Goal: Information Seeking & Learning: Check status

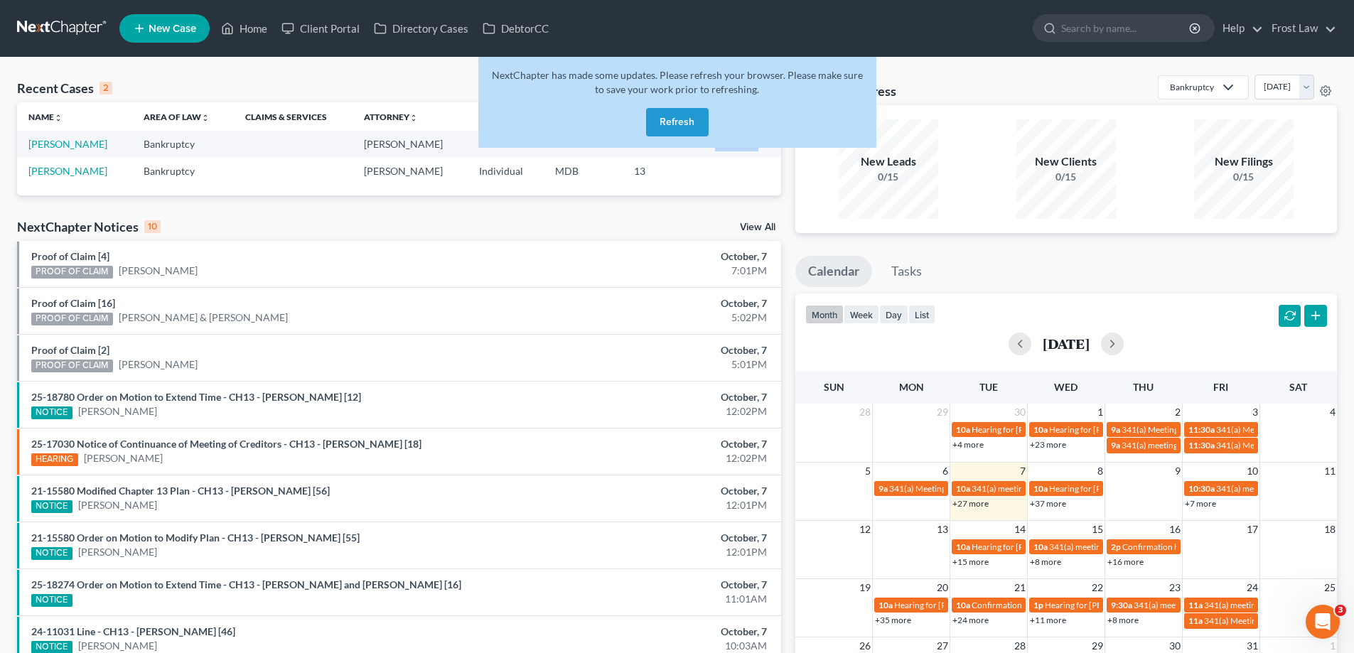
click at [661, 123] on button "Refresh" at bounding box center [677, 122] width 63 height 28
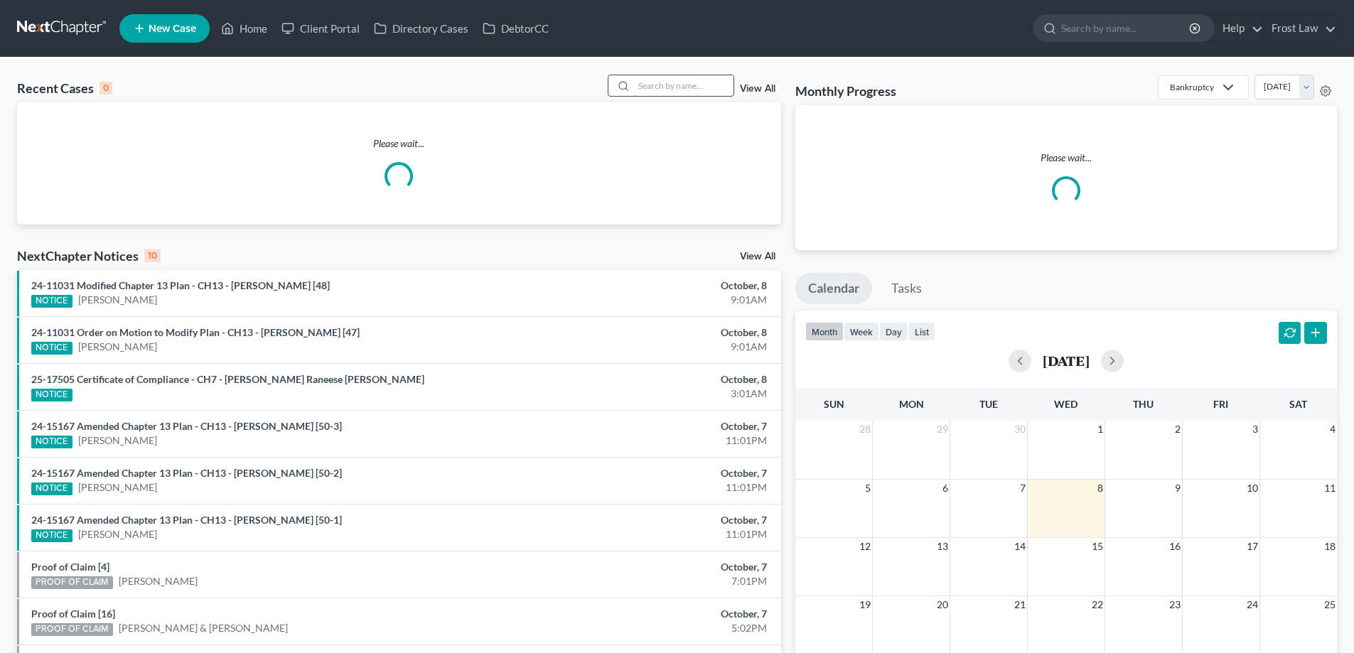
click at [654, 86] on input "search" at bounding box center [684, 85] width 100 height 21
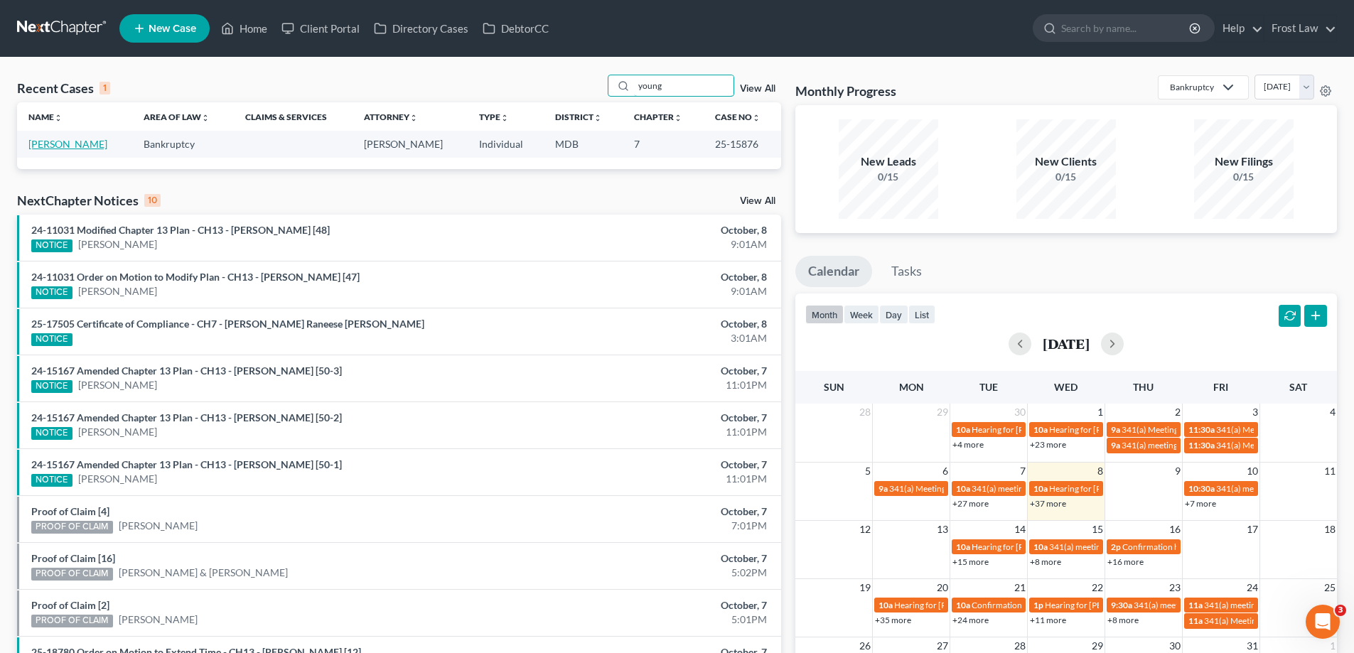
type input "young"
click at [65, 147] on link "[PERSON_NAME]" at bounding box center [67, 144] width 79 height 12
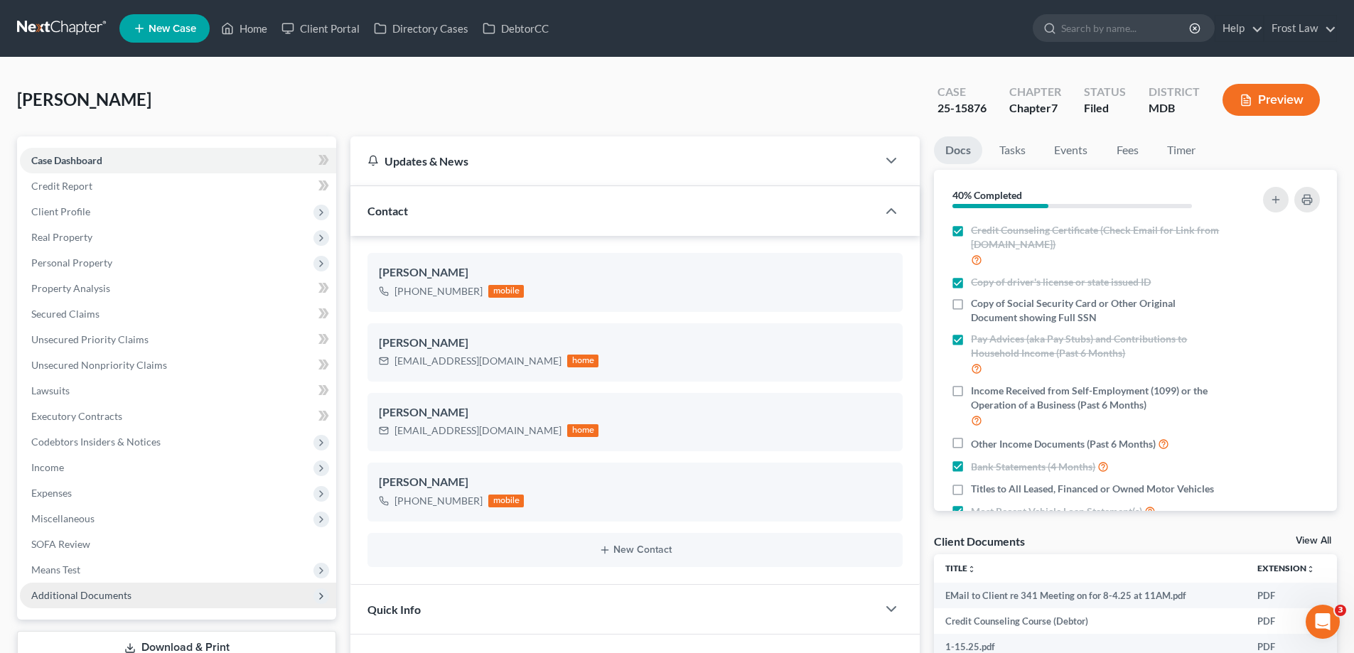
click at [59, 593] on span "Additional Documents" at bounding box center [81, 595] width 100 height 12
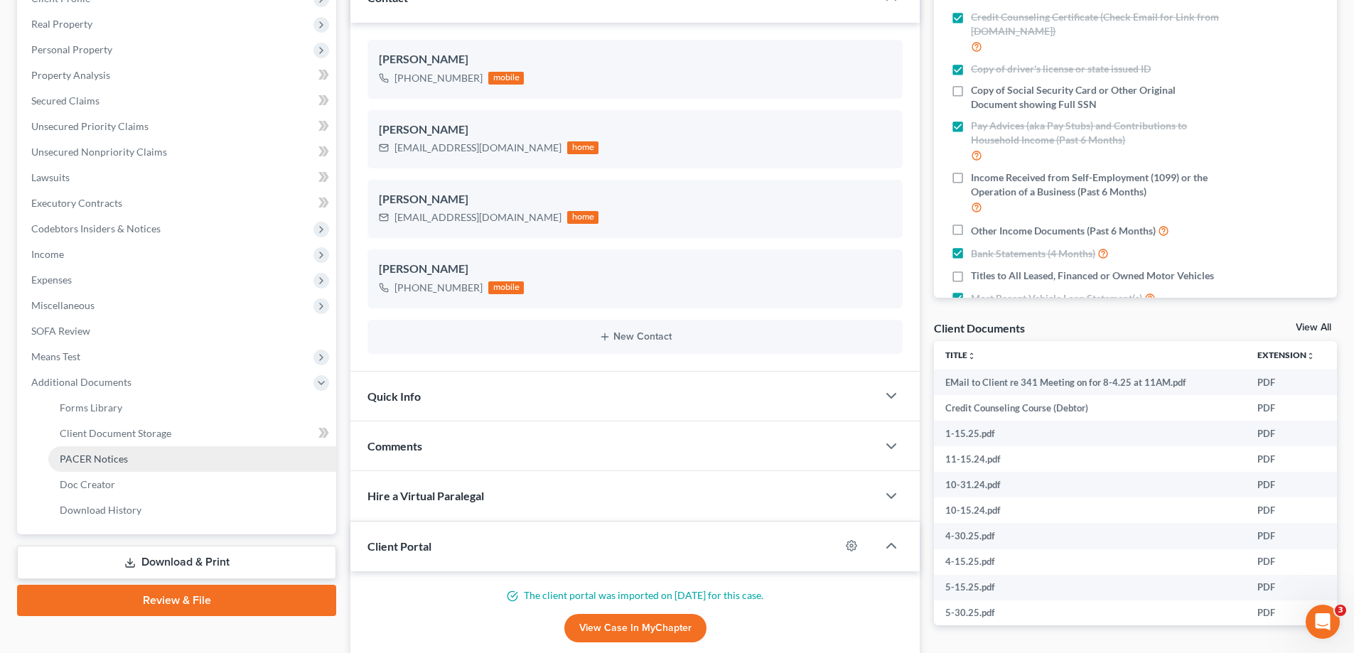
click at [154, 464] on link "PACER Notices" at bounding box center [192, 459] width 288 height 26
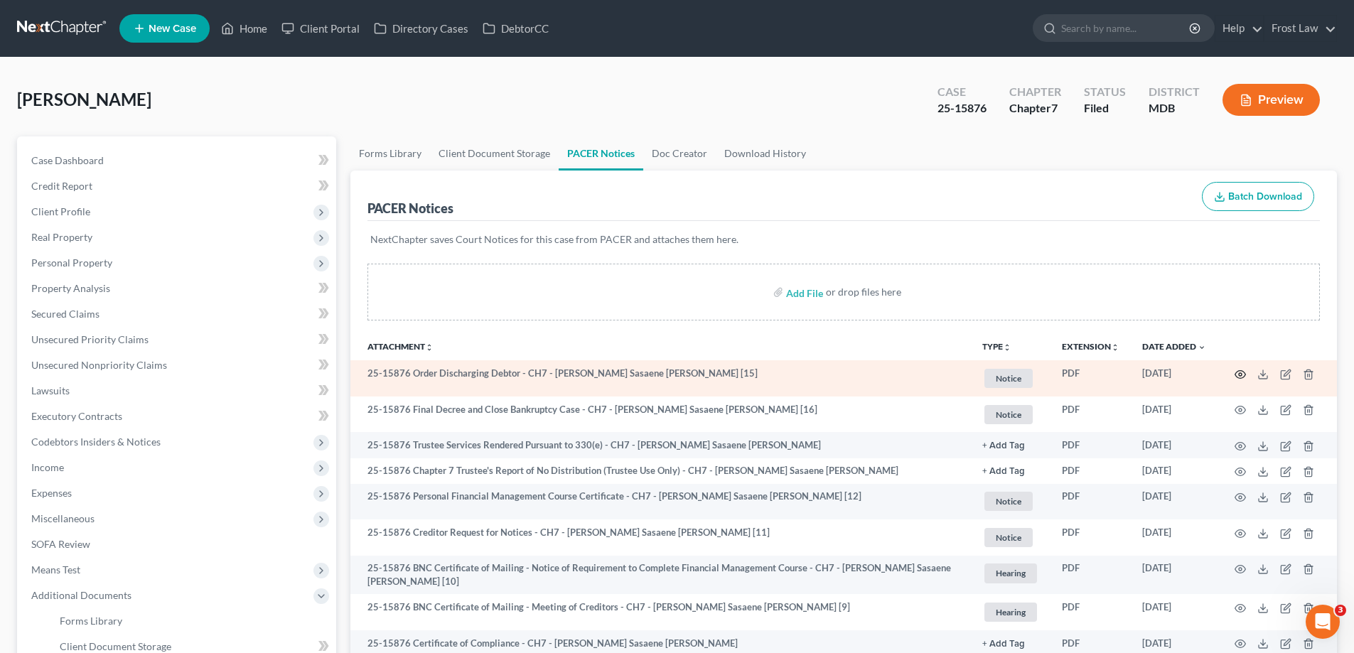
click at [1239, 373] on icon "button" at bounding box center [1240, 374] width 11 height 11
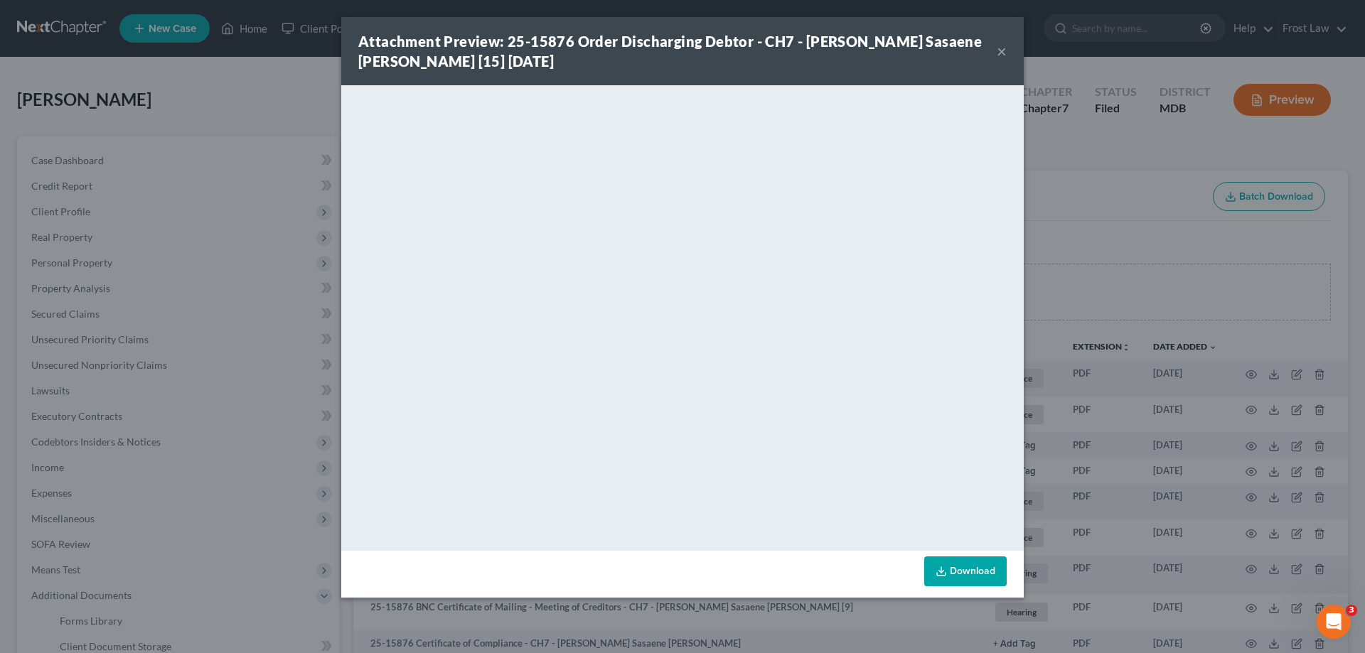
click at [1000, 52] on button "×" at bounding box center [1002, 51] width 10 height 17
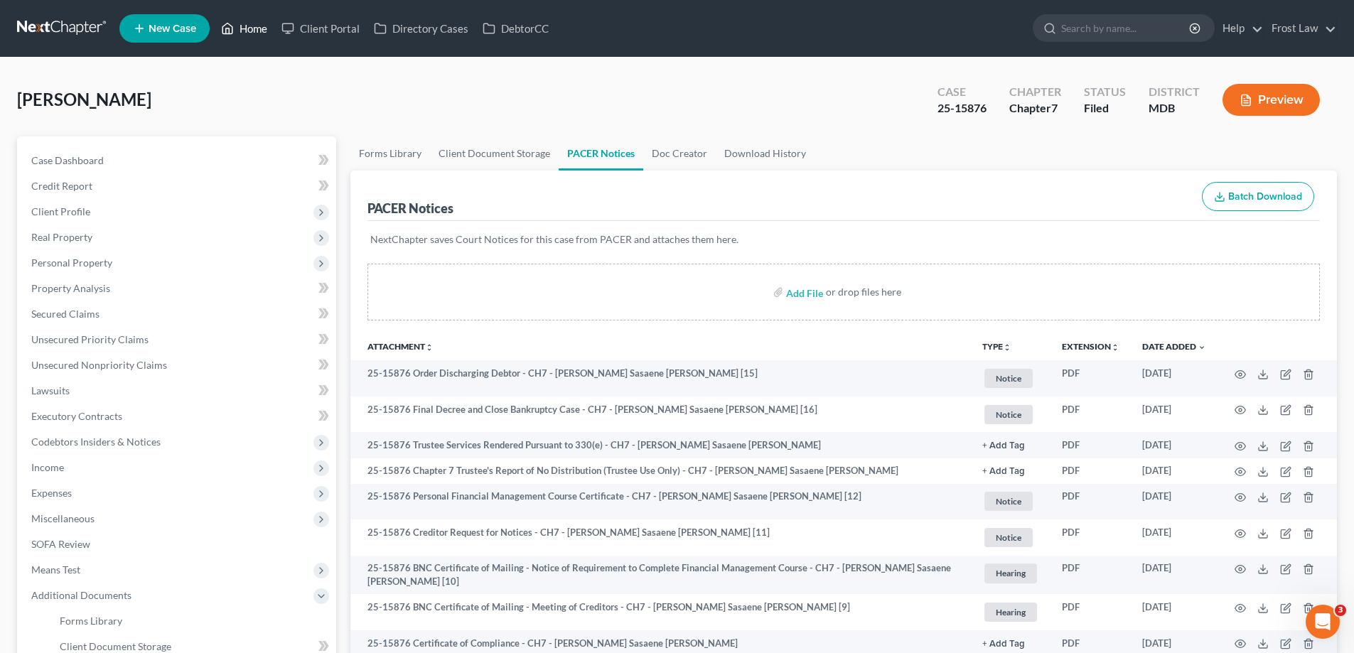
click at [266, 23] on link "Home" at bounding box center [244, 29] width 60 height 26
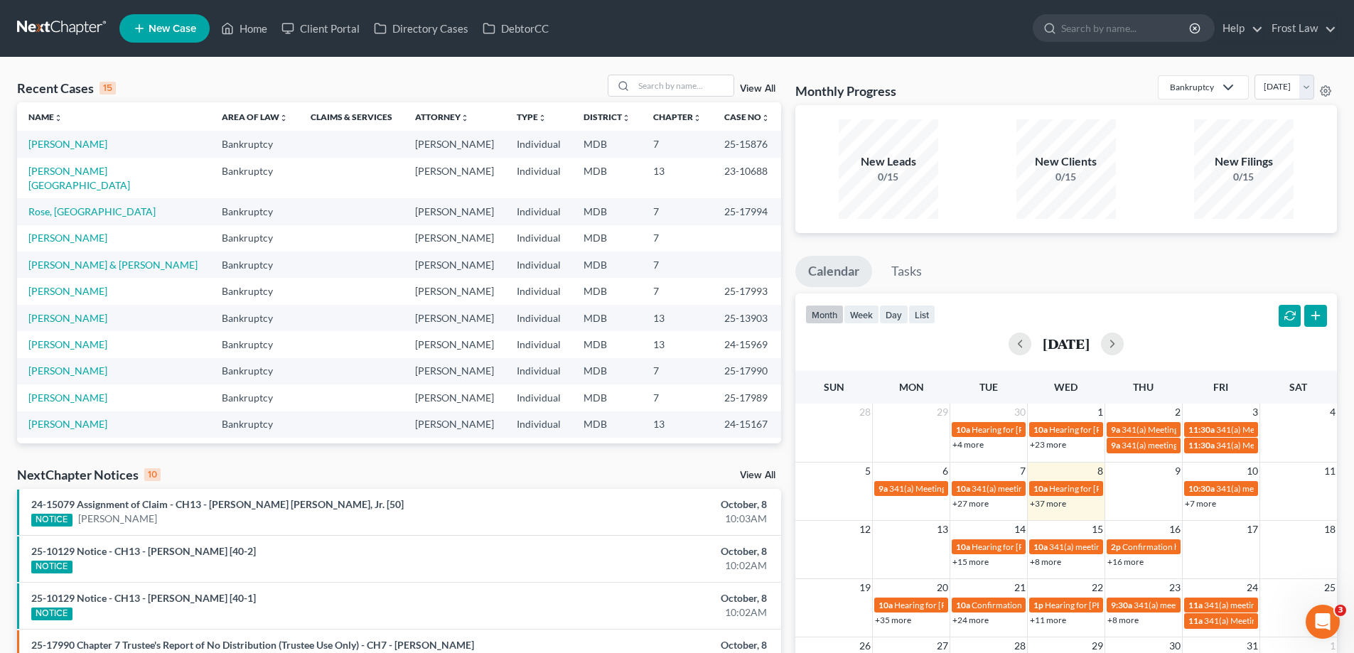
click at [761, 90] on link "View All" at bounding box center [758, 89] width 36 height 10
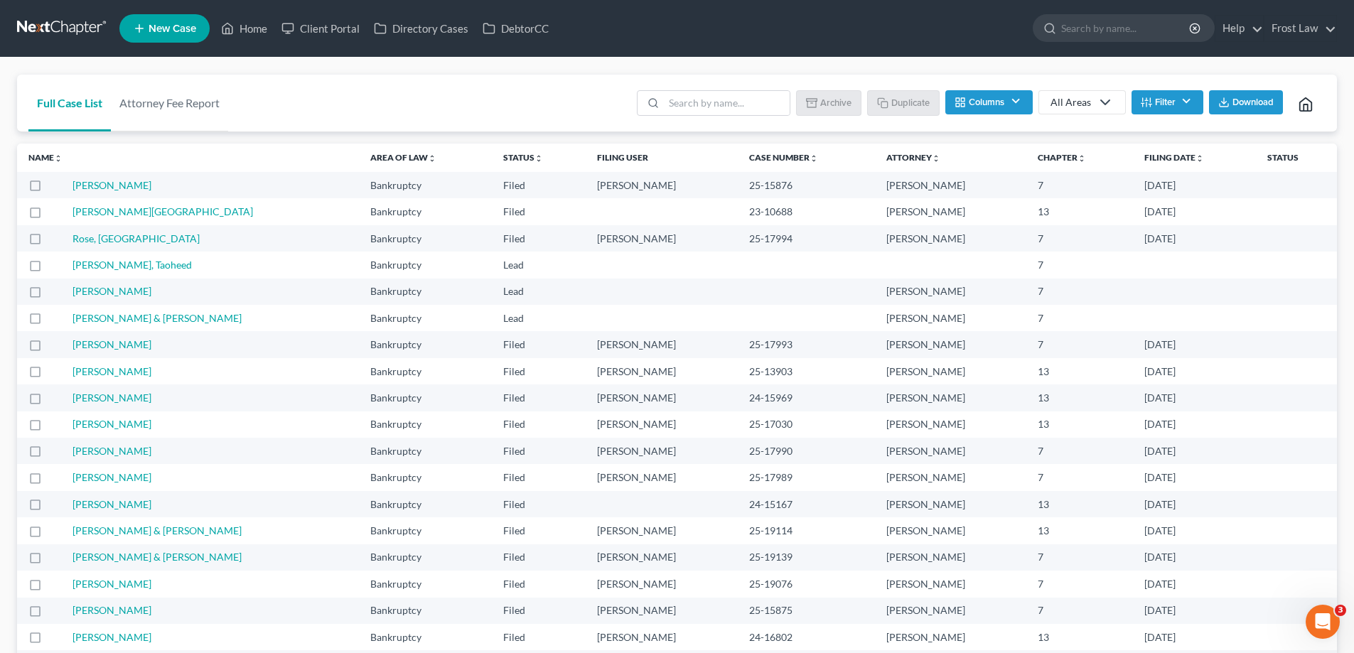
click at [48, 189] on label at bounding box center [48, 189] width 0 height 0
click at [54, 186] on input "checkbox" at bounding box center [58, 182] width 9 height 9
click at [823, 100] on button "Archive" at bounding box center [831, 102] width 64 height 24
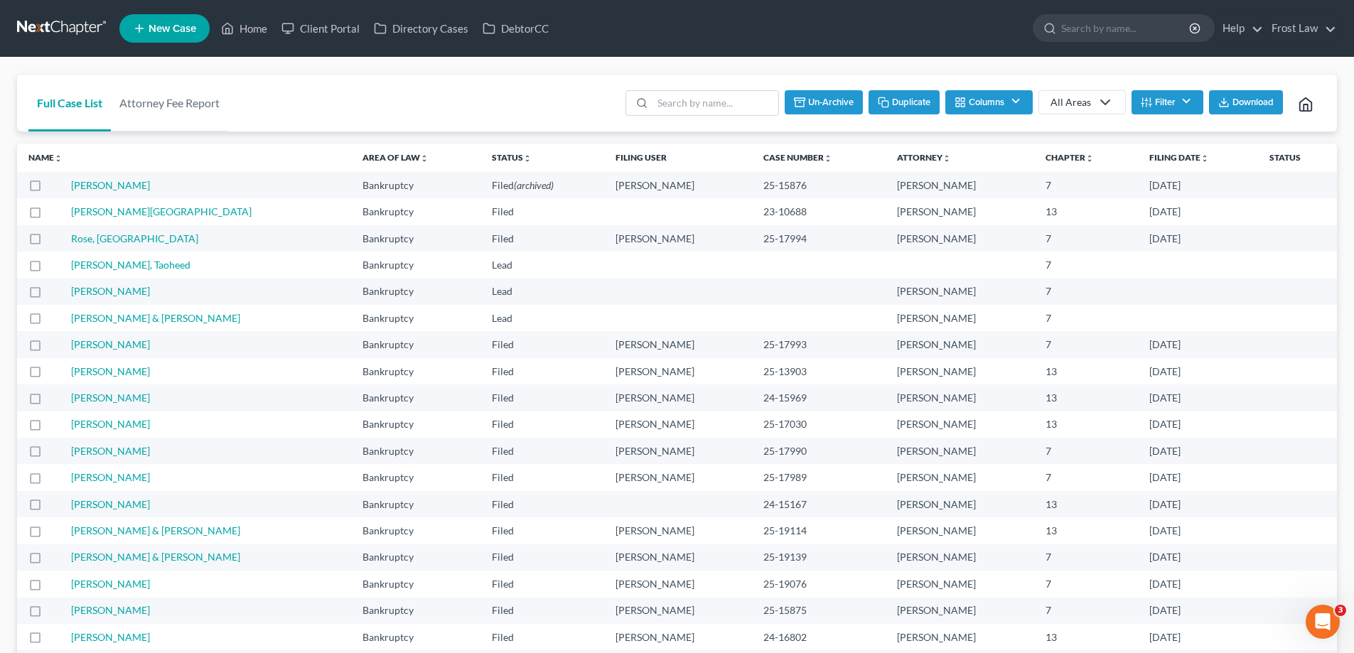
checkbox input "false"
click at [259, 30] on link "Home" at bounding box center [244, 29] width 60 height 26
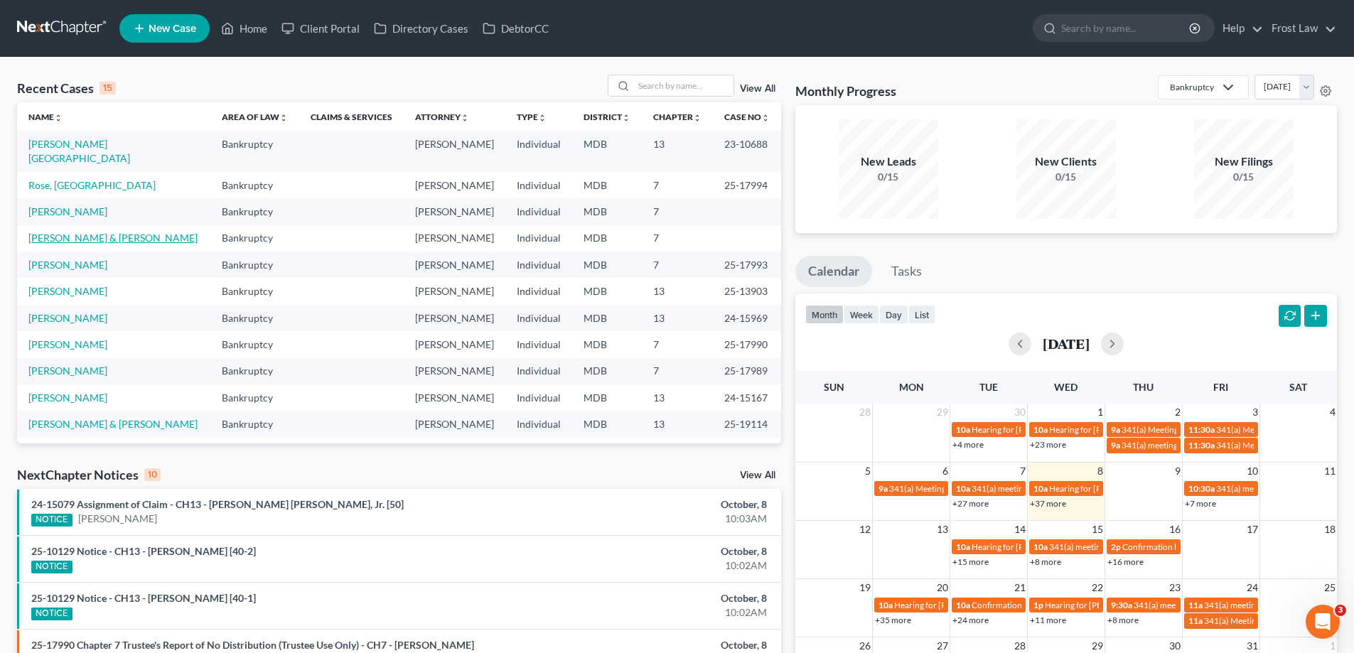
click at [95, 232] on link "[PERSON_NAME] & [PERSON_NAME]" at bounding box center [112, 238] width 169 height 12
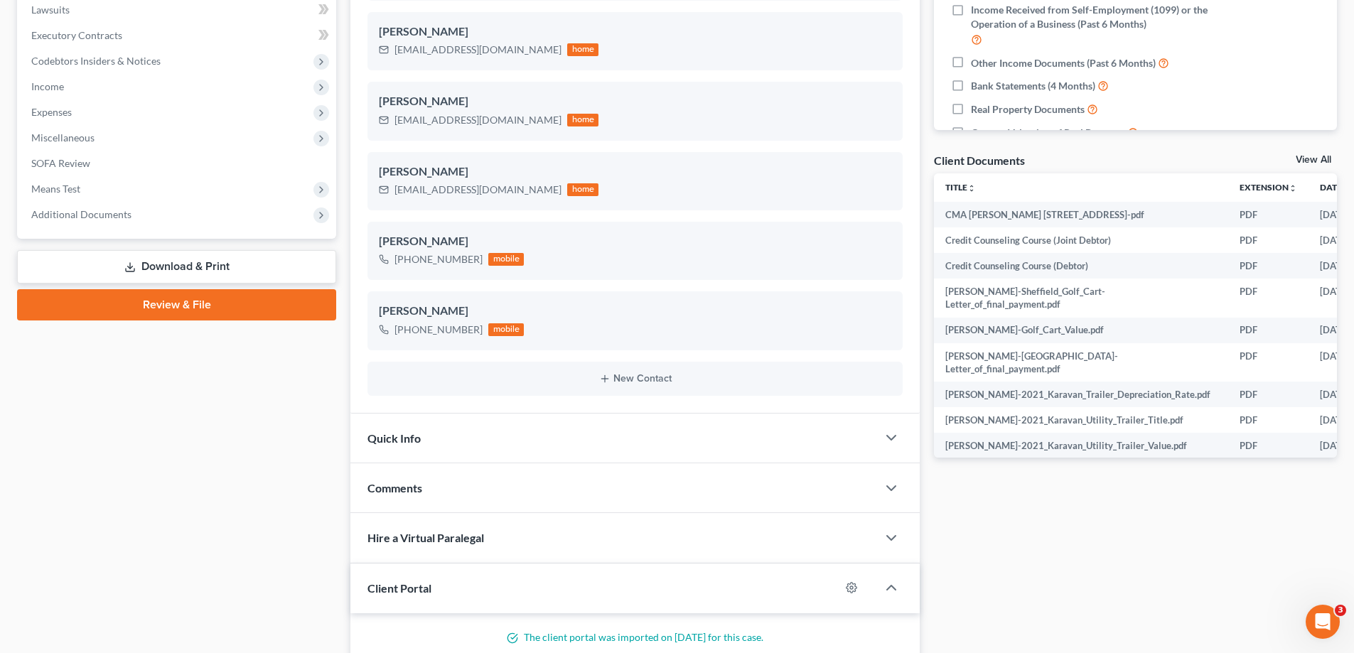
scroll to position [427, 0]
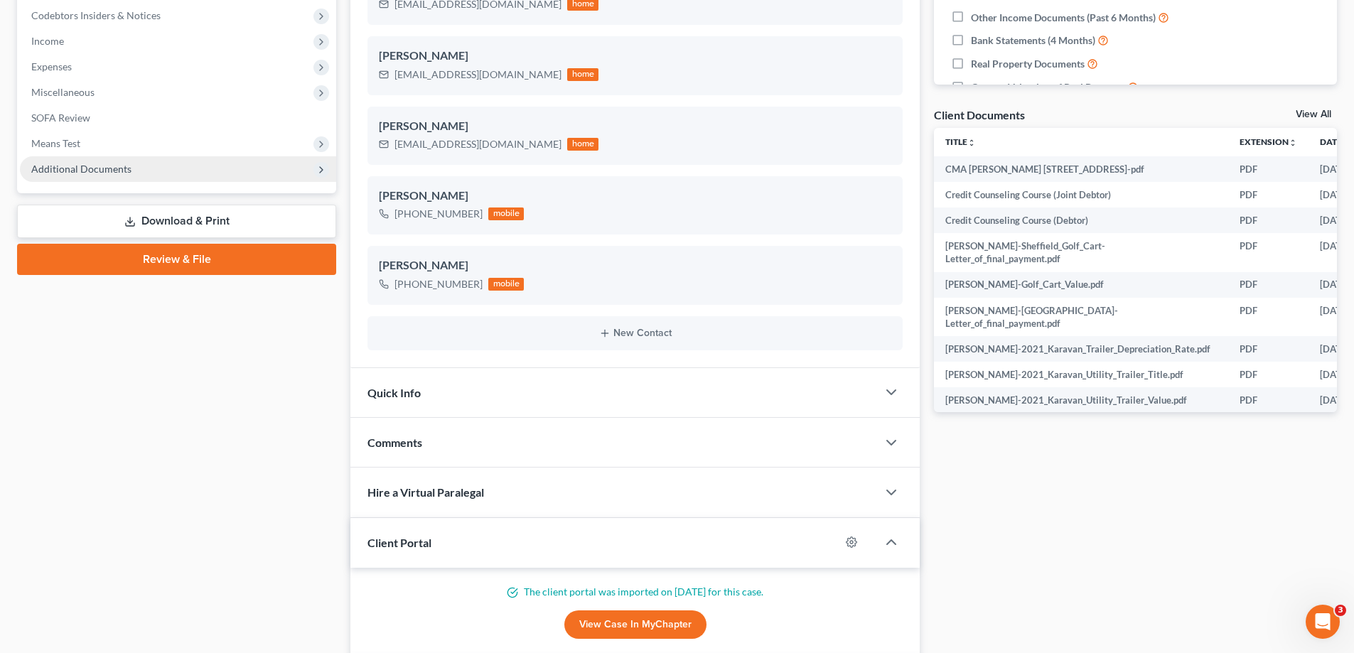
click at [107, 168] on span "Additional Documents" at bounding box center [81, 169] width 100 height 12
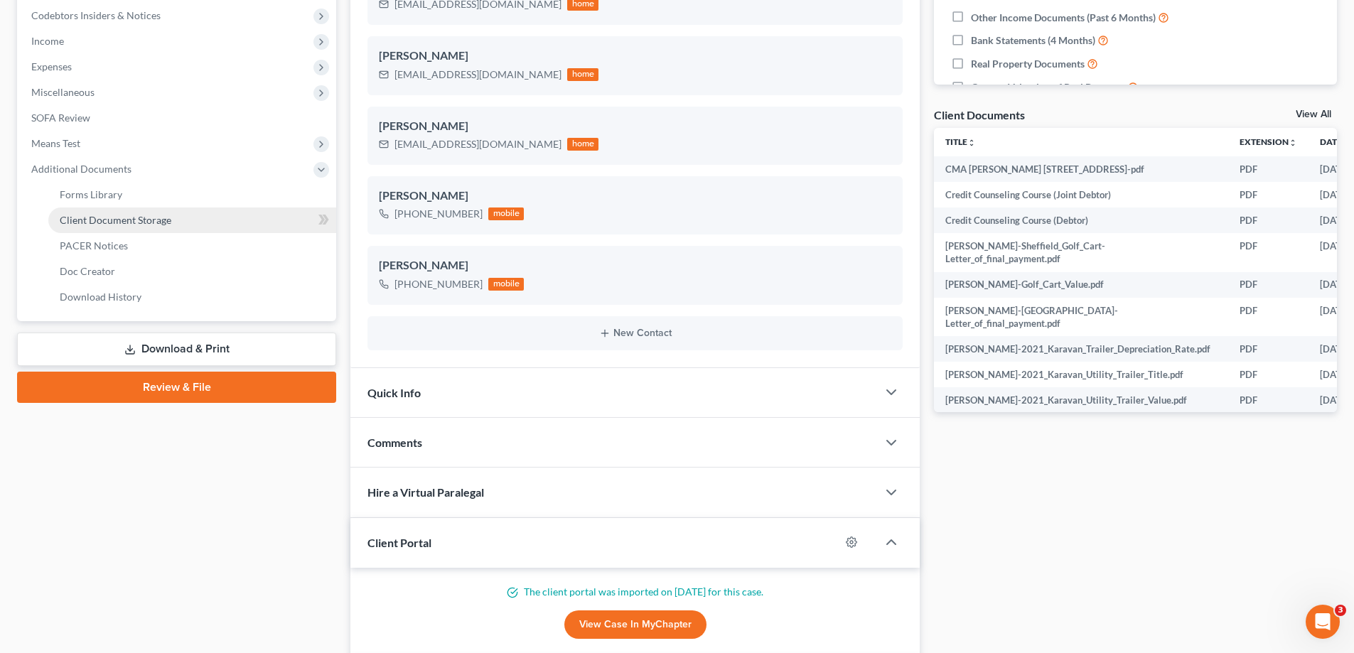
click at [140, 212] on link "Client Document Storage" at bounding box center [192, 221] width 288 height 26
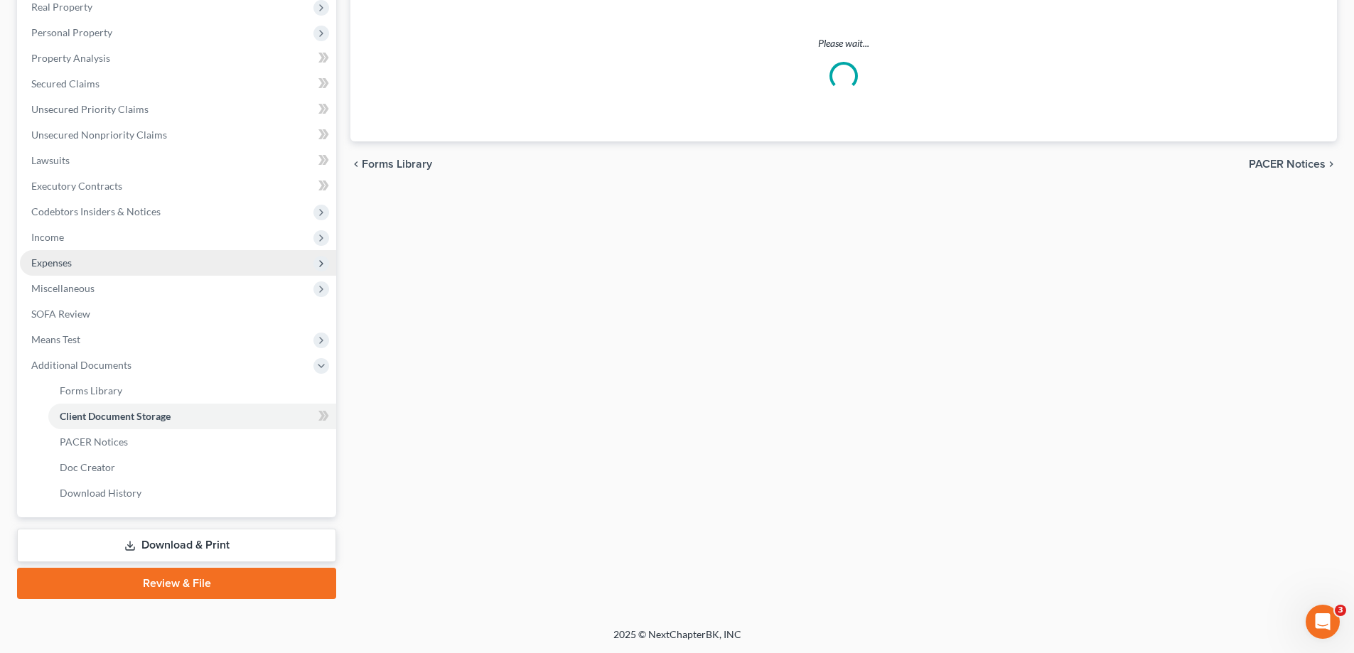
scroll to position [80, 0]
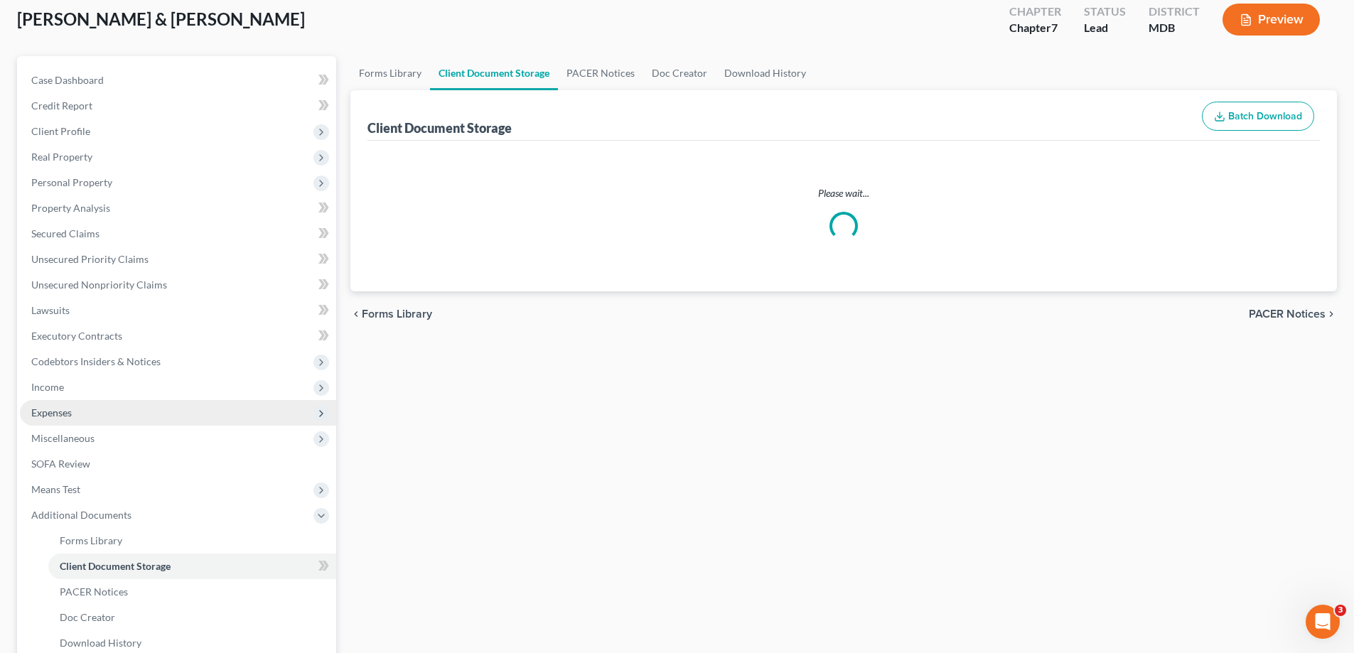
select select "14"
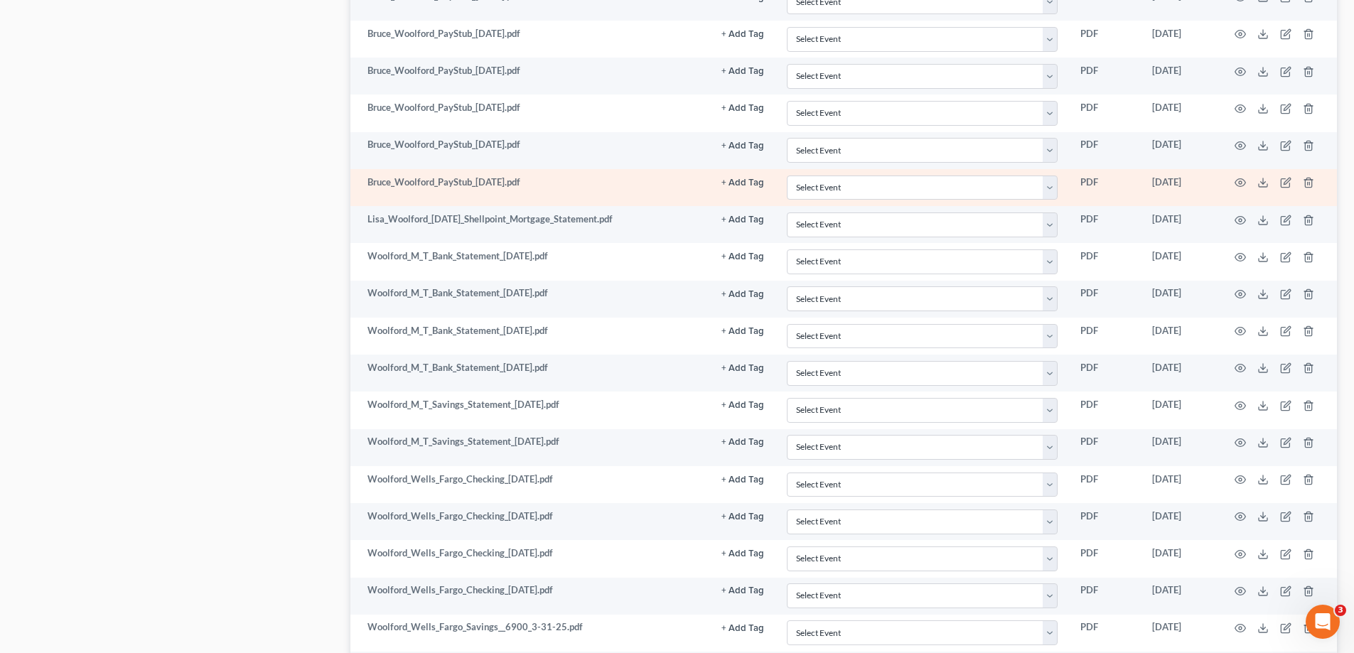
scroll to position [1137, 0]
click at [1238, 183] on icon "button" at bounding box center [1240, 183] width 11 height 11
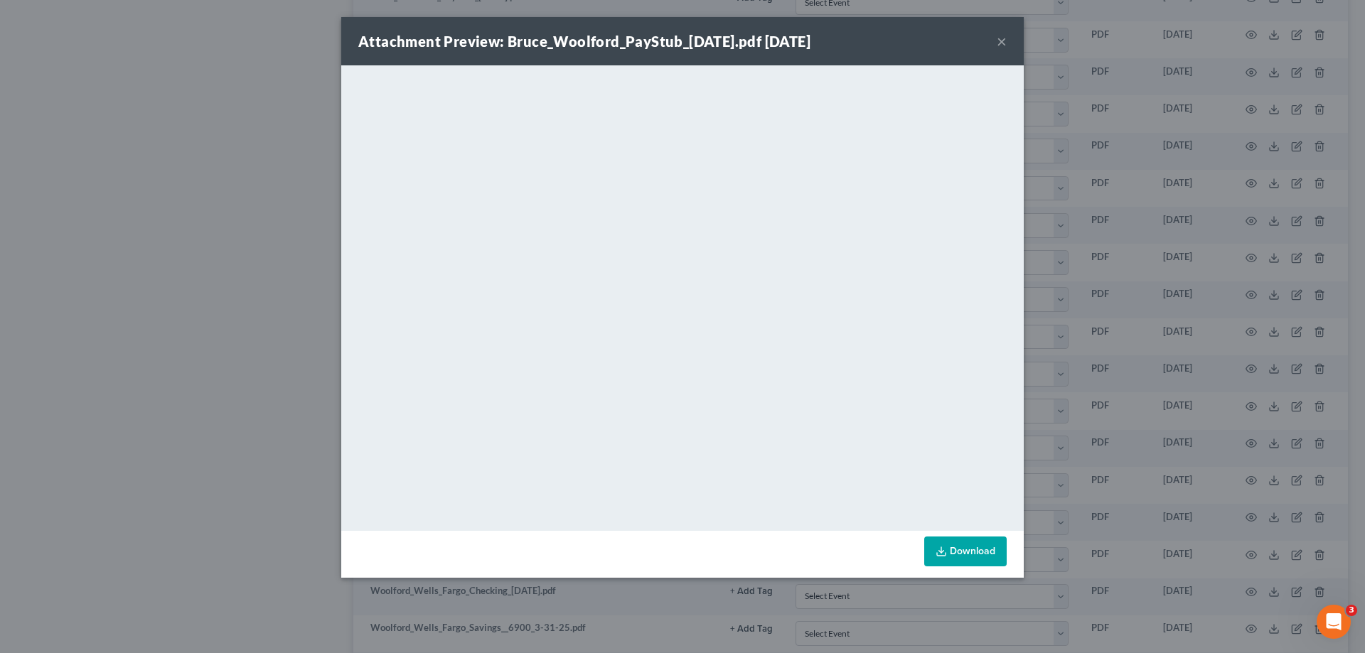
click at [1001, 44] on button "×" at bounding box center [1002, 41] width 10 height 17
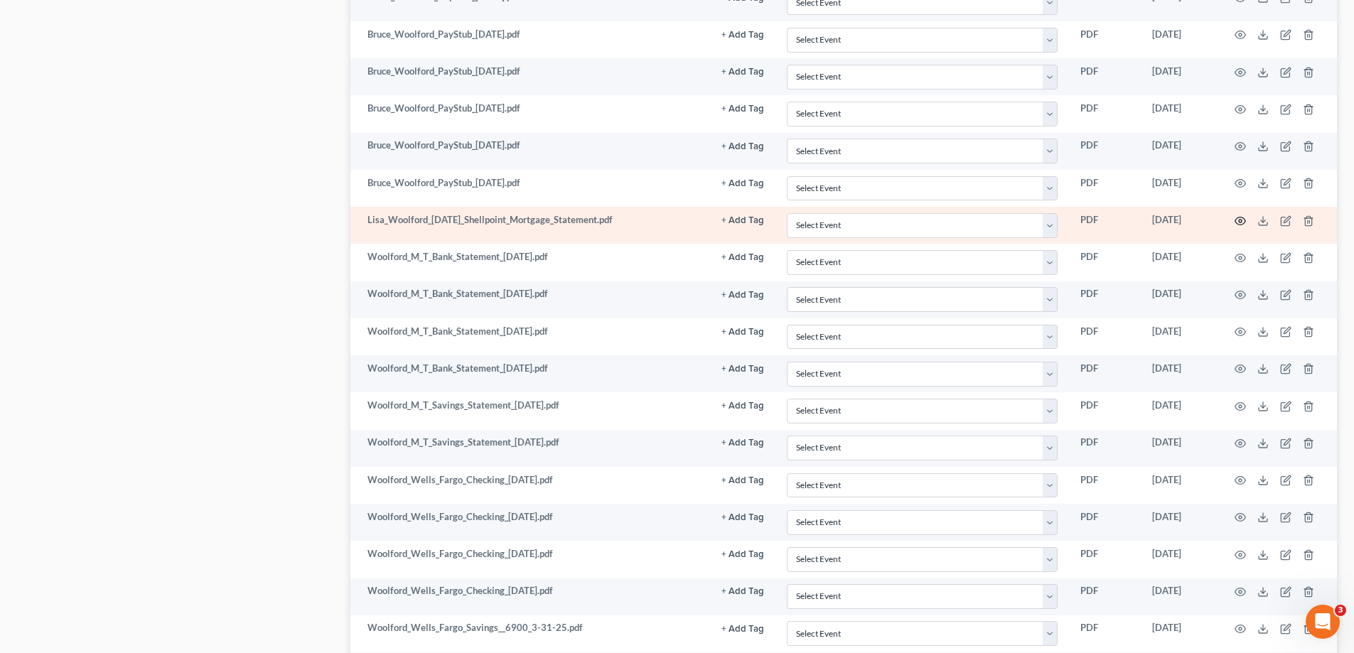
click at [1238, 223] on icon "button" at bounding box center [1240, 220] width 11 height 11
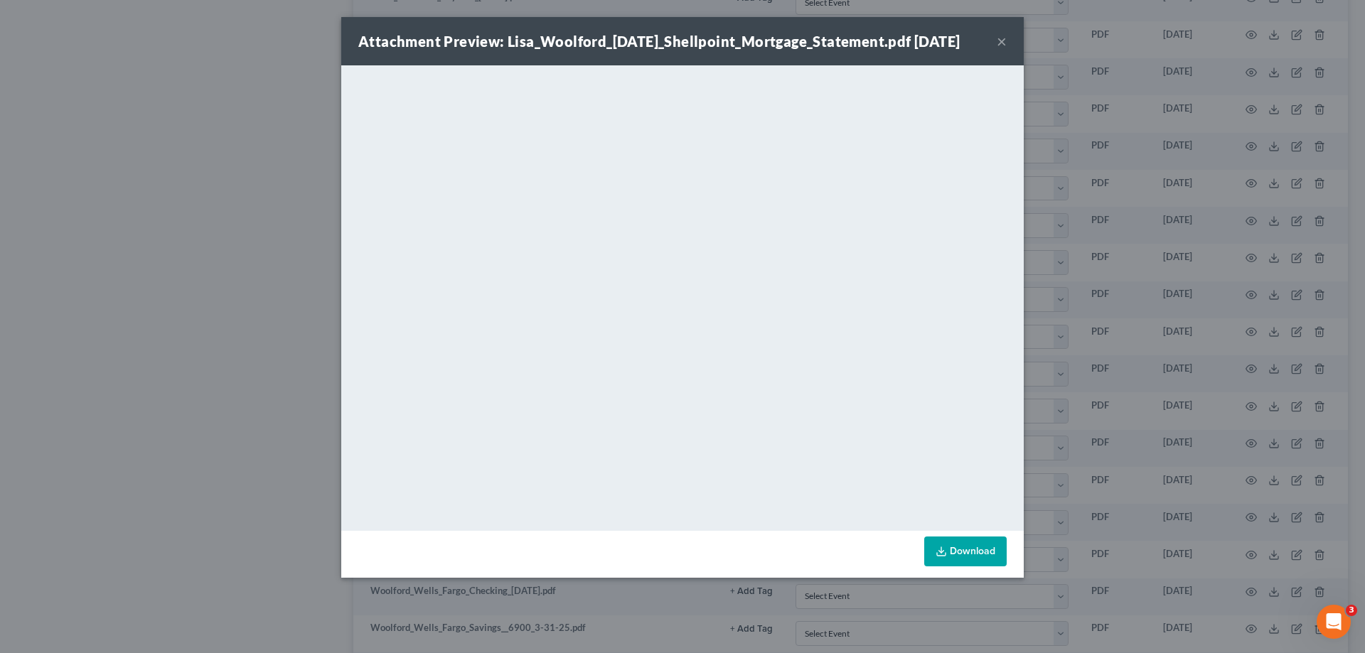
drag, startPoint x: 1000, startPoint y: 38, endPoint x: 985, endPoint y: 71, distance: 35.9
click at [1001, 38] on button "×" at bounding box center [1002, 41] width 10 height 17
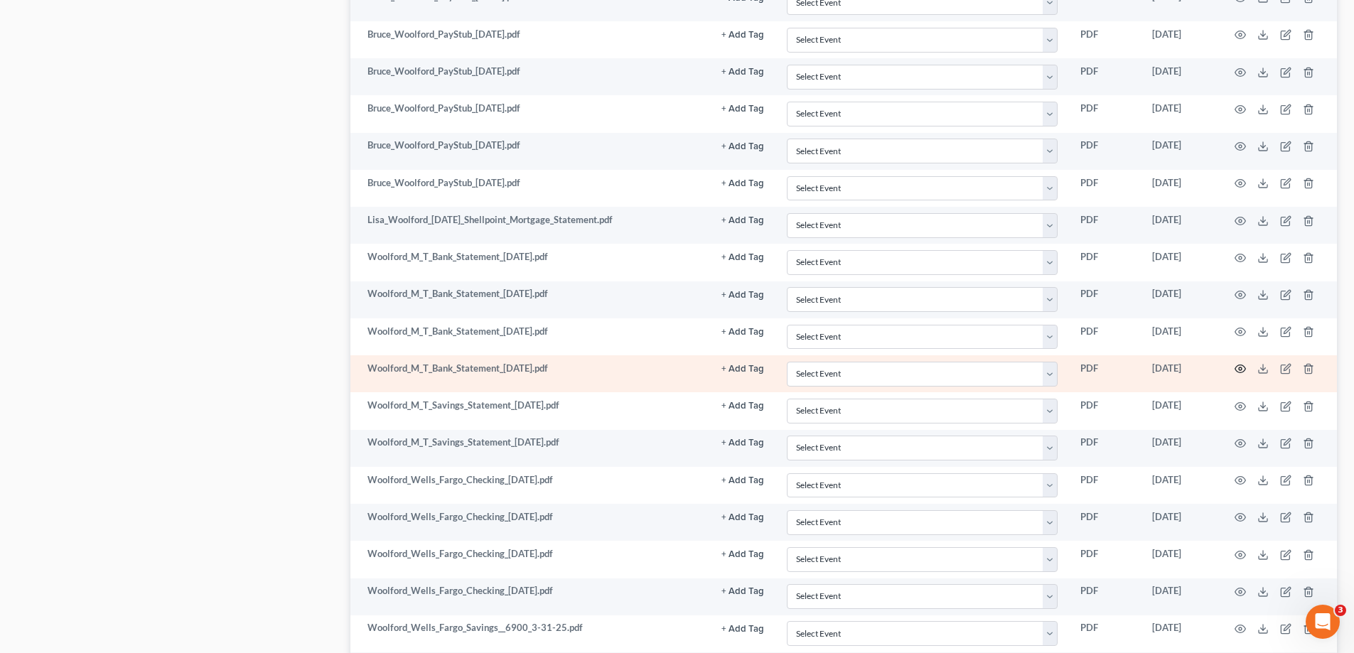
click at [1238, 366] on icon "button" at bounding box center [1241, 369] width 11 height 8
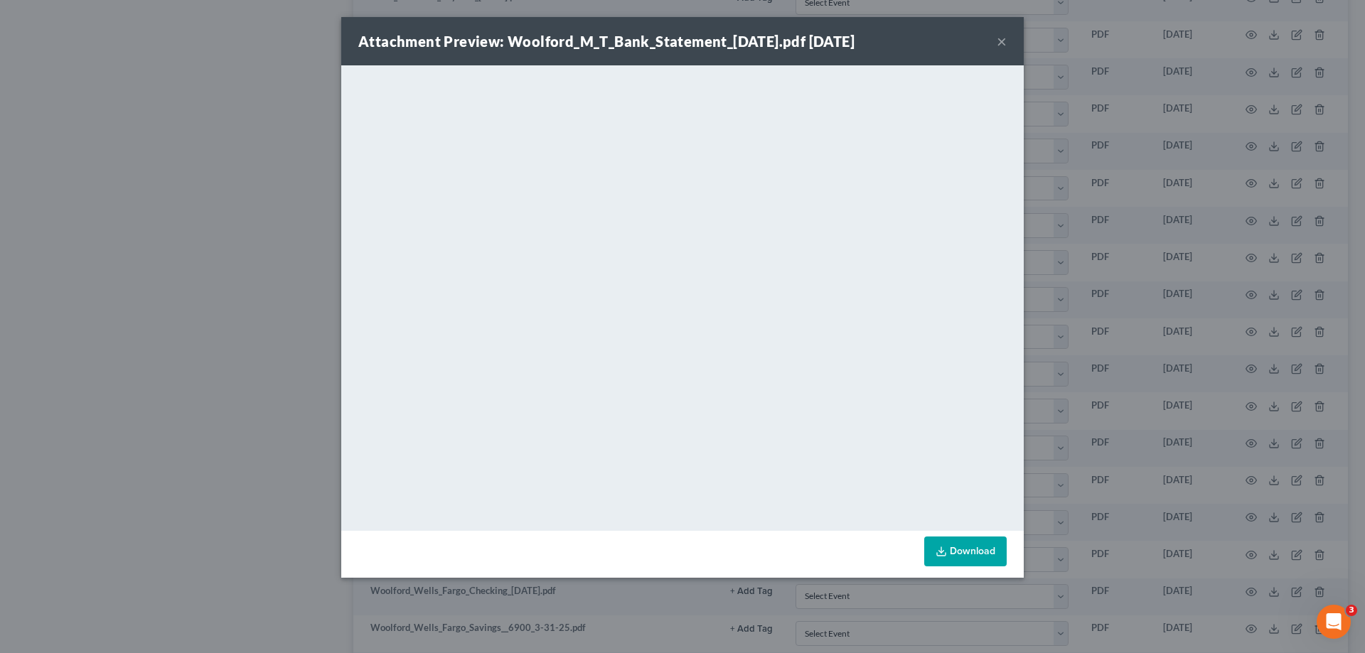
click at [999, 41] on button "×" at bounding box center [1002, 41] width 10 height 17
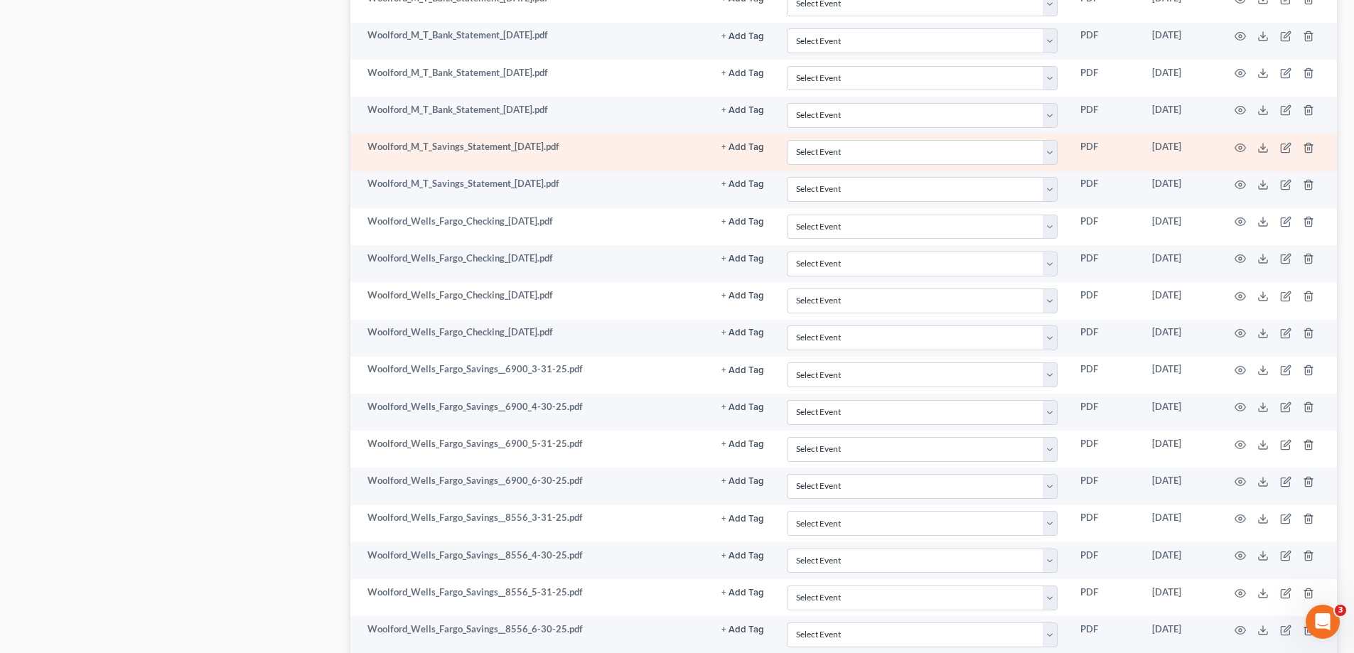
scroll to position [1422, 0]
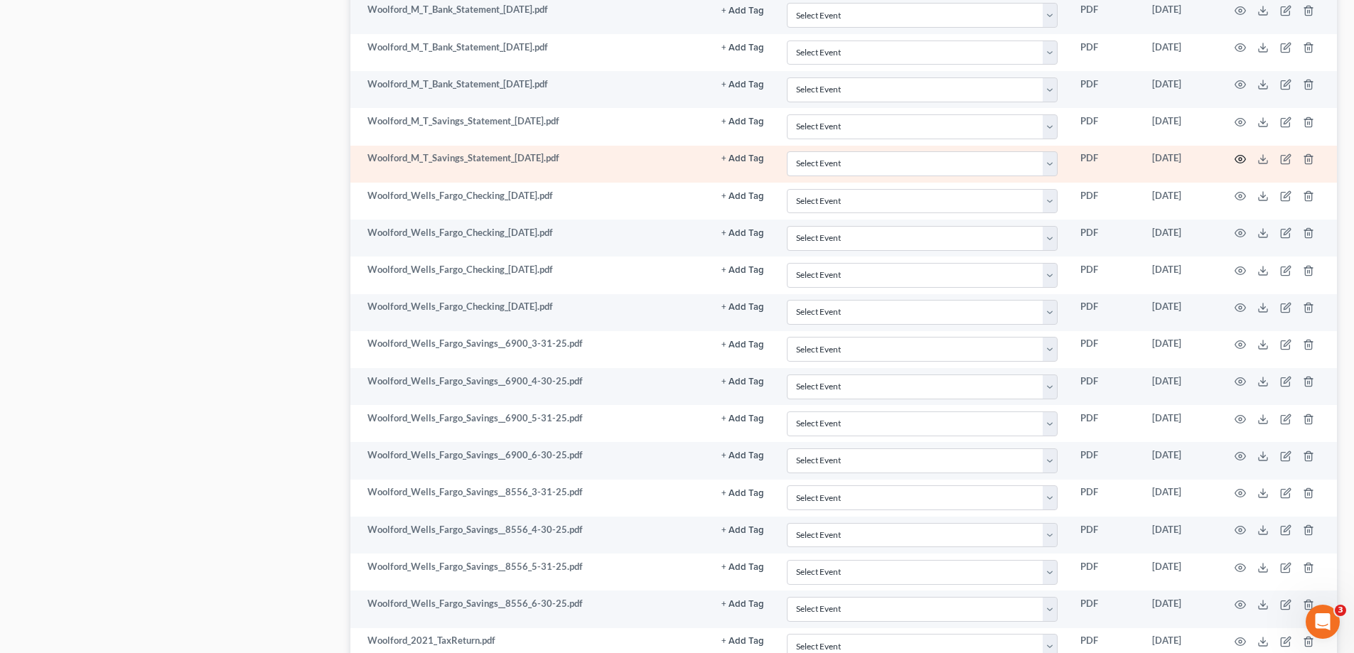
click at [1243, 160] on icon "button" at bounding box center [1240, 159] width 11 height 11
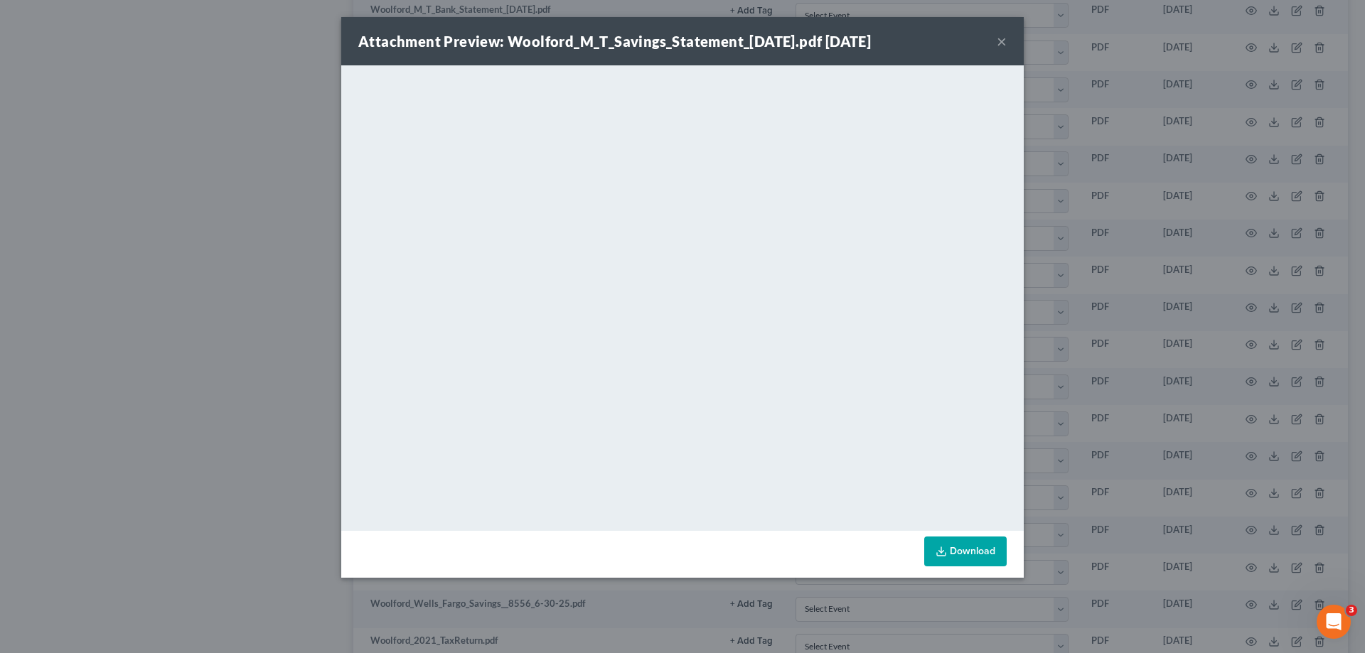
click at [1005, 43] on button "×" at bounding box center [1002, 41] width 10 height 17
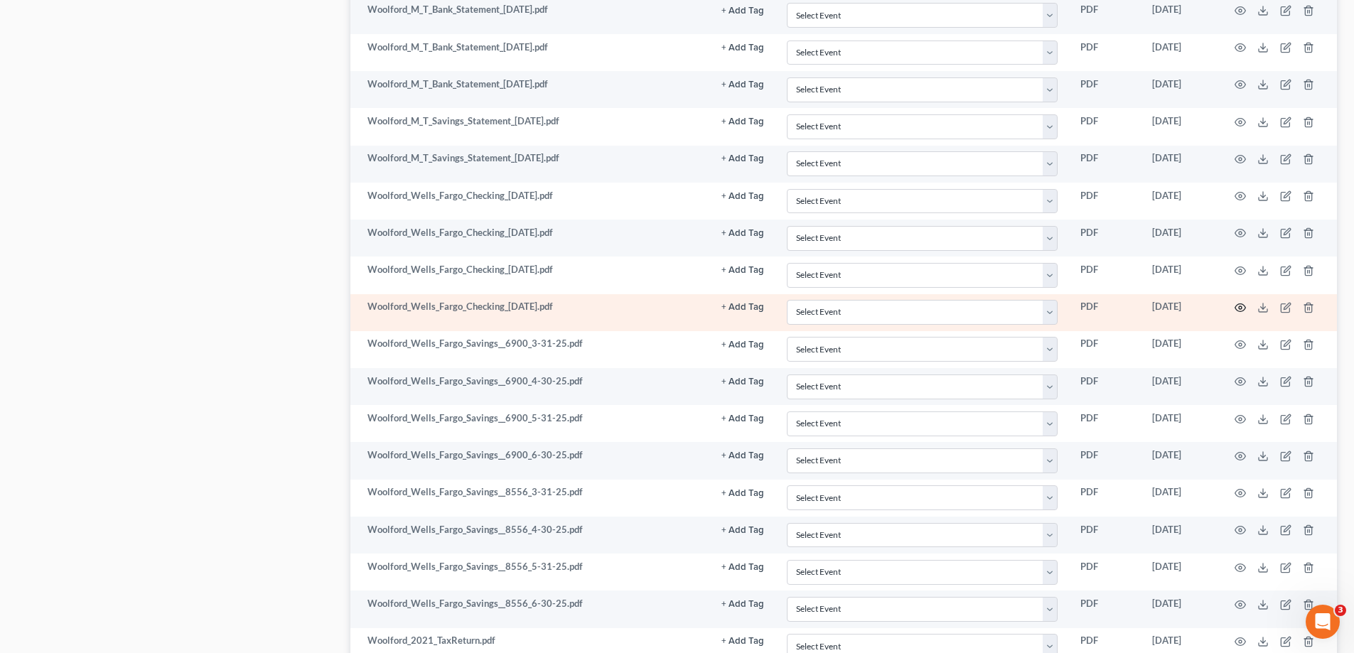
click at [1238, 308] on icon "button" at bounding box center [1240, 307] width 11 height 11
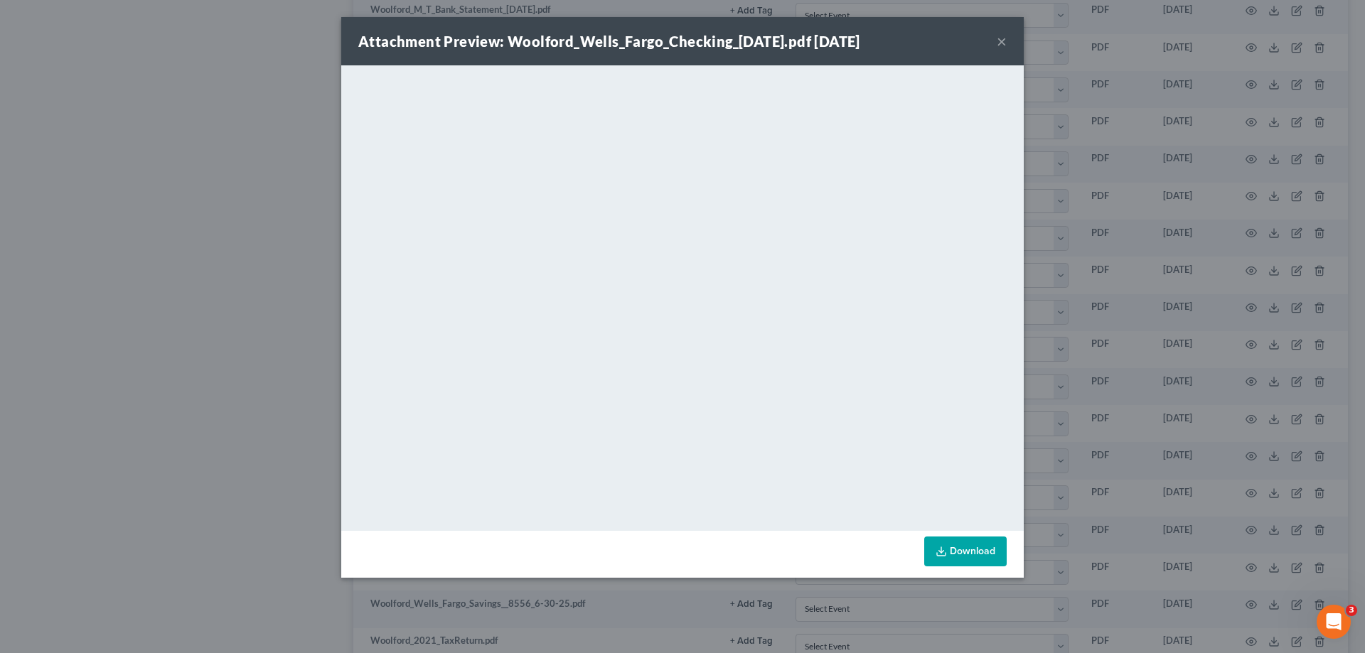
click at [1005, 43] on button "×" at bounding box center [1002, 41] width 10 height 17
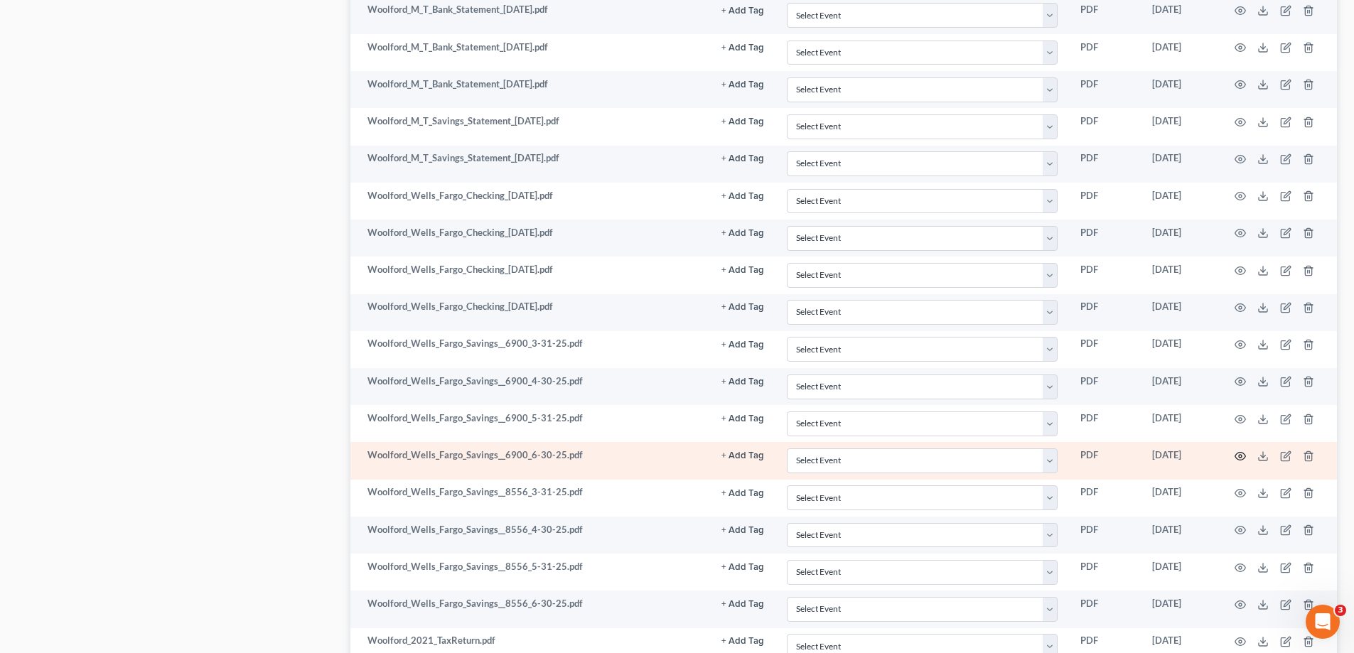
click at [1245, 456] on icon "button" at bounding box center [1240, 456] width 11 height 11
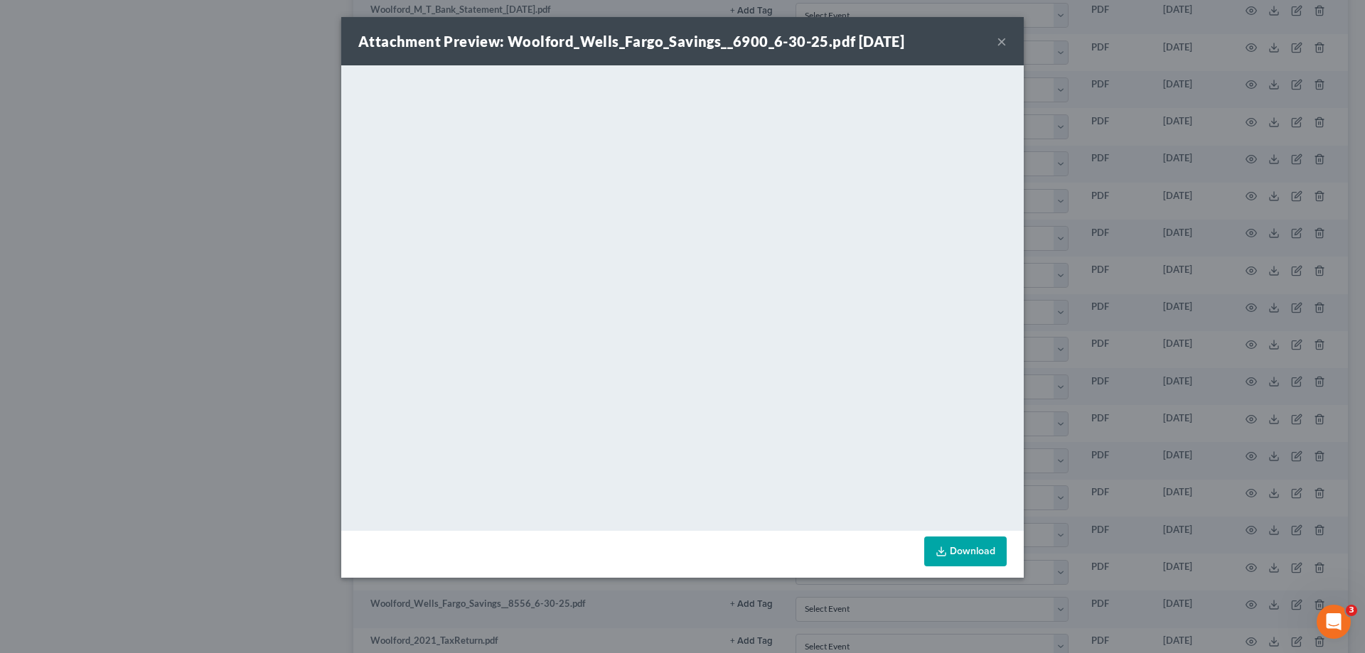
click at [1000, 41] on button "×" at bounding box center [1002, 41] width 10 height 17
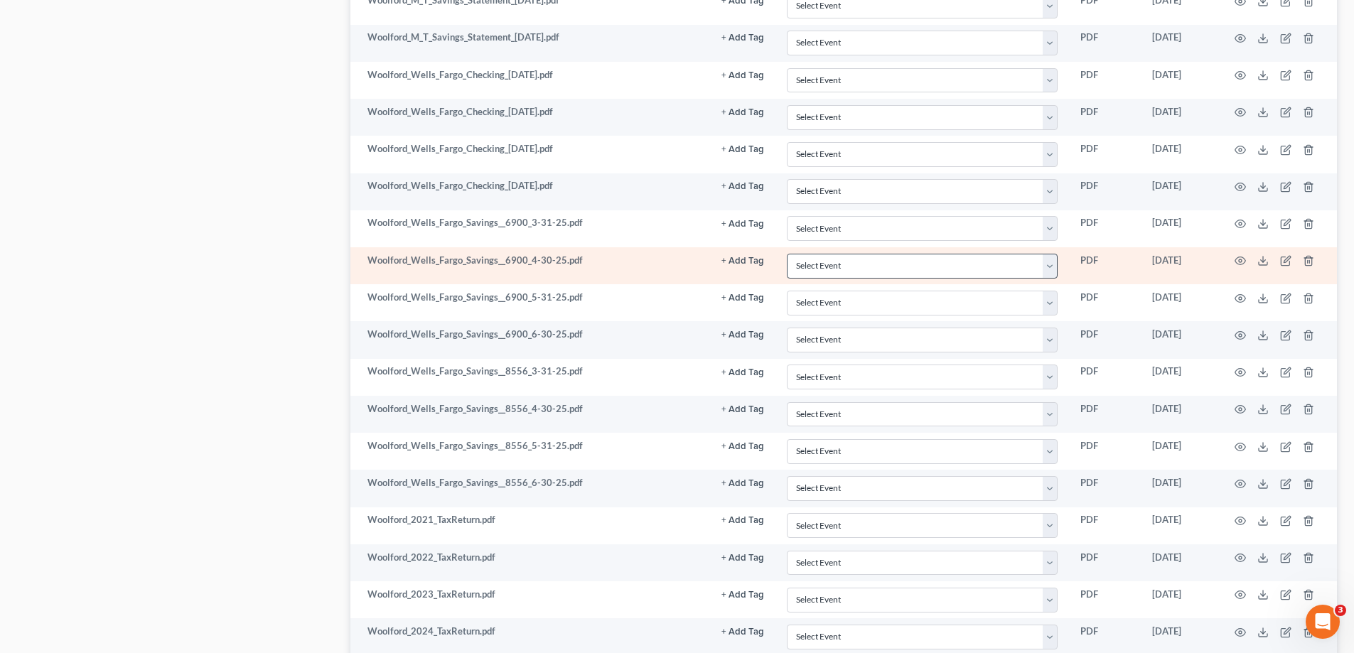
scroll to position [1635, 0]
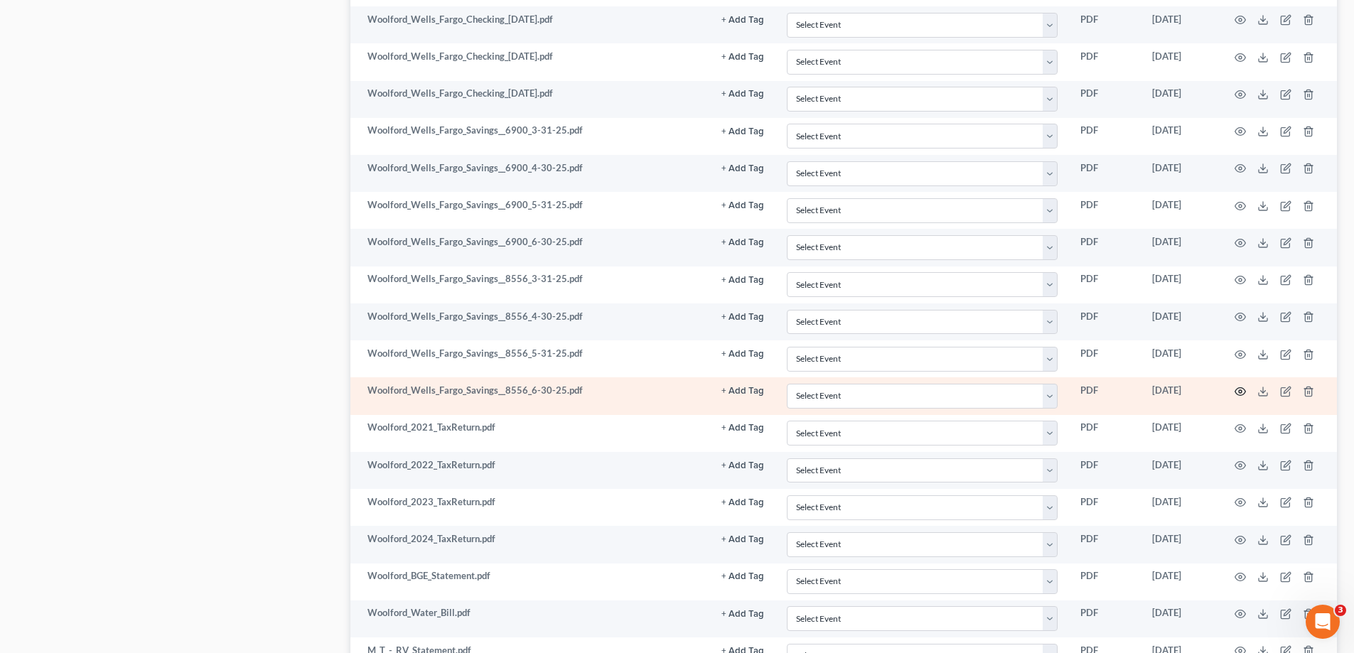
click at [1239, 389] on icon "button" at bounding box center [1240, 391] width 11 height 11
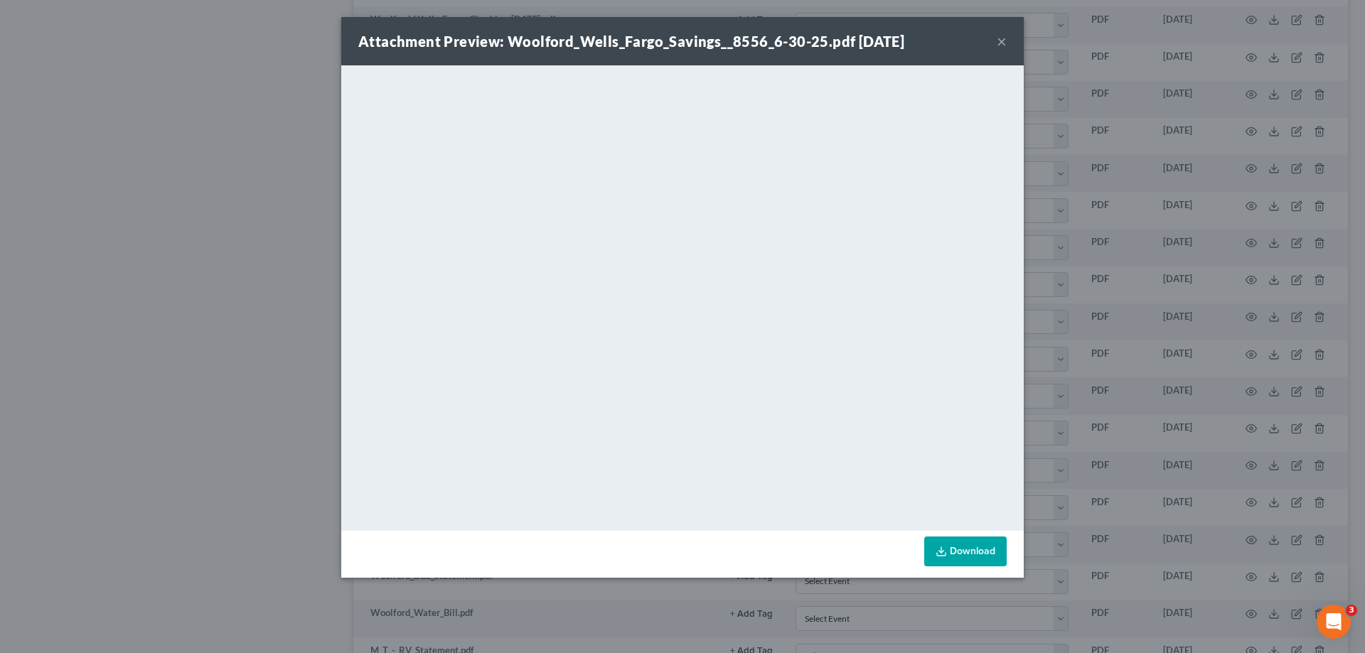
click at [1000, 44] on button "×" at bounding box center [1002, 41] width 10 height 17
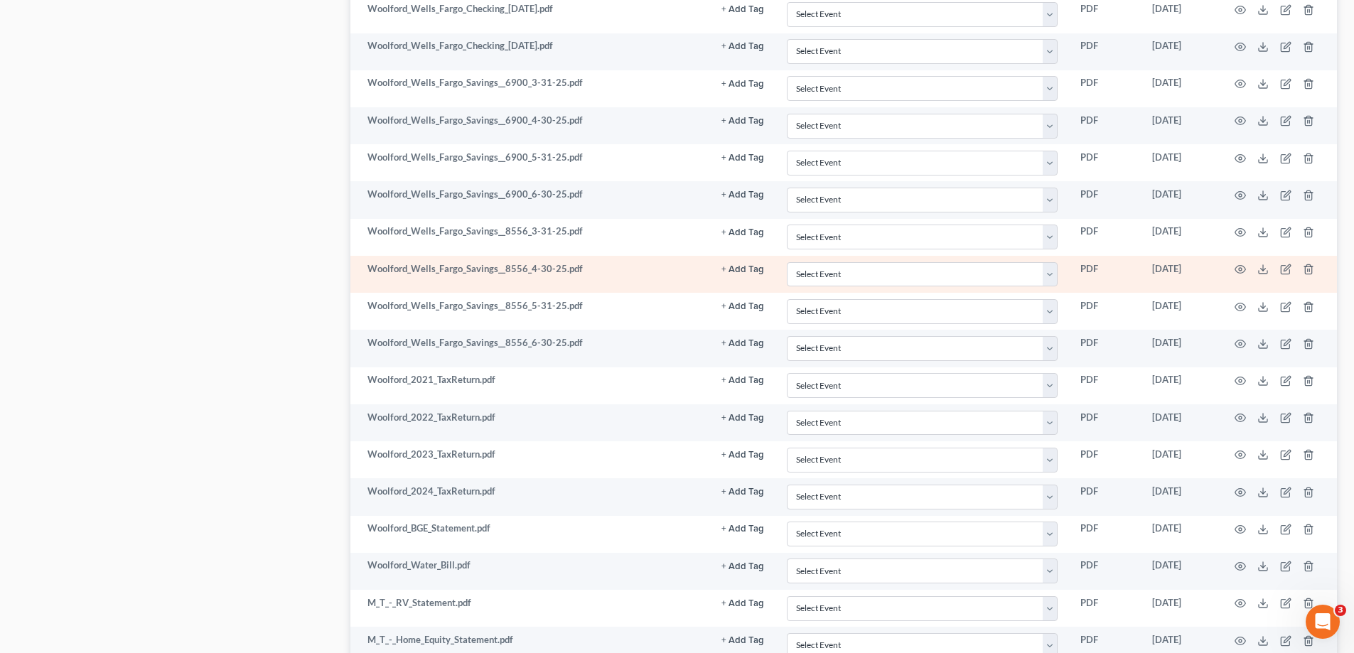
scroll to position [1706, 0]
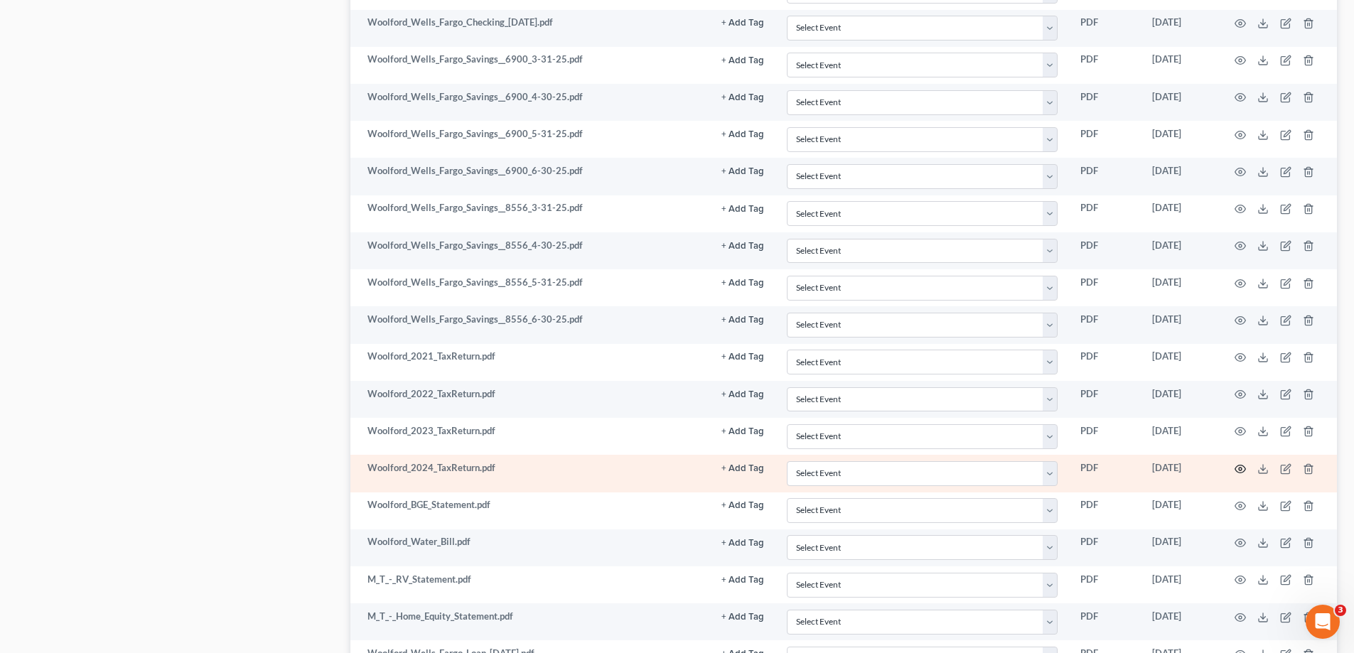
click at [1242, 469] on circle "button" at bounding box center [1240, 469] width 3 height 3
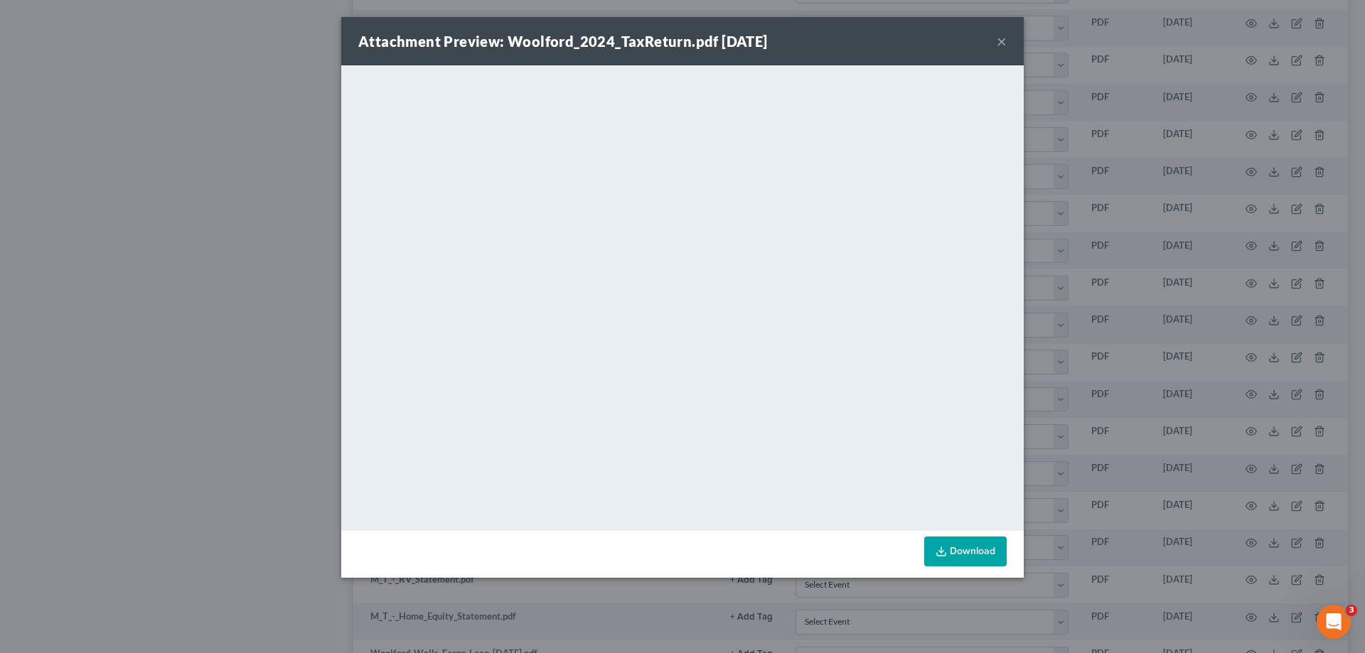
click at [998, 41] on button "×" at bounding box center [1002, 41] width 10 height 17
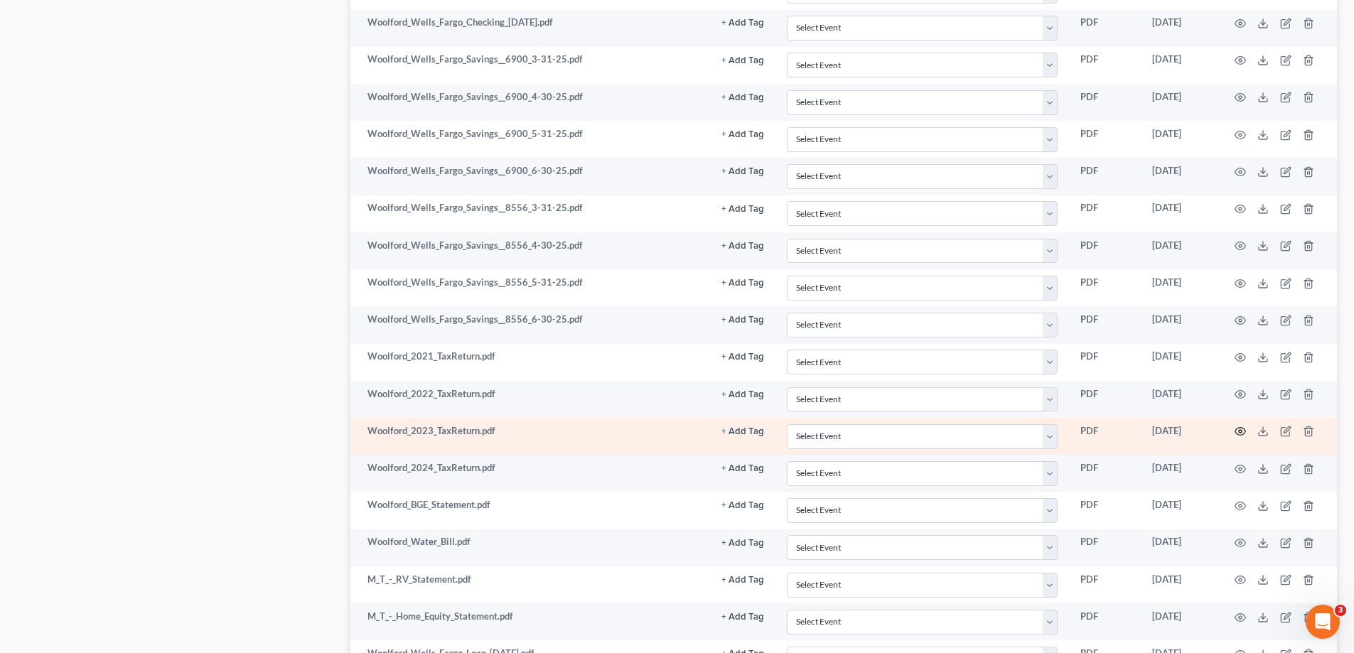
click at [1241, 428] on icon "button" at bounding box center [1241, 432] width 11 height 8
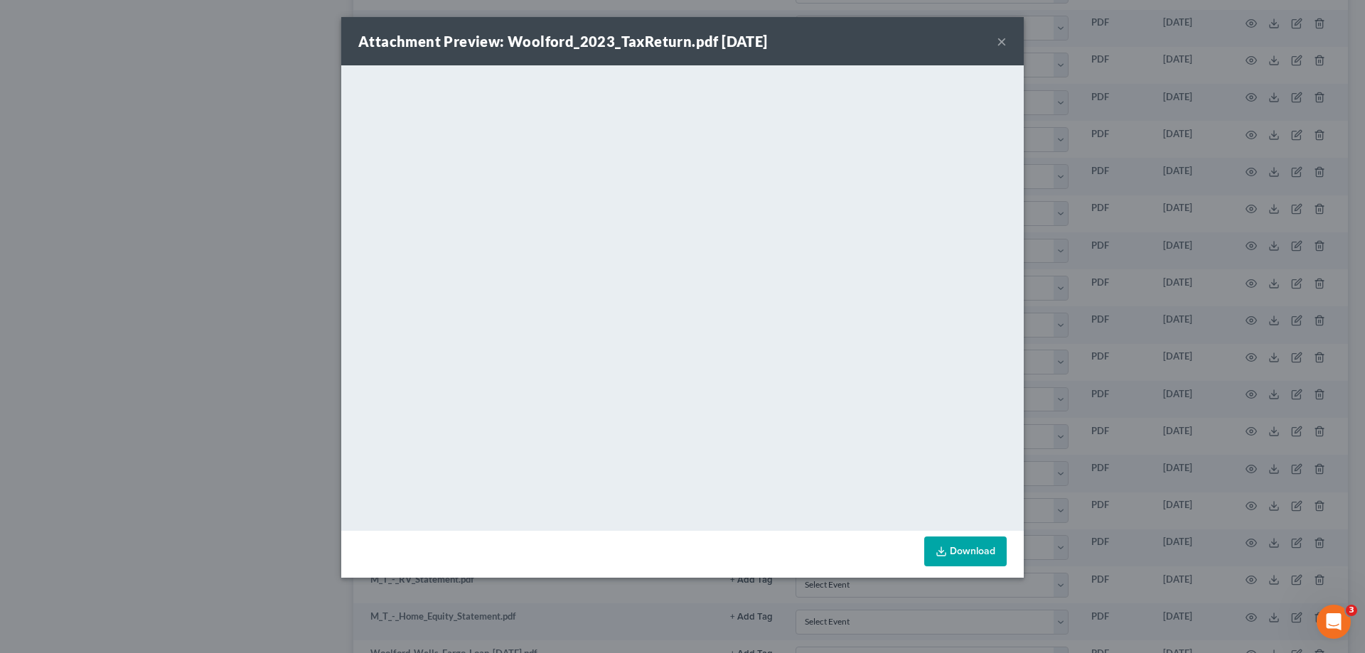
click at [999, 39] on button "×" at bounding box center [1002, 41] width 10 height 17
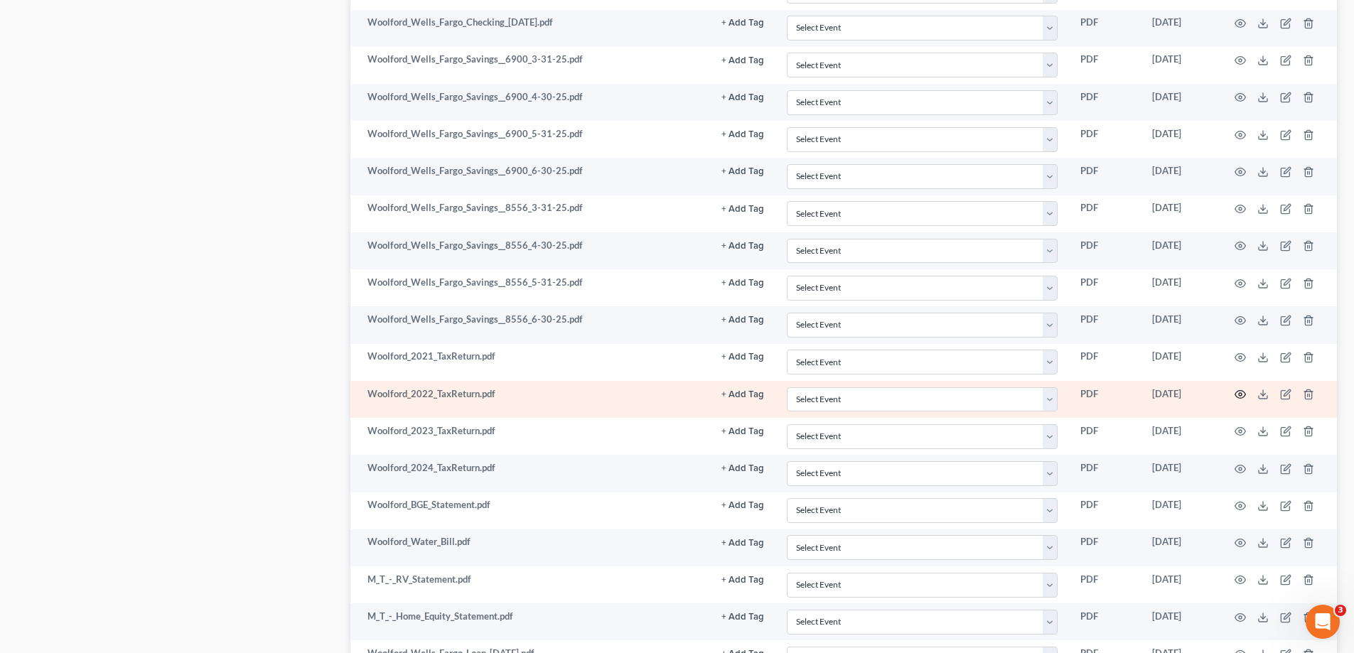
click at [1245, 392] on icon "button" at bounding box center [1241, 395] width 11 height 8
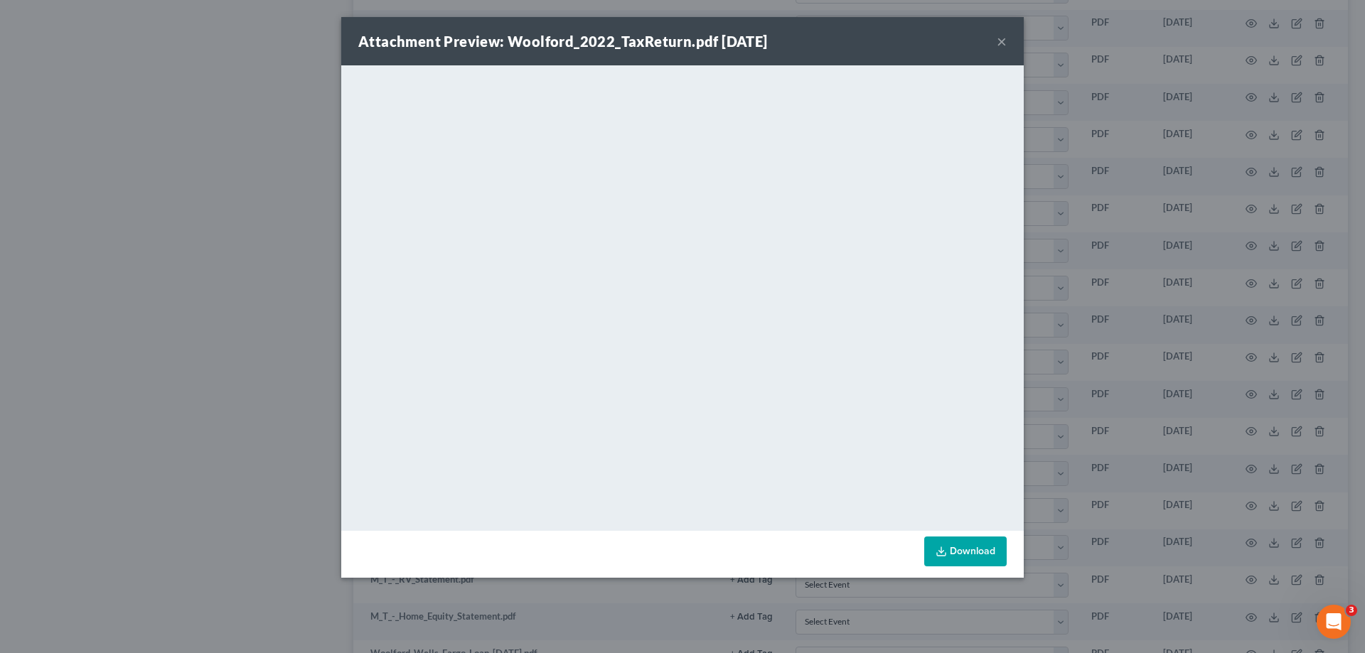
click at [1002, 43] on button "×" at bounding box center [1002, 41] width 10 height 17
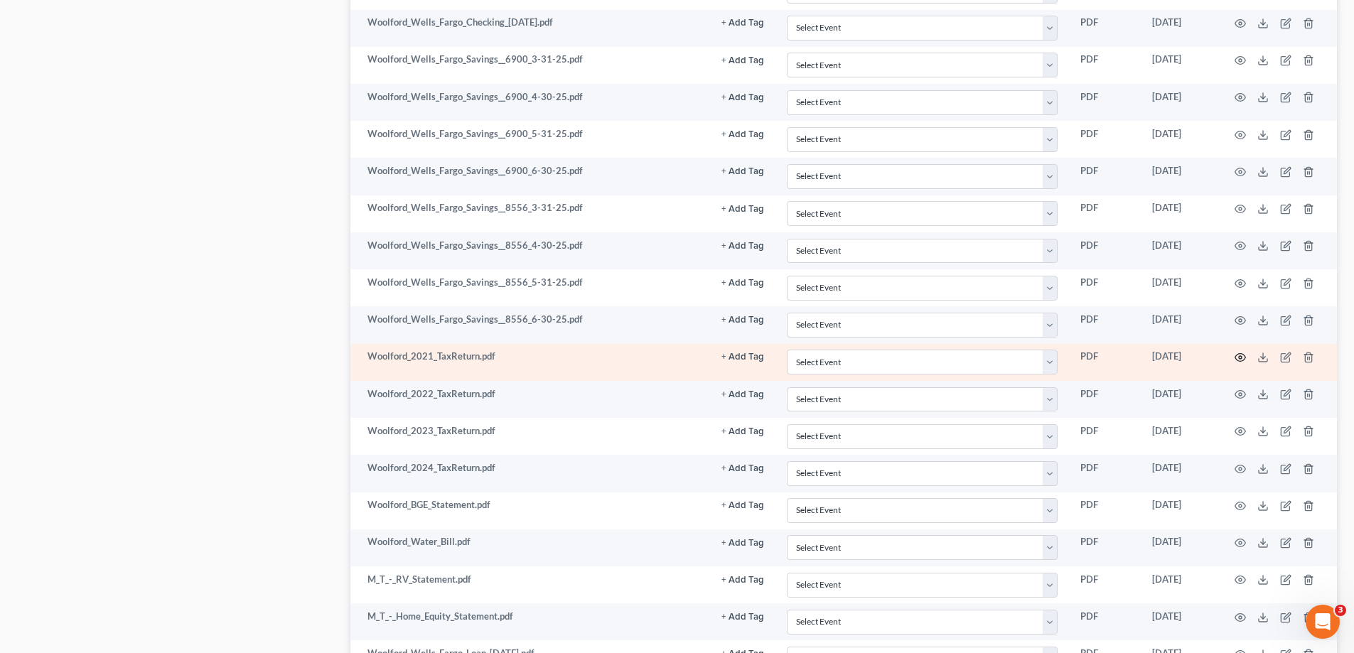
click at [1241, 358] on icon "button" at bounding box center [1240, 357] width 11 height 11
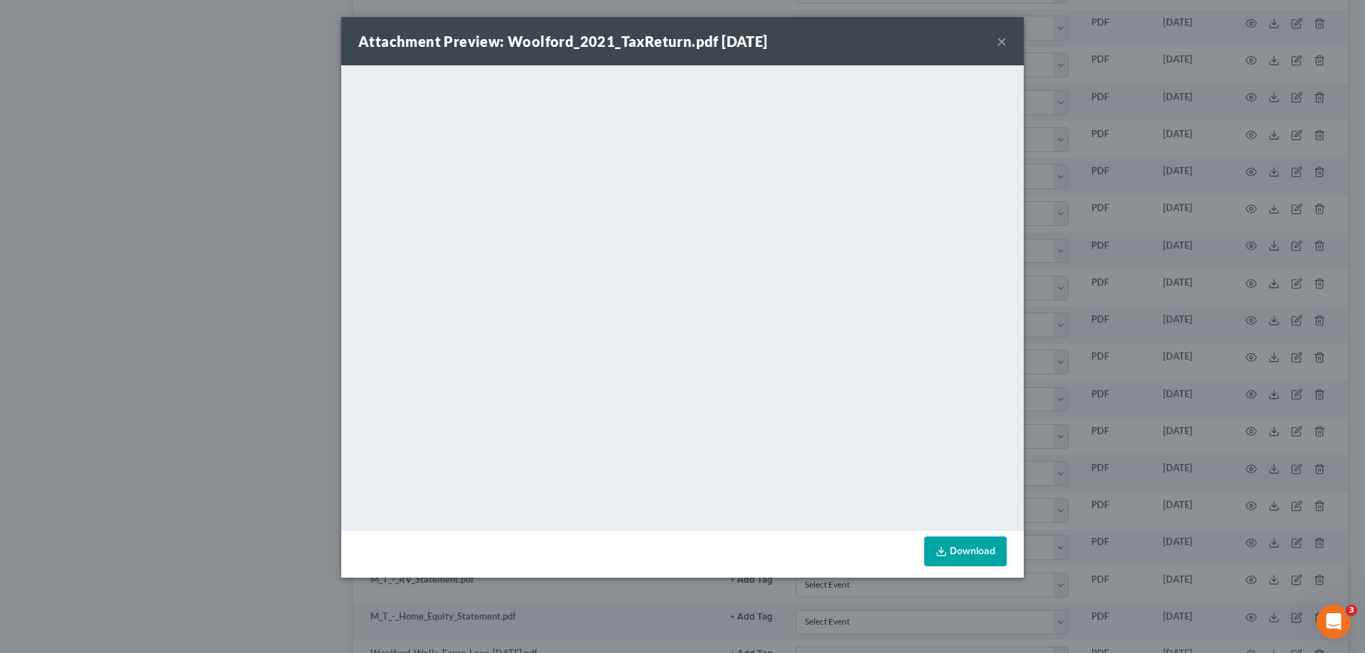
click at [1002, 40] on button "×" at bounding box center [1002, 41] width 10 height 17
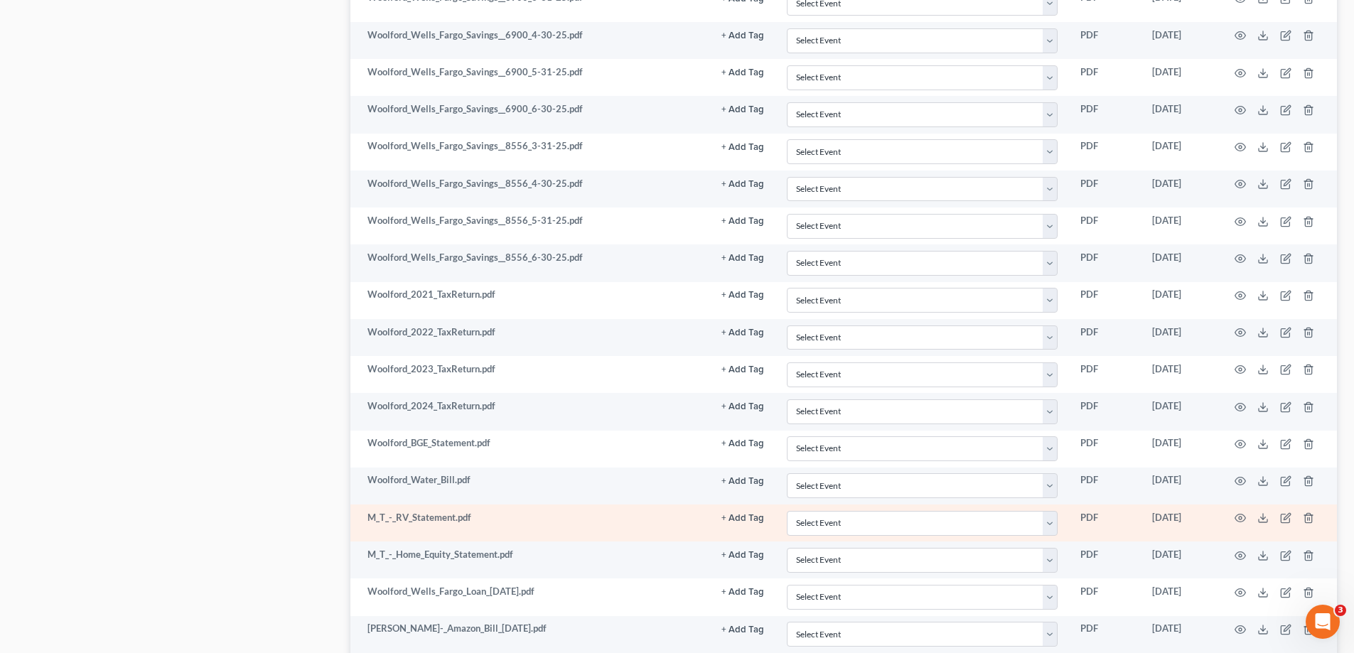
scroll to position [1848, 0]
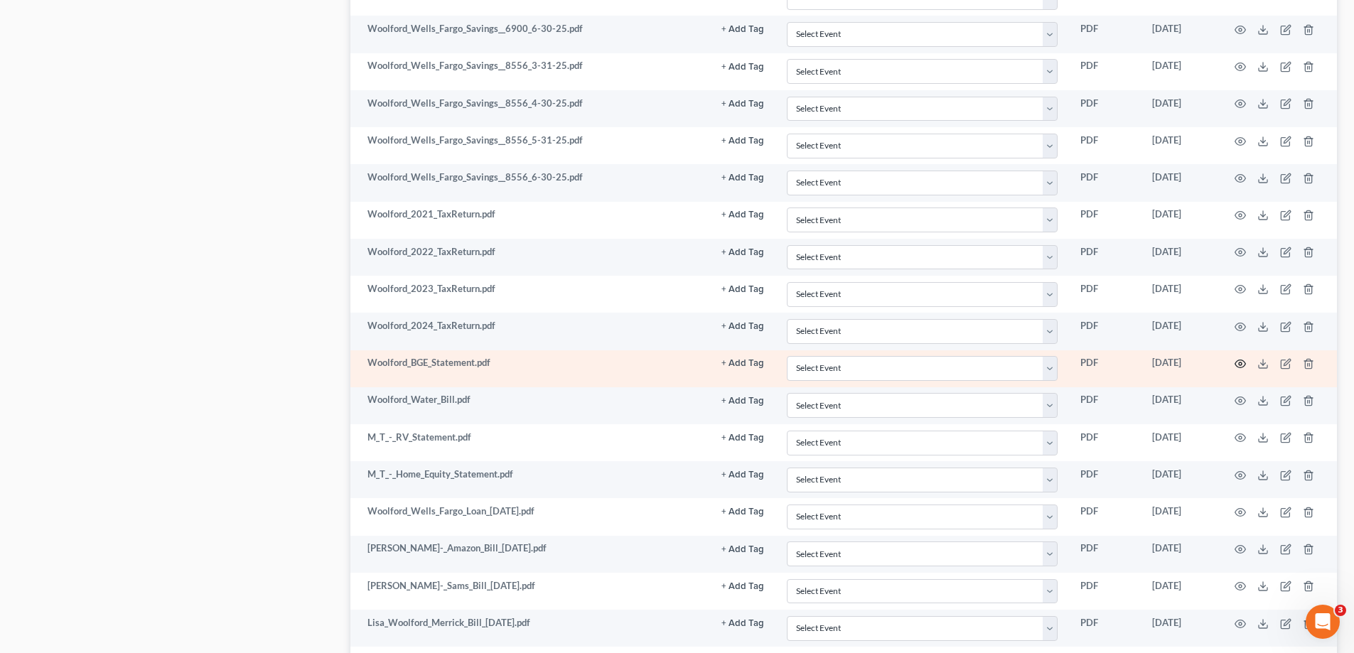
click at [1246, 365] on icon "button" at bounding box center [1241, 364] width 11 height 8
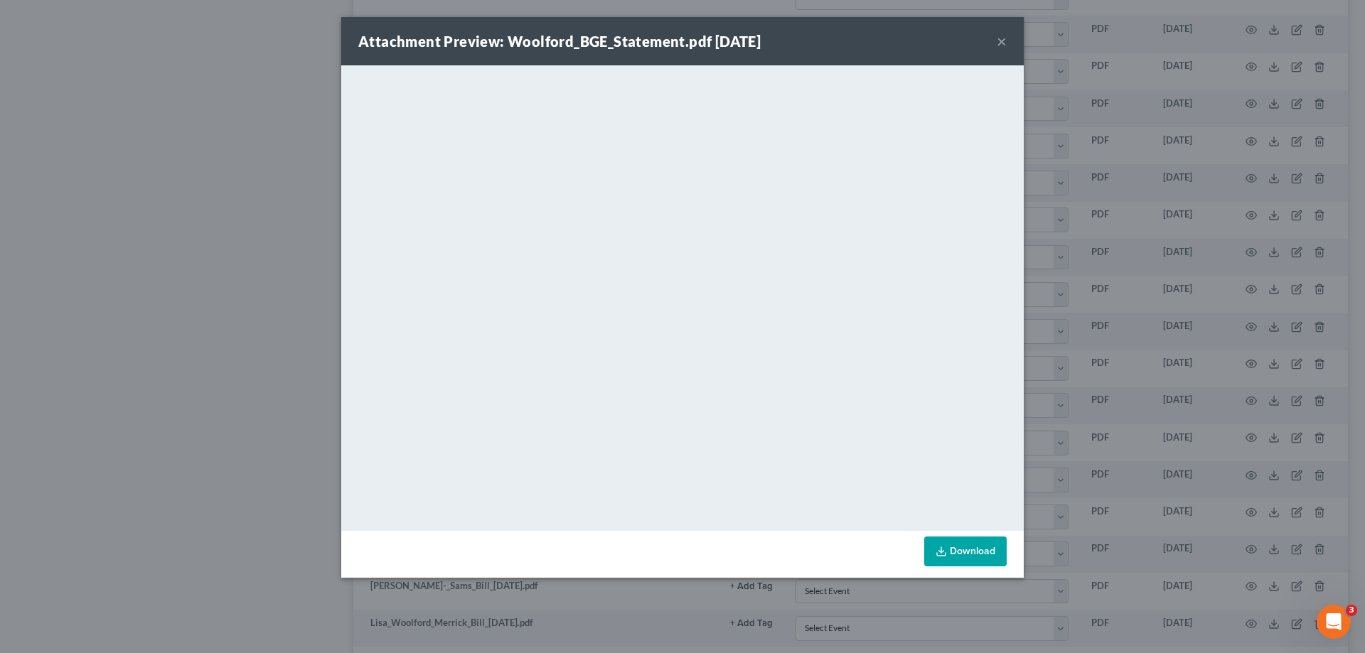
click at [1002, 38] on button "×" at bounding box center [1002, 41] width 10 height 17
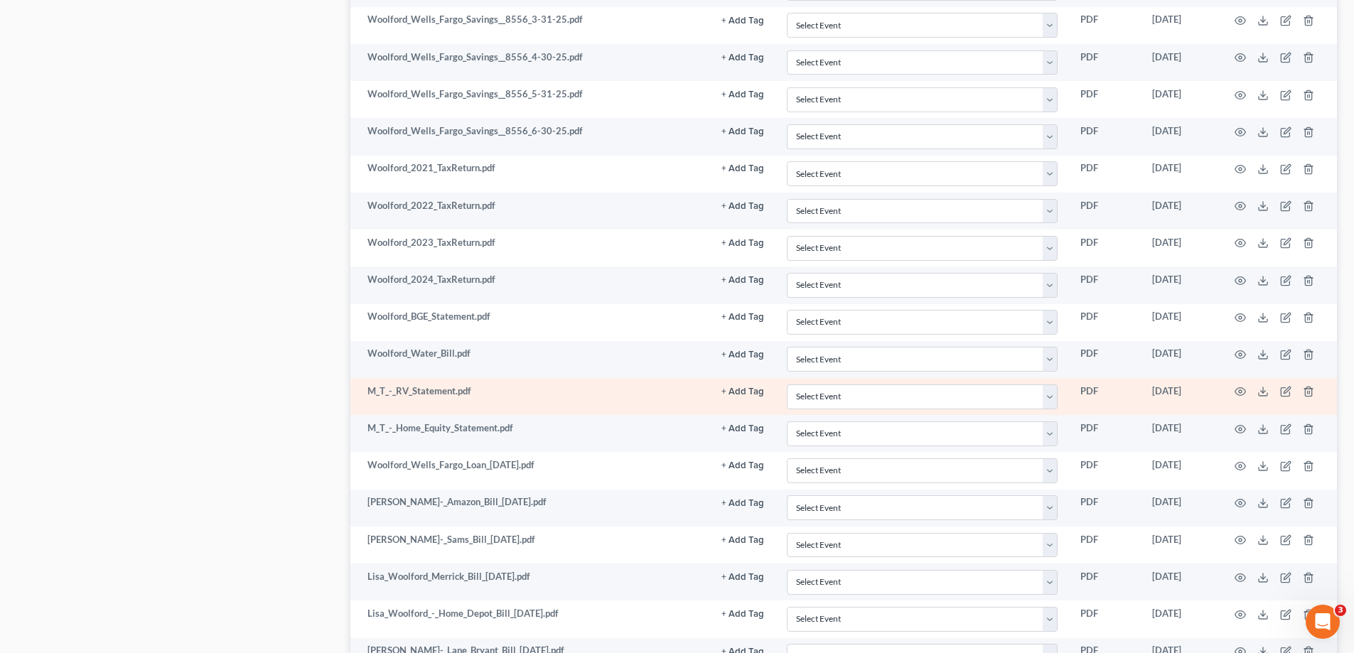
scroll to position [1919, 0]
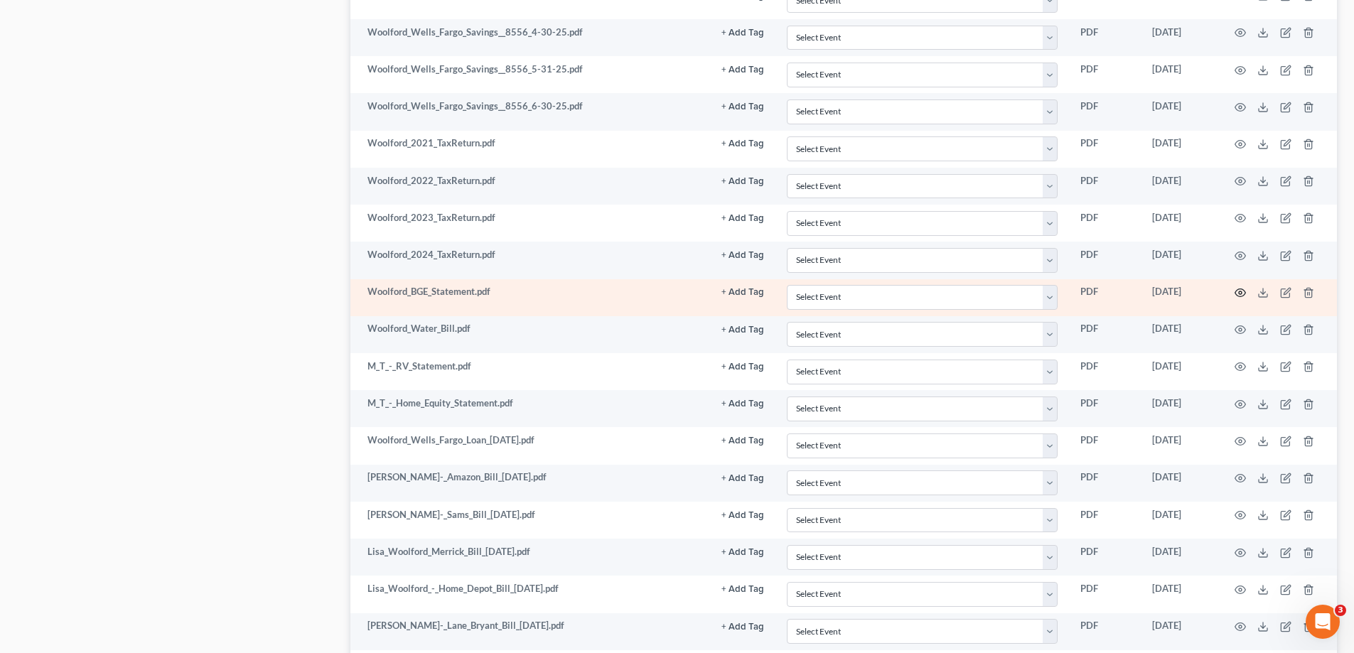
click at [1244, 294] on icon "button" at bounding box center [1240, 292] width 11 height 11
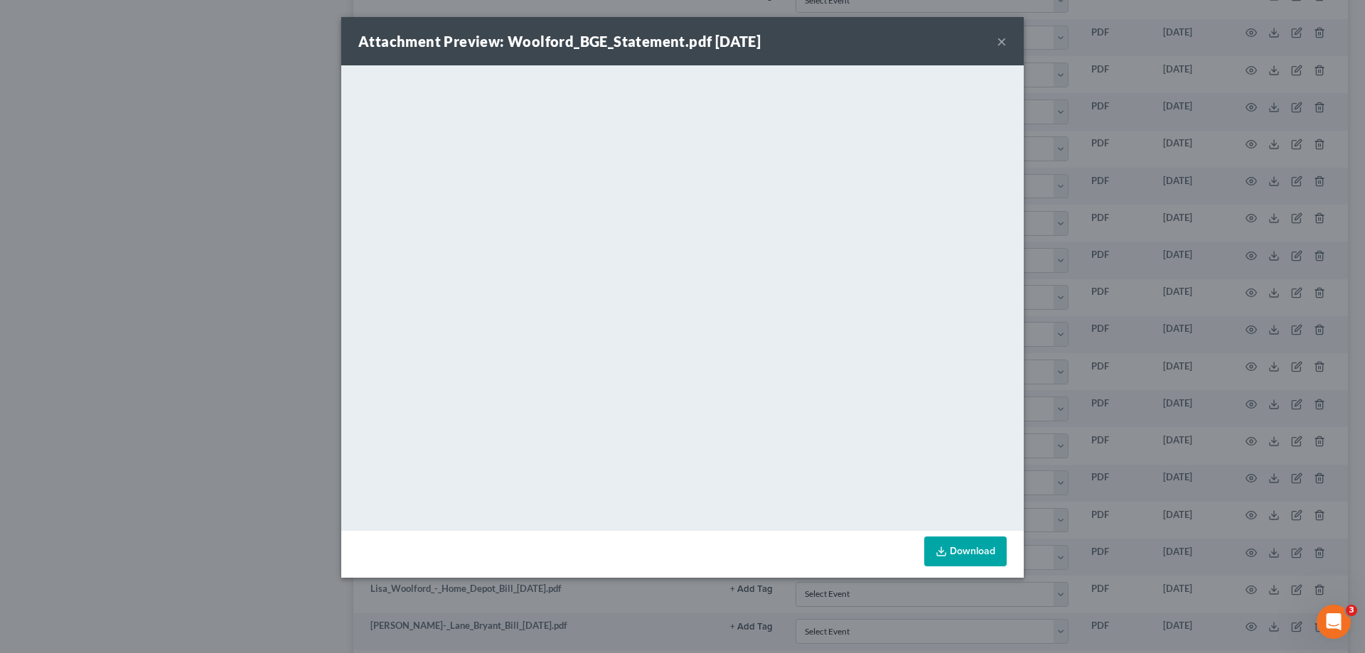
click at [1002, 42] on button "×" at bounding box center [1002, 41] width 10 height 17
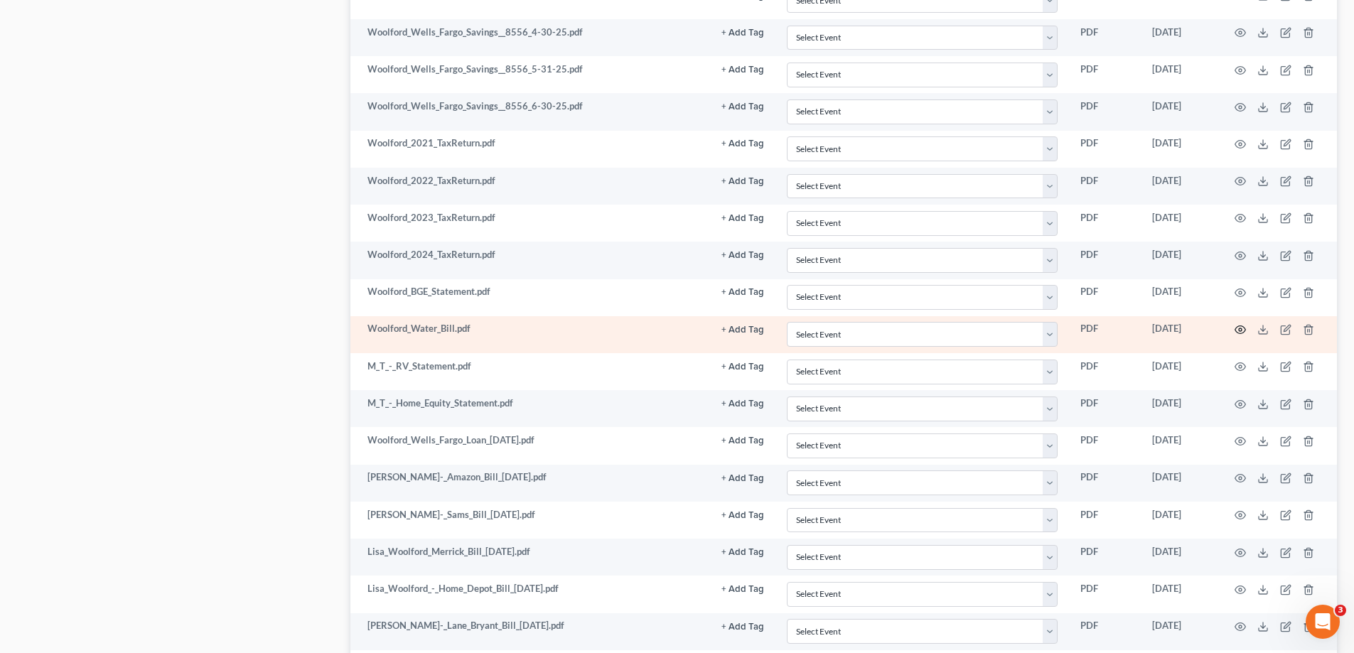
click at [1238, 329] on icon "button" at bounding box center [1240, 329] width 11 height 11
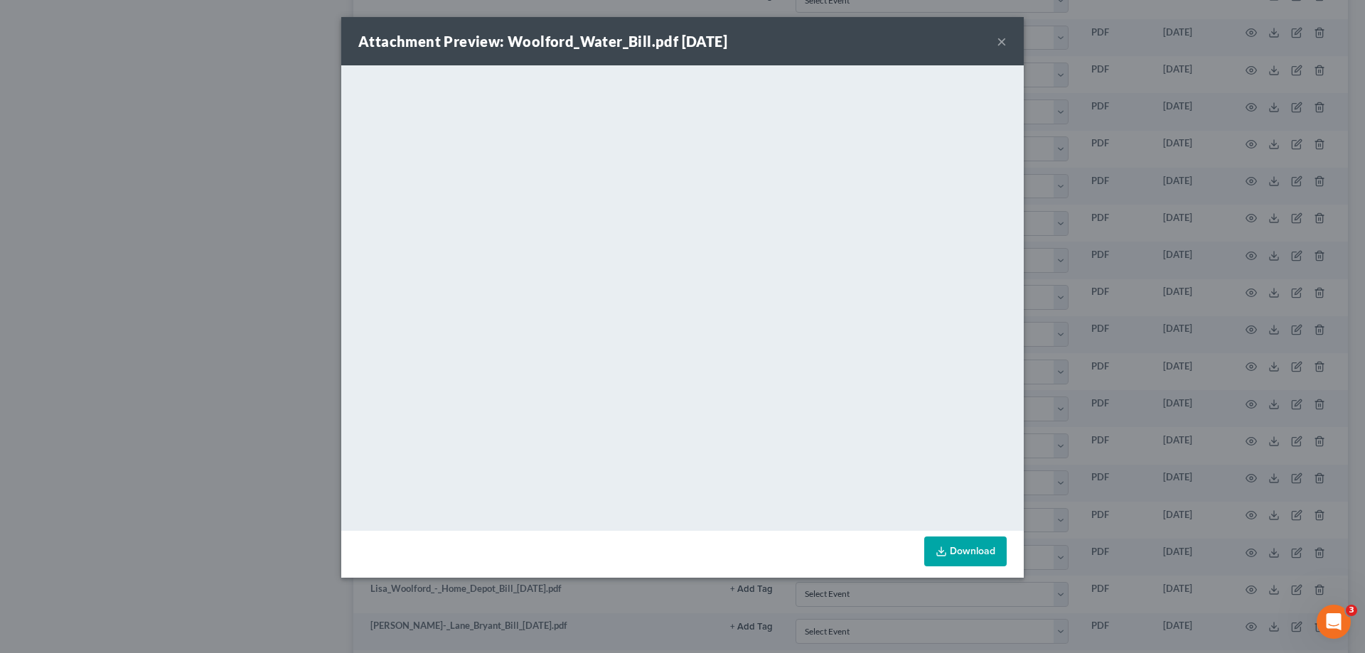
click at [1001, 41] on button "×" at bounding box center [1002, 41] width 10 height 17
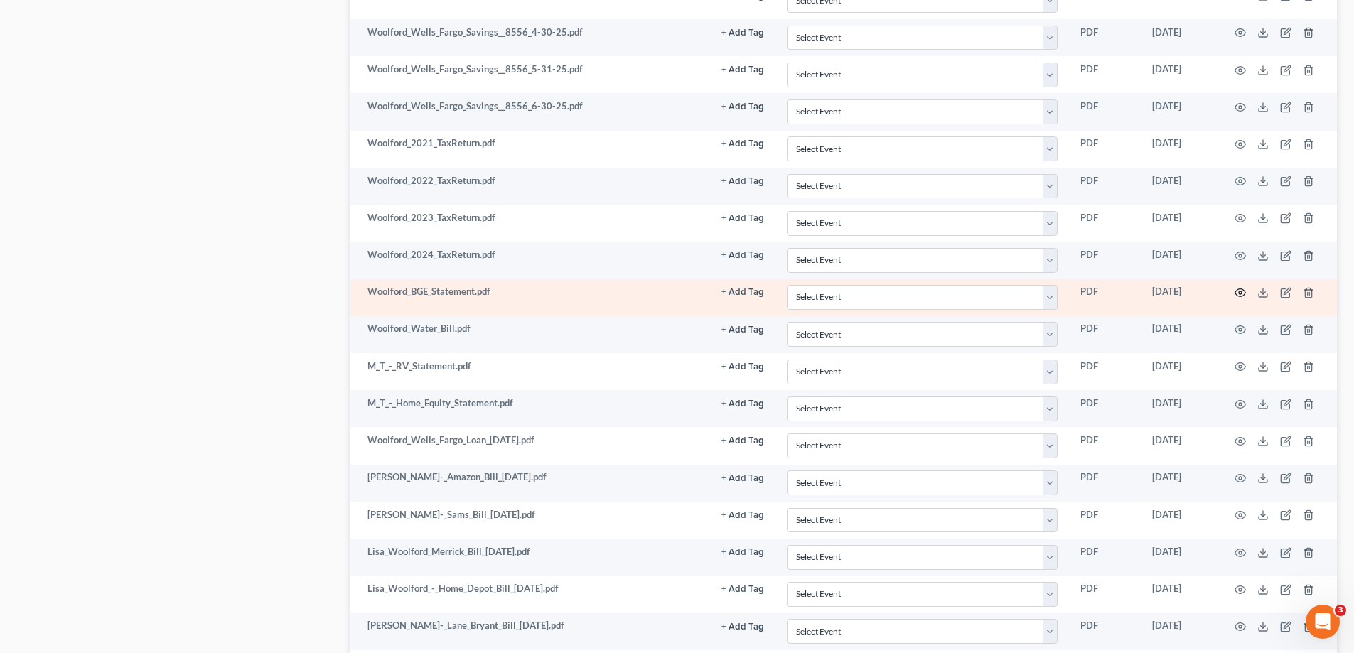
click at [1243, 289] on icon "button" at bounding box center [1241, 293] width 11 height 8
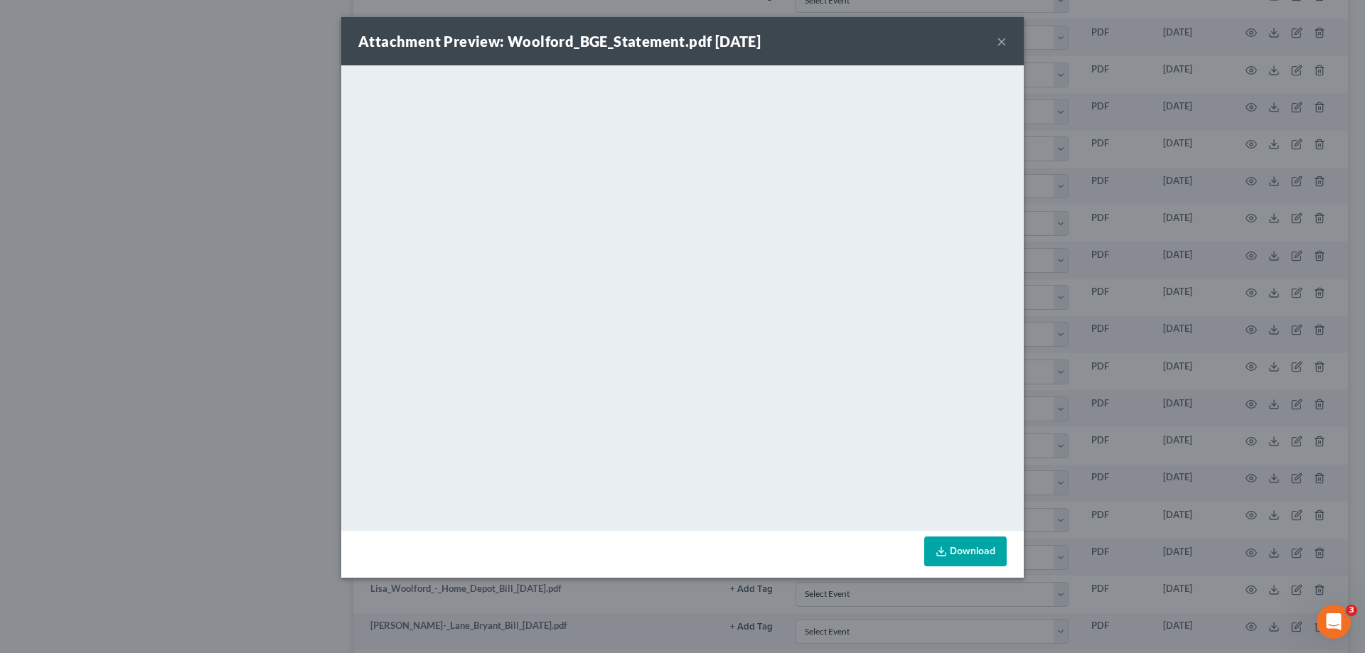
click at [1002, 42] on button "×" at bounding box center [1002, 41] width 10 height 17
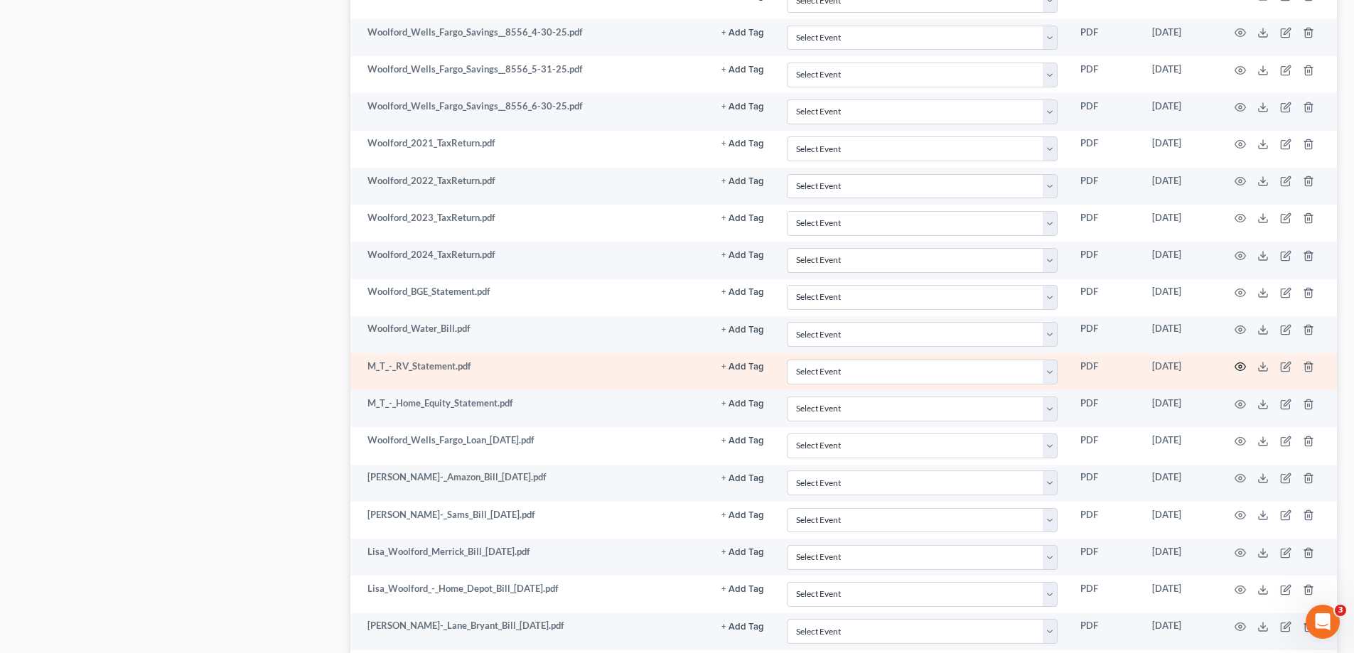
click at [1242, 365] on icon "button" at bounding box center [1240, 366] width 11 height 11
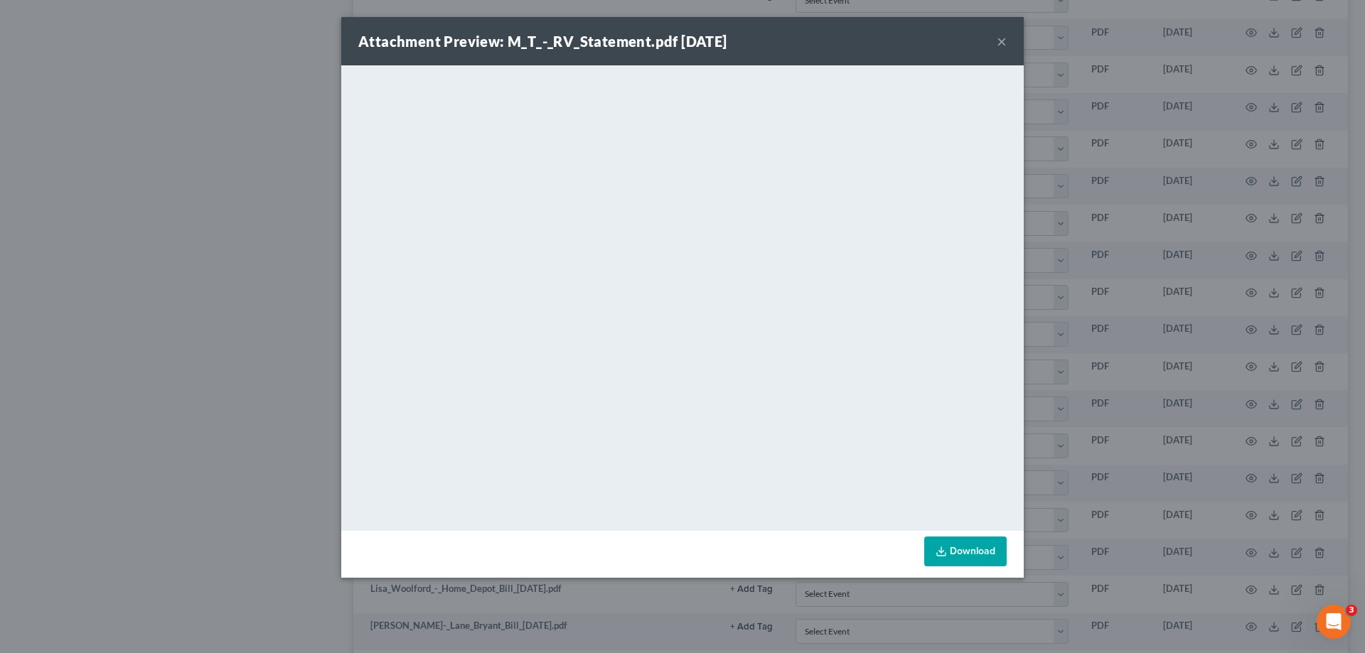
click at [999, 43] on button "×" at bounding box center [1002, 41] width 10 height 17
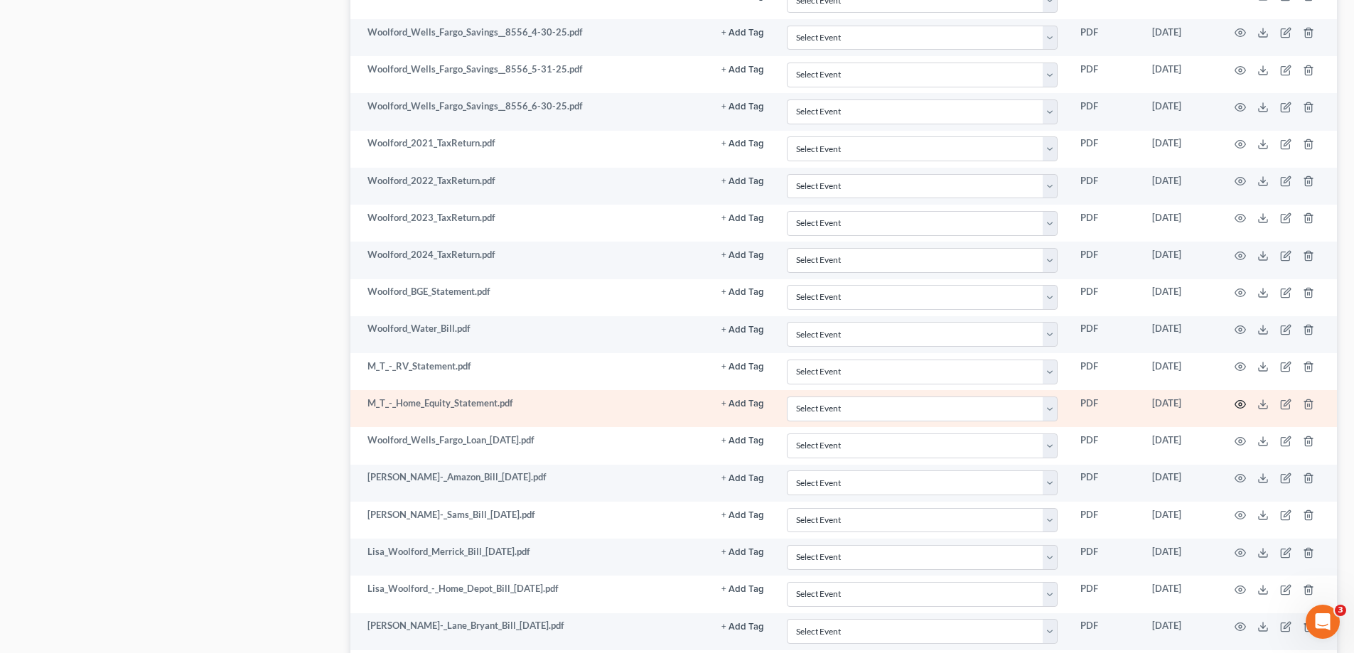
click at [1236, 403] on icon "button" at bounding box center [1241, 404] width 11 height 8
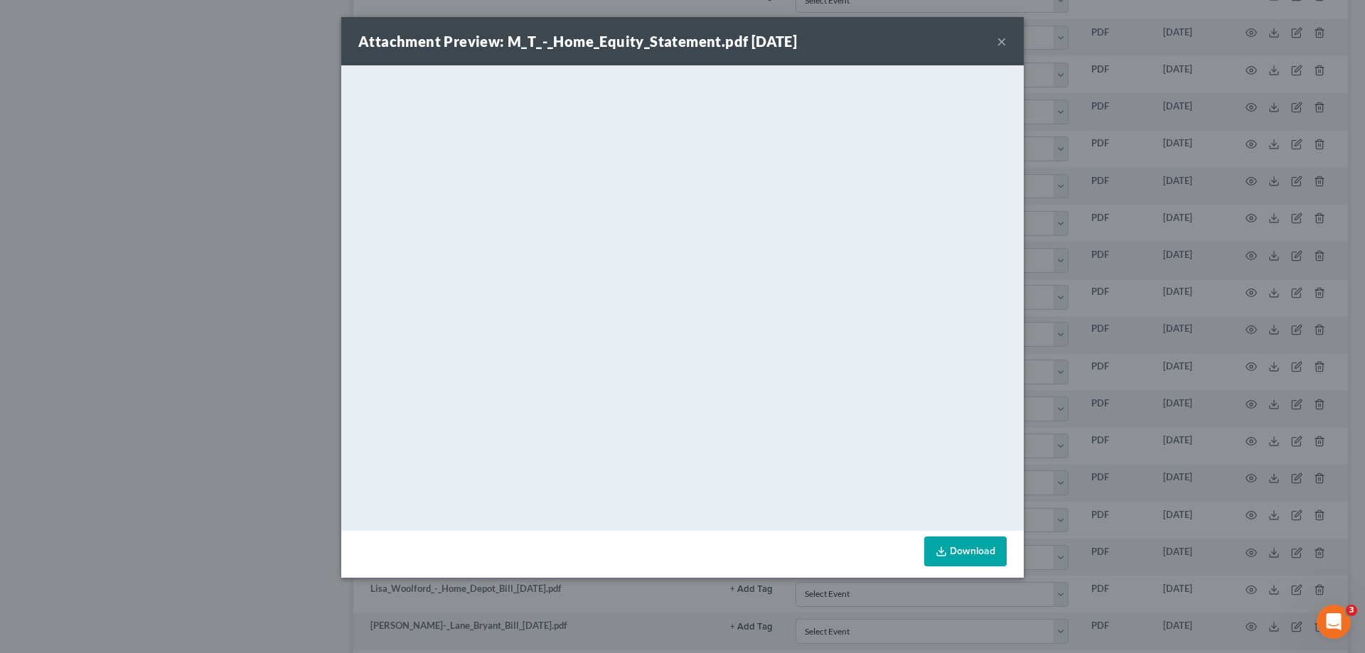
click at [998, 43] on button "×" at bounding box center [1002, 41] width 10 height 17
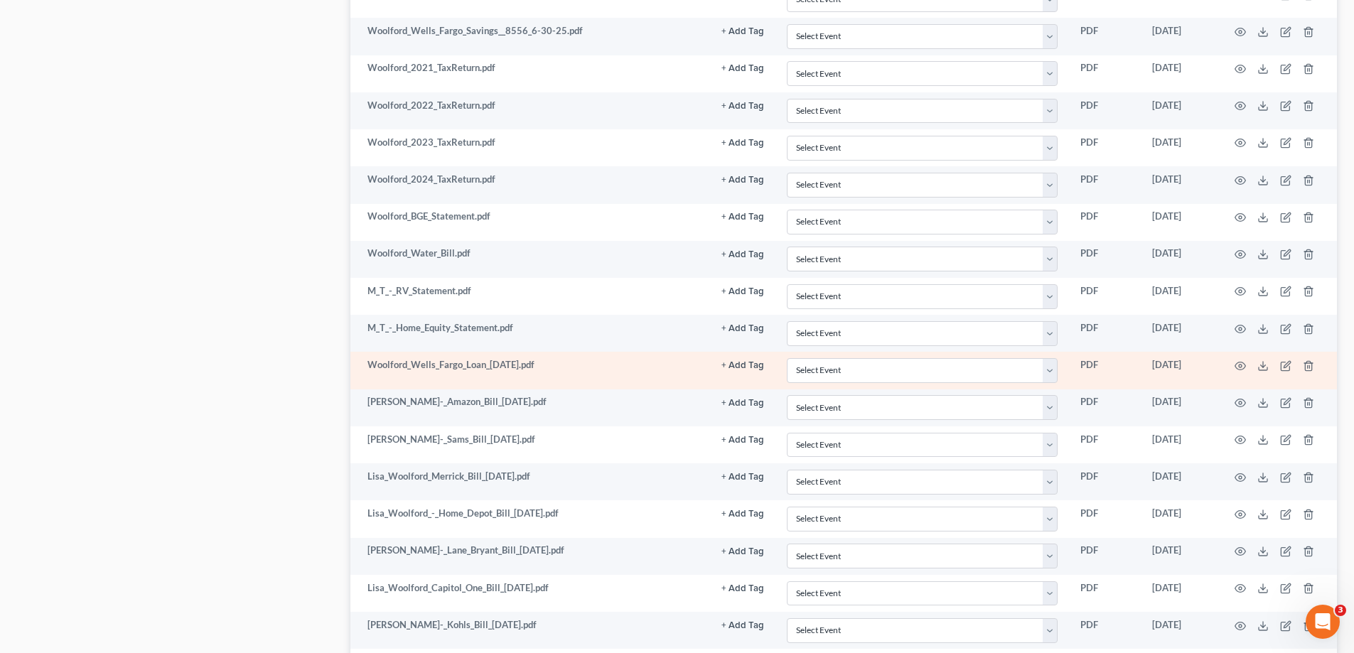
scroll to position [2062, 0]
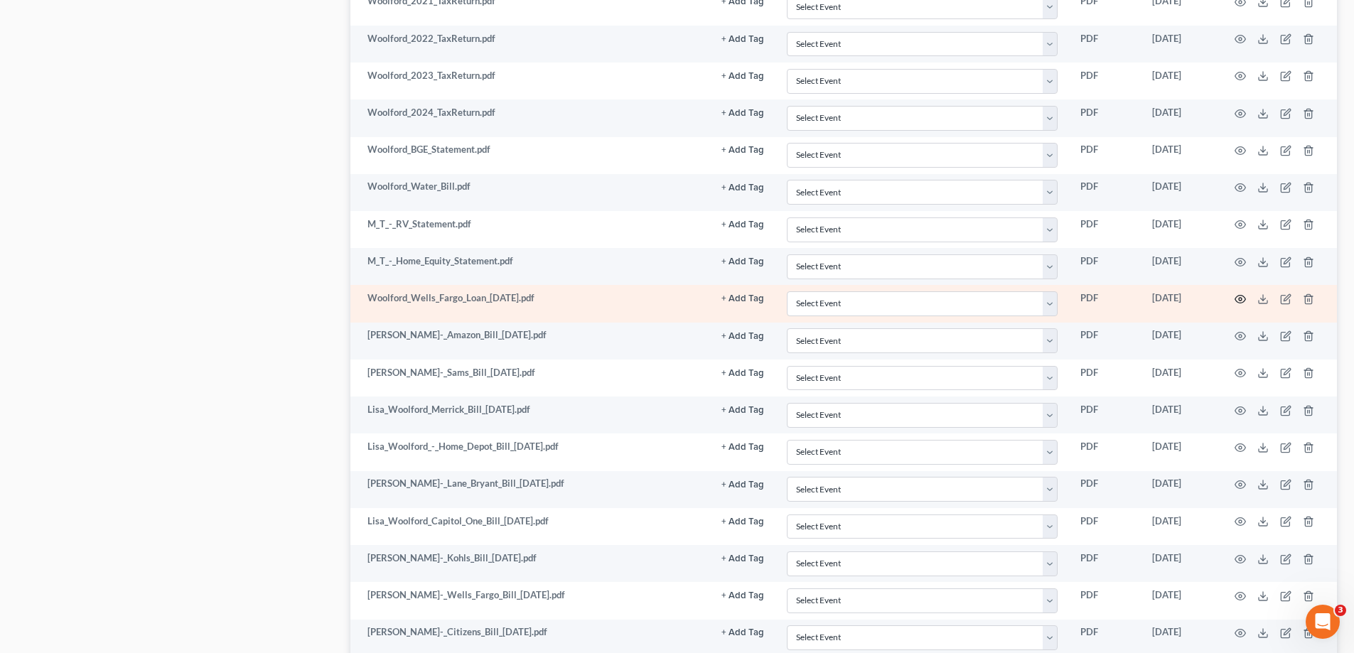
click at [1239, 300] on circle "button" at bounding box center [1240, 299] width 3 height 3
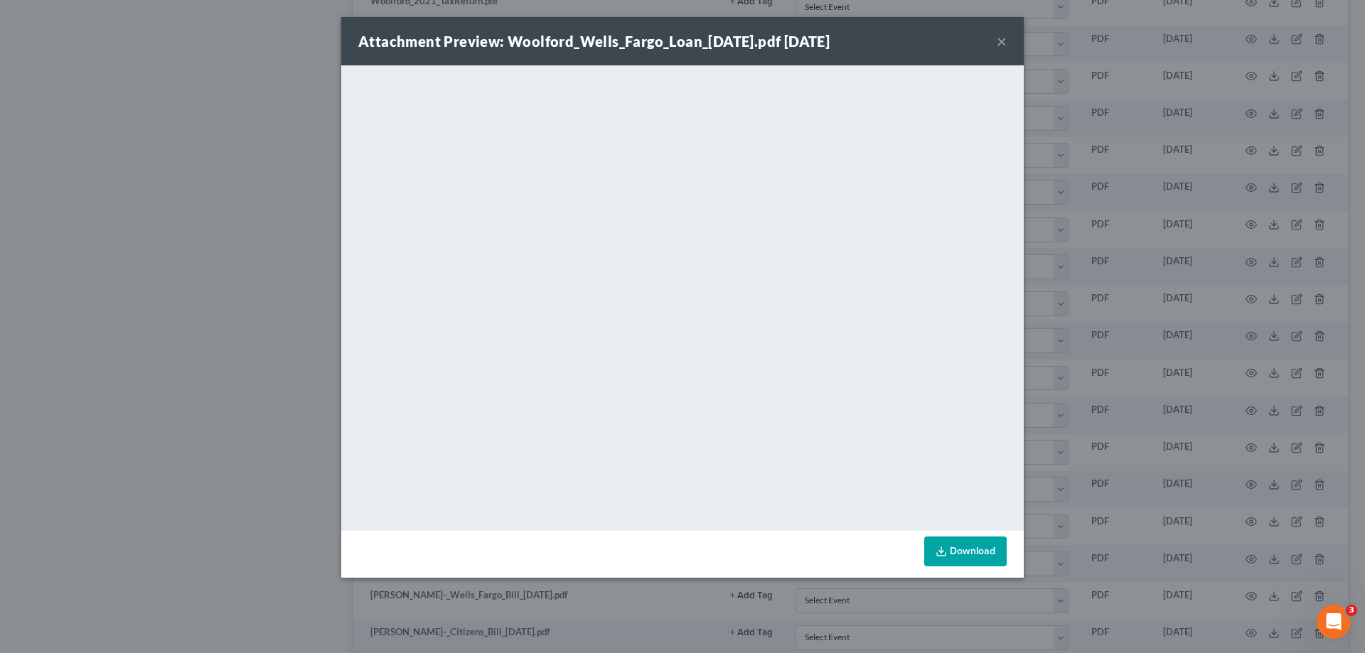
click at [1000, 43] on button "×" at bounding box center [1002, 41] width 10 height 17
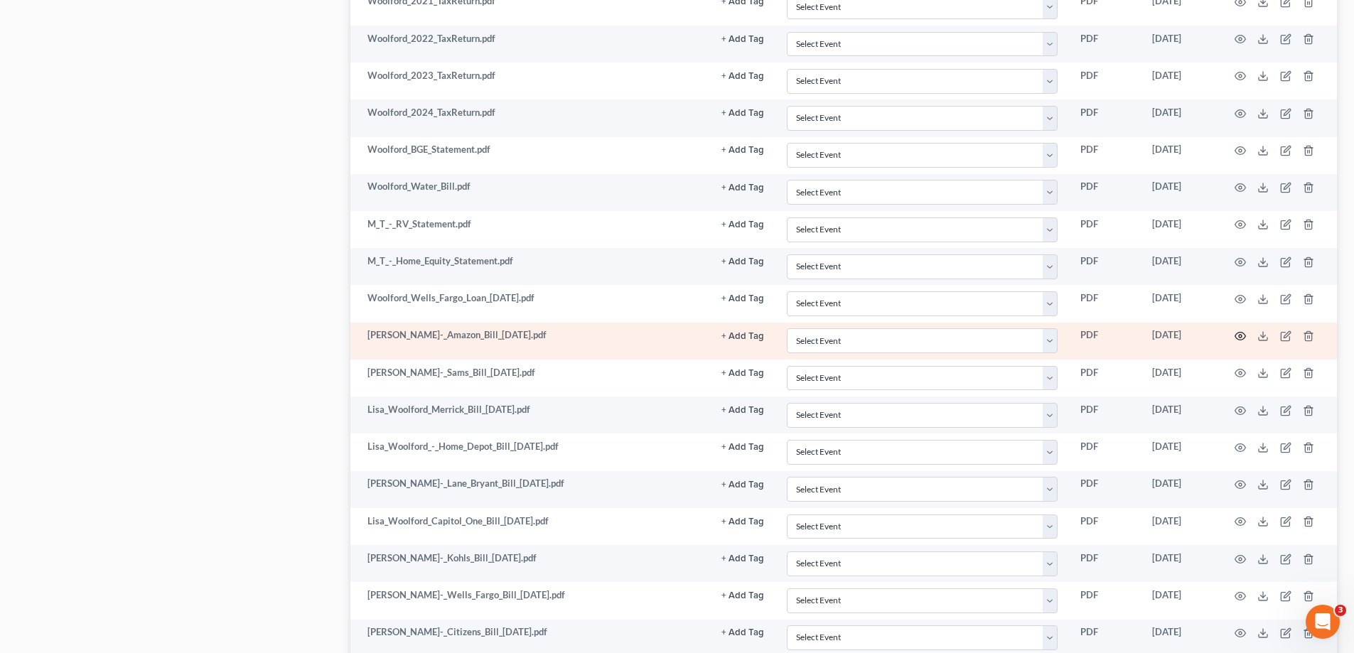
click at [1236, 336] on icon "button" at bounding box center [1240, 336] width 11 height 11
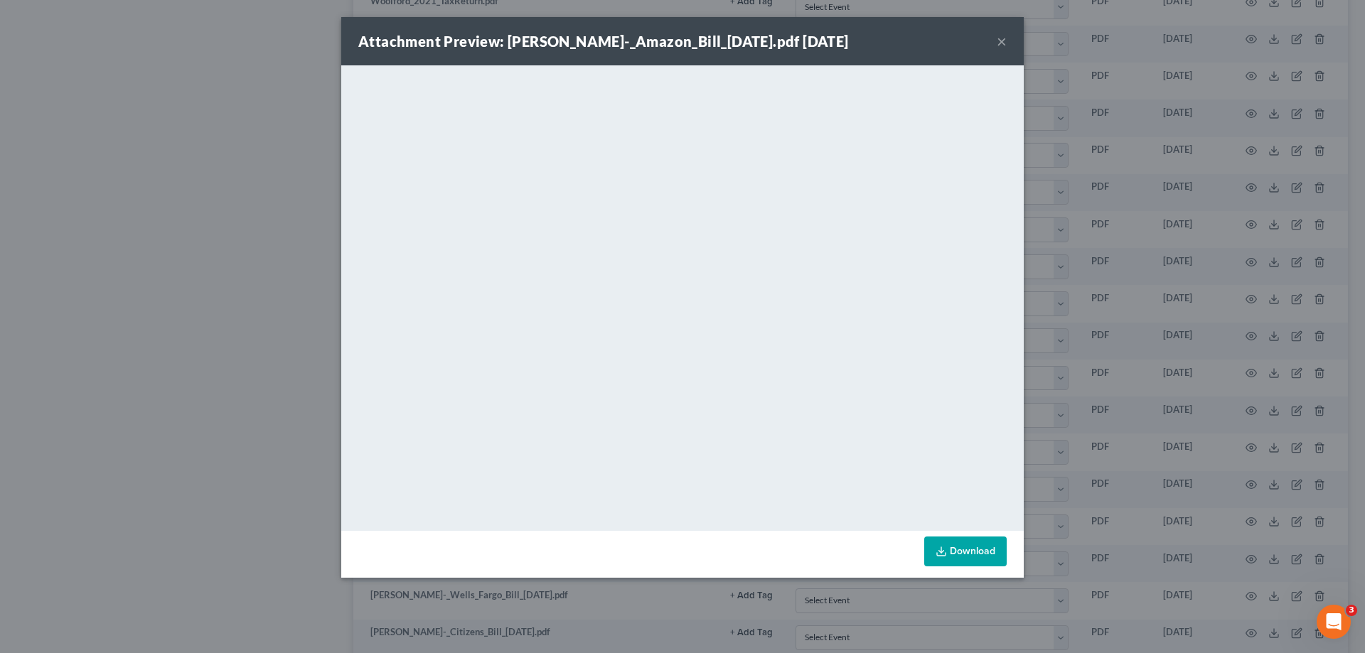
click at [999, 39] on button "×" at bounding box center [1002, 41] width 10 height 17
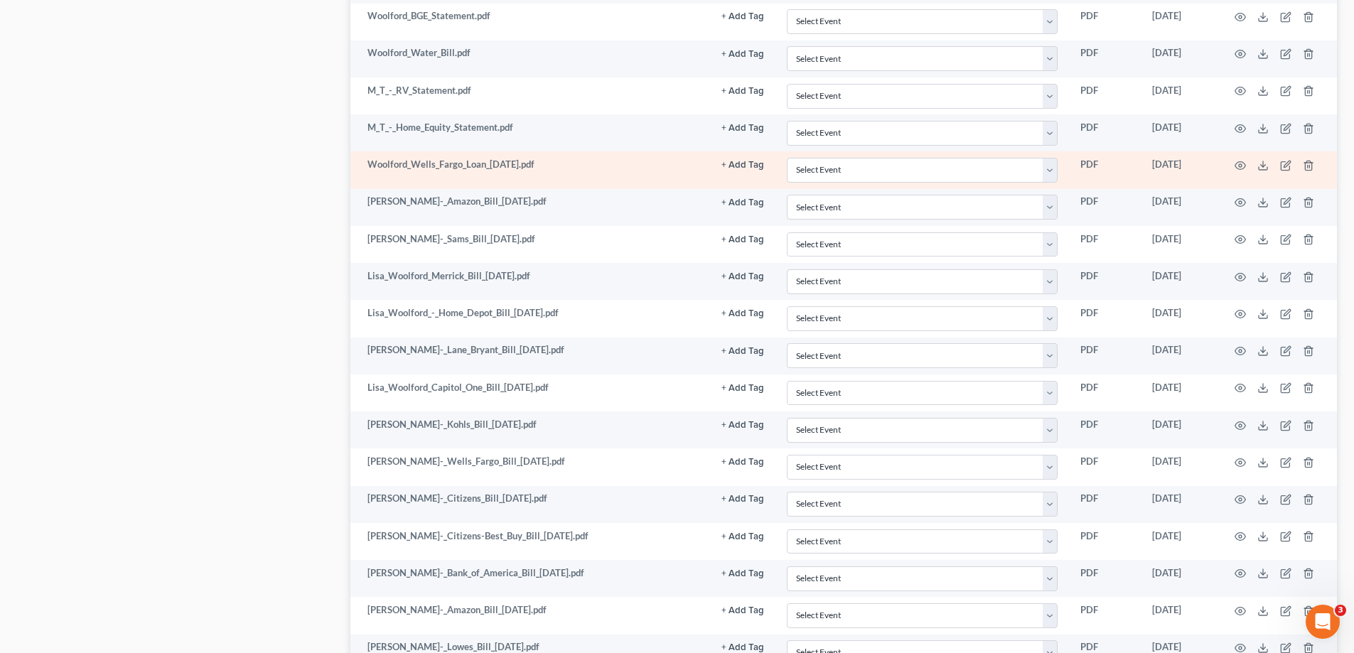
scroll to position [2204, 0]
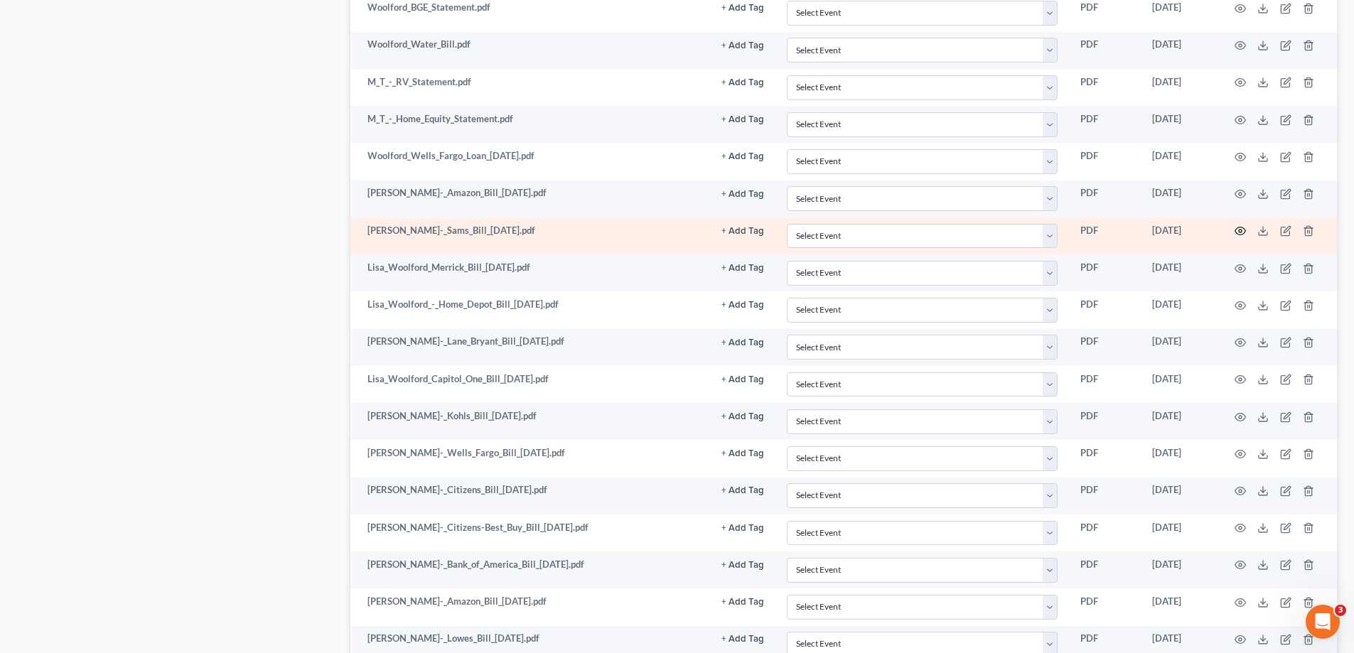
click at [1239, 237] on icon "button" at bounding box center [1240, 230] width 11 height 11
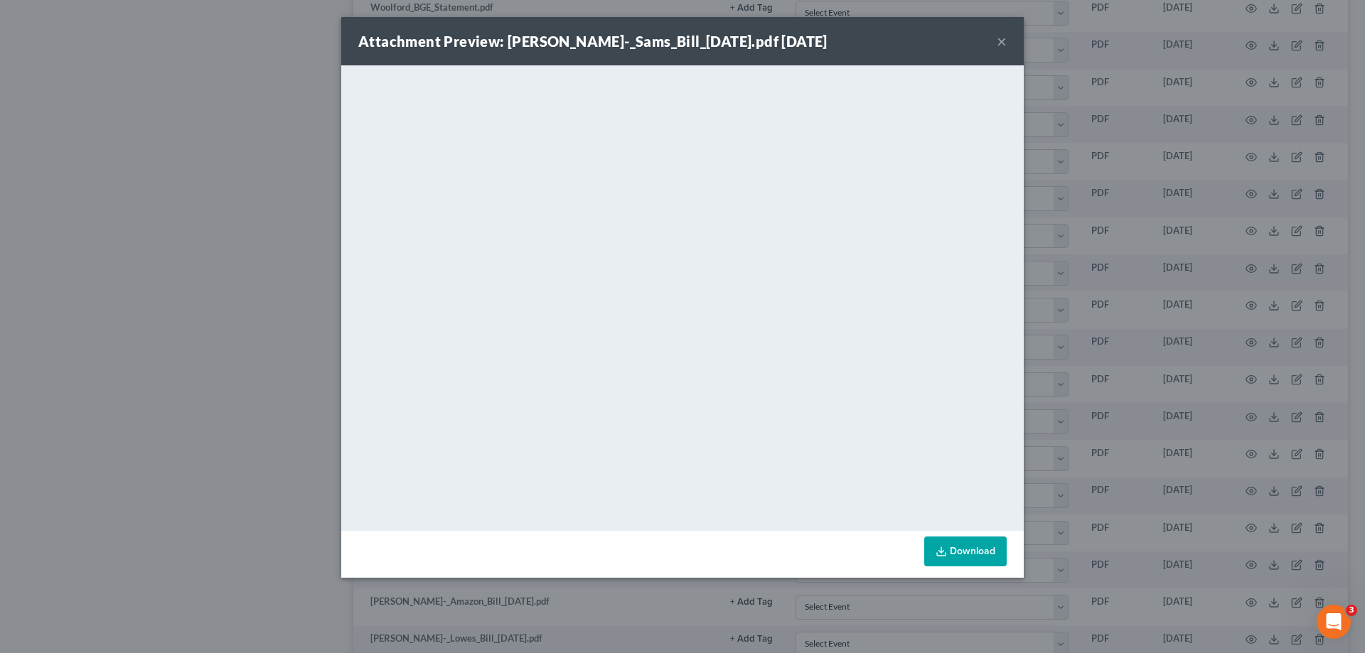
click at [1000, 39] on button "×" at bounding box center [1002, 41] width 10 height 17
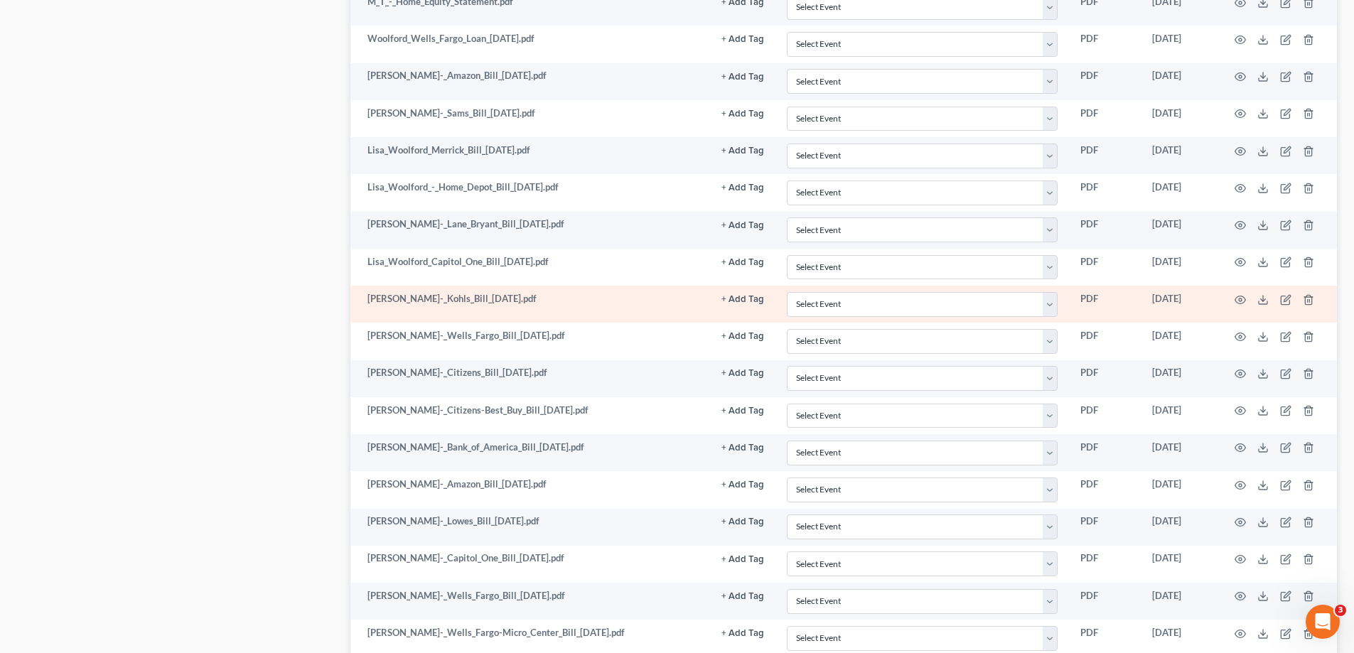
scroll to position [2346, 0]
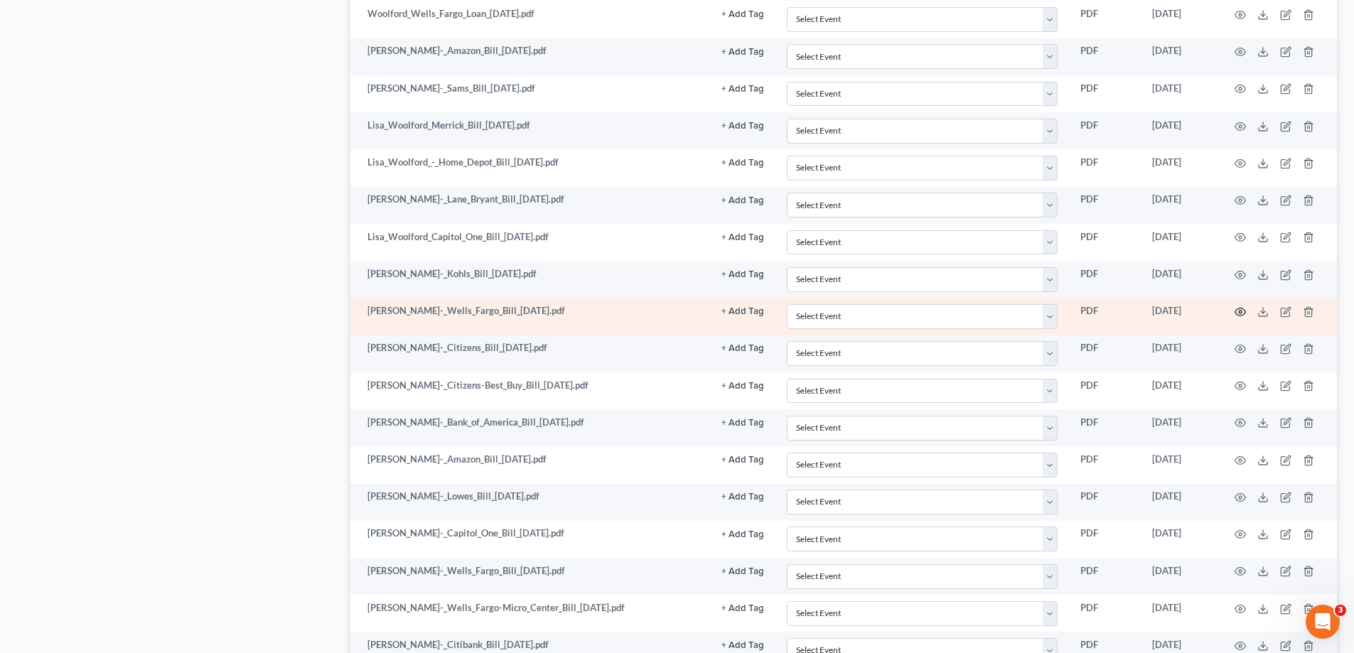
click at [1239, 309] on icon "button" at bounding box center [1240, 311] width 11 height 11
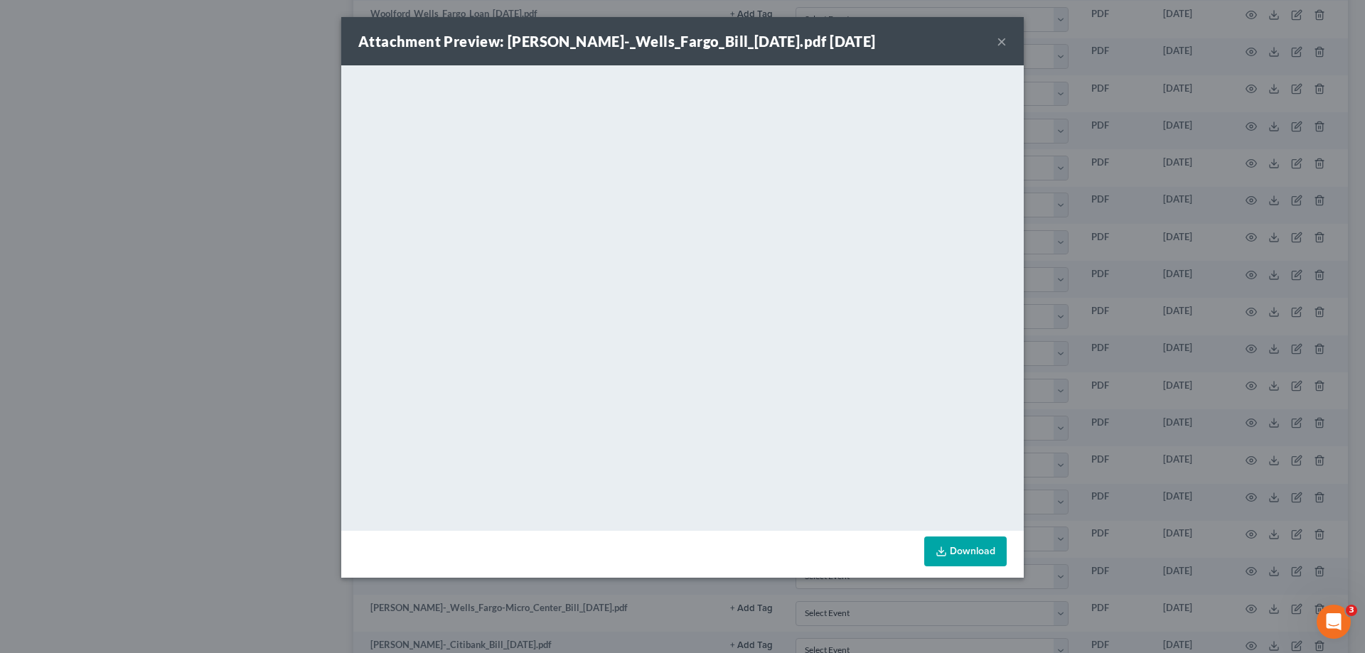
click at [1002, 40] on button "×" at bounding box center [1002, 41] width 10 height 17
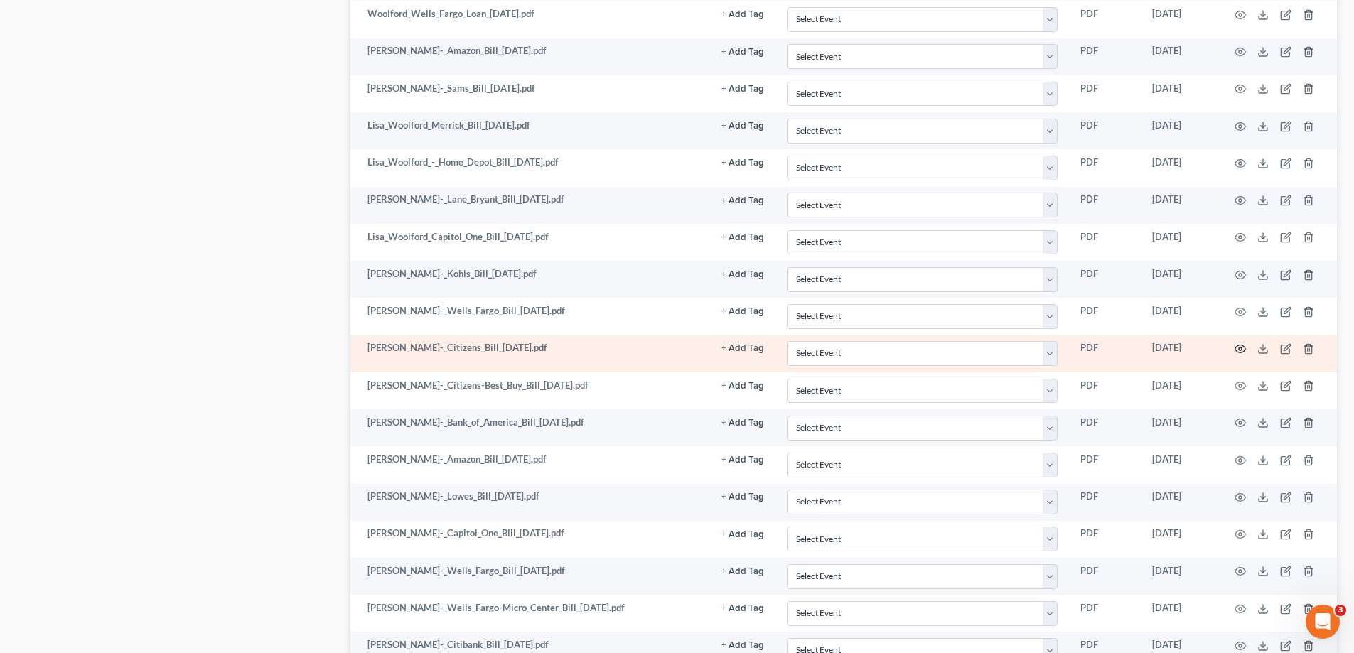
click at [1240, 349] on icon "button" at bounding box center [1240, 348] width 11 height 11
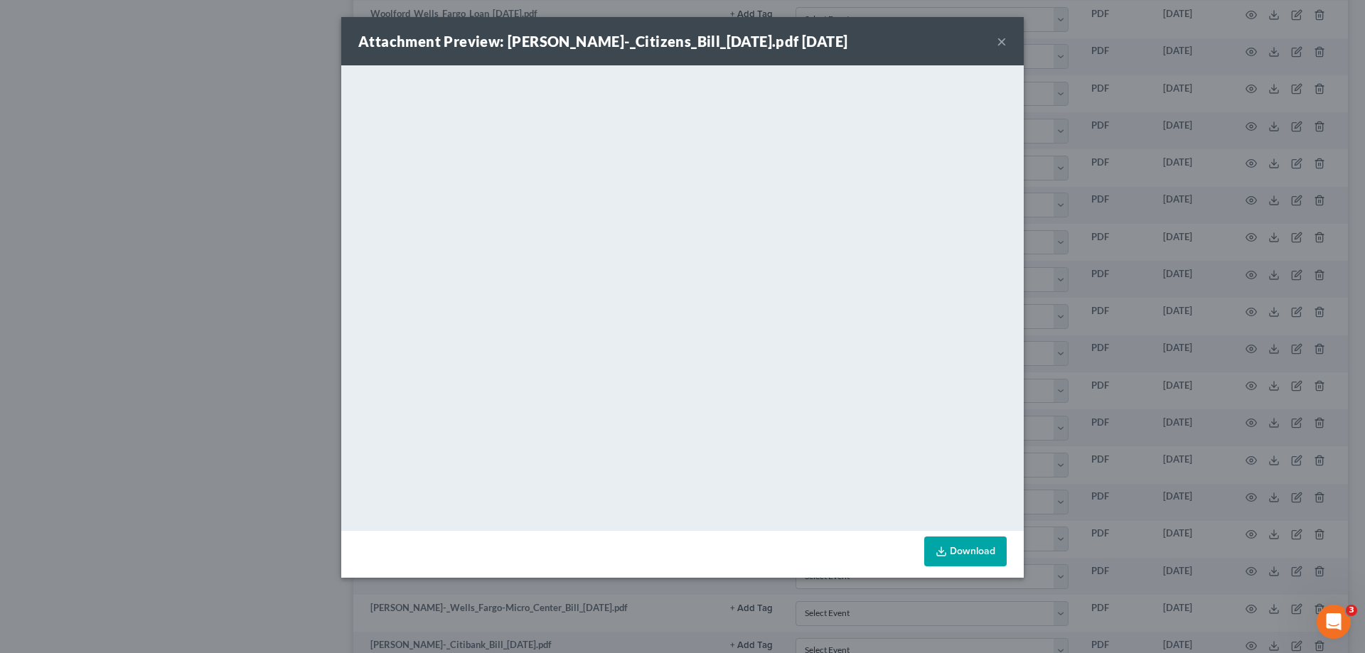
click at [1004, 41] on button "×" at bounding box center [1002, 41] width 10 height 17
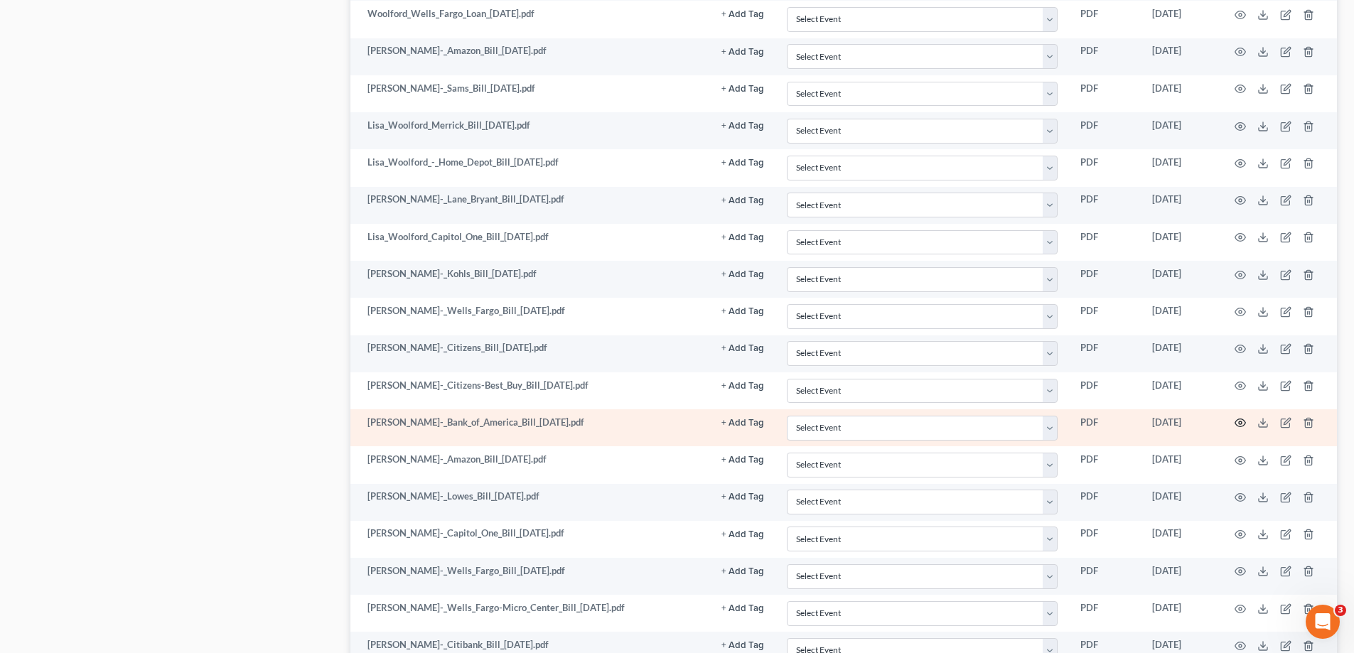
click at [1242, 422] on circle "button" at bounding box center [1240, 423] width 3 height 3
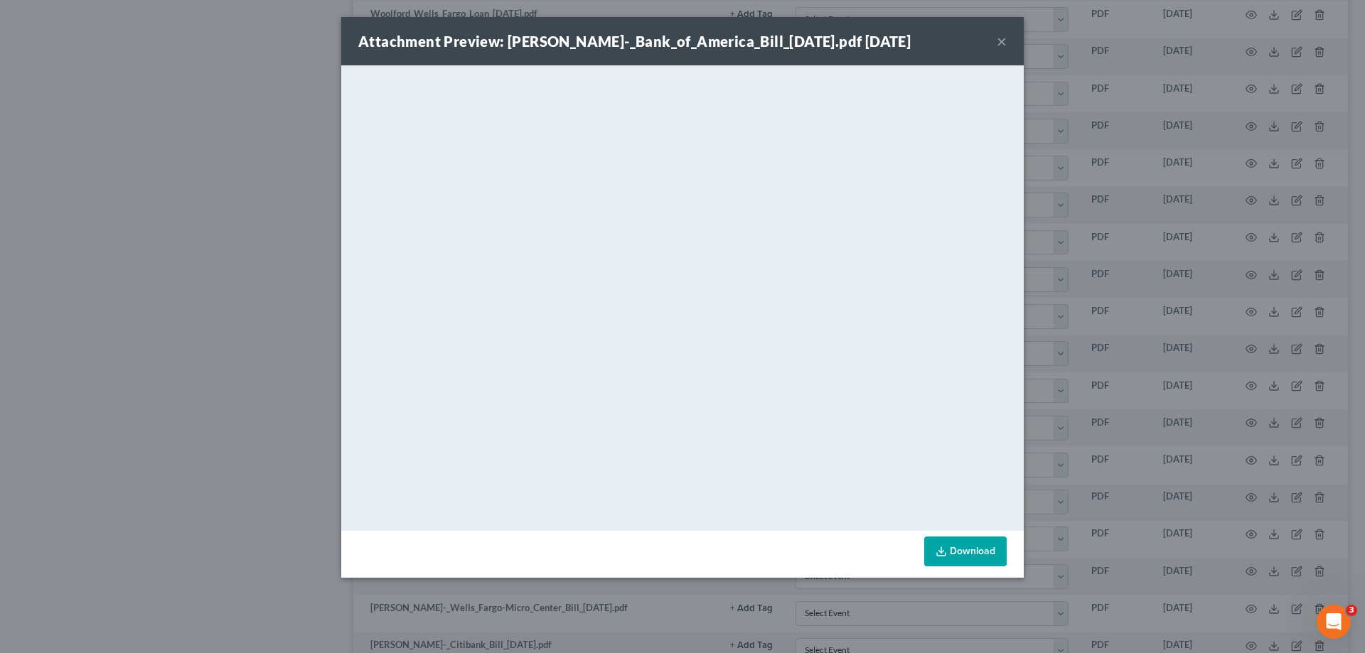
click at [1004, 38] on button "×" at bounding box center [1002, 41] width 10 height 17
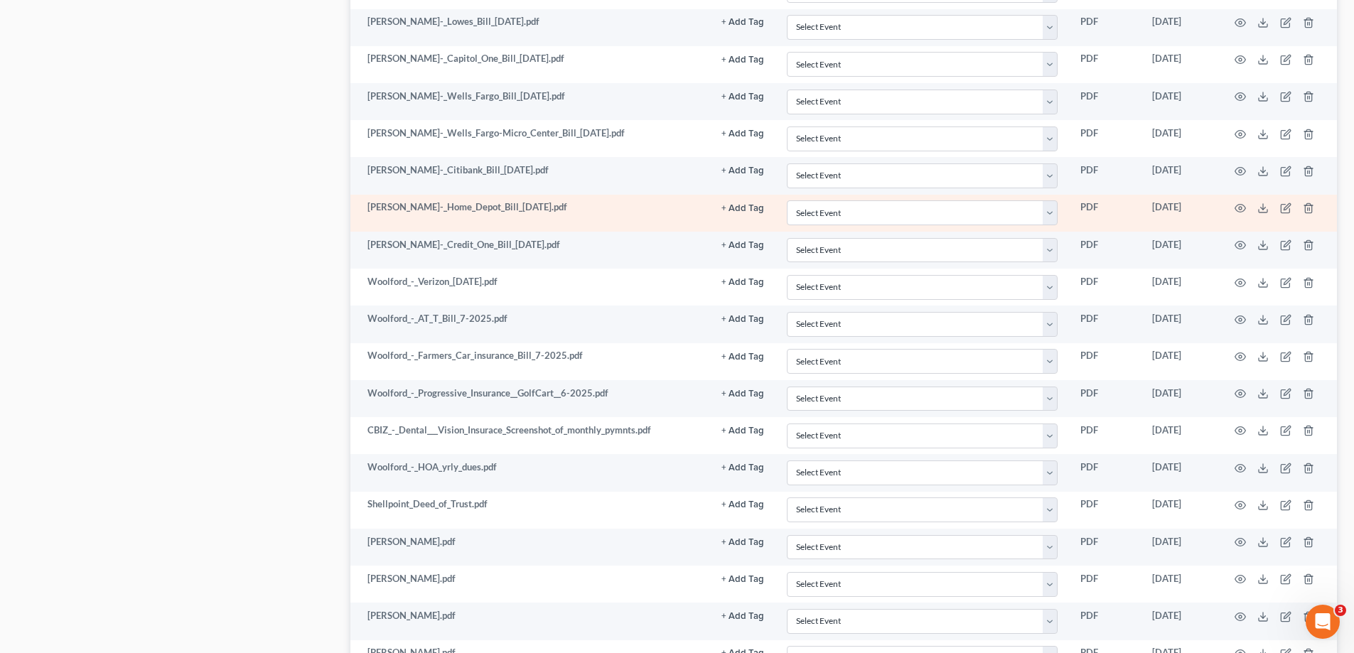
scroll to position [2844, 0]
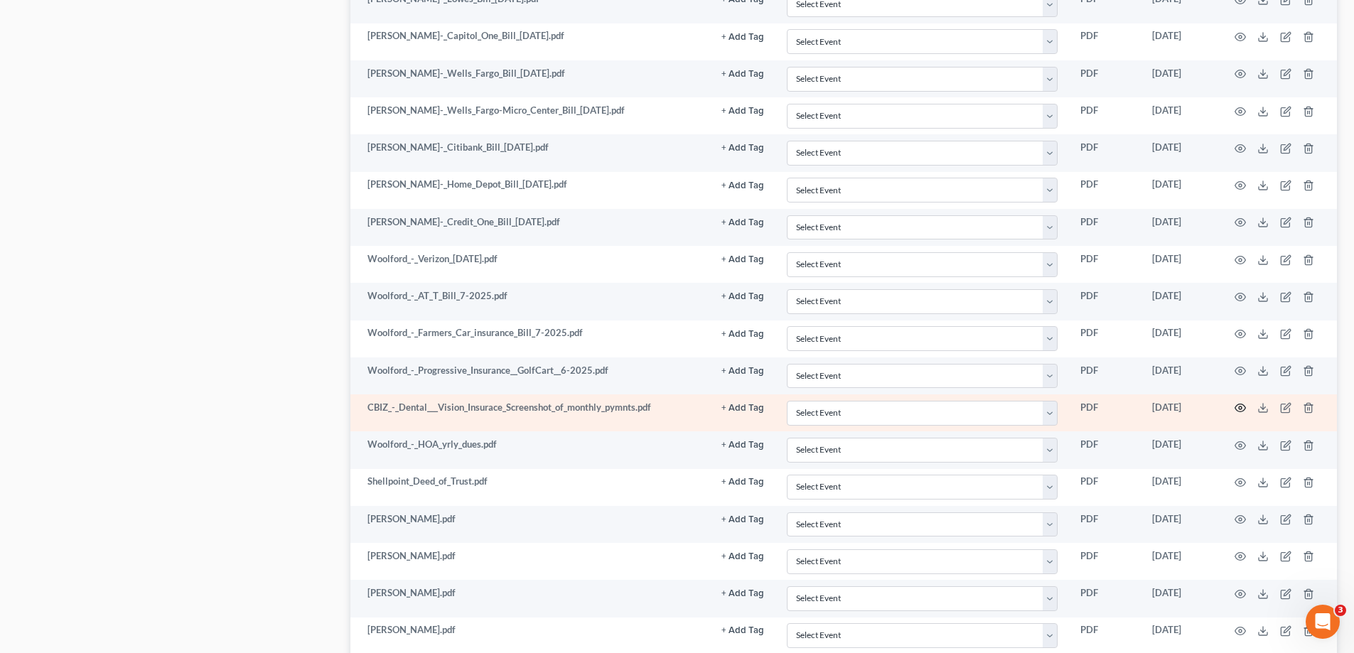
click at [1238, 408] on icon "button" at bounding box center [1240, 407] width 11 height 11
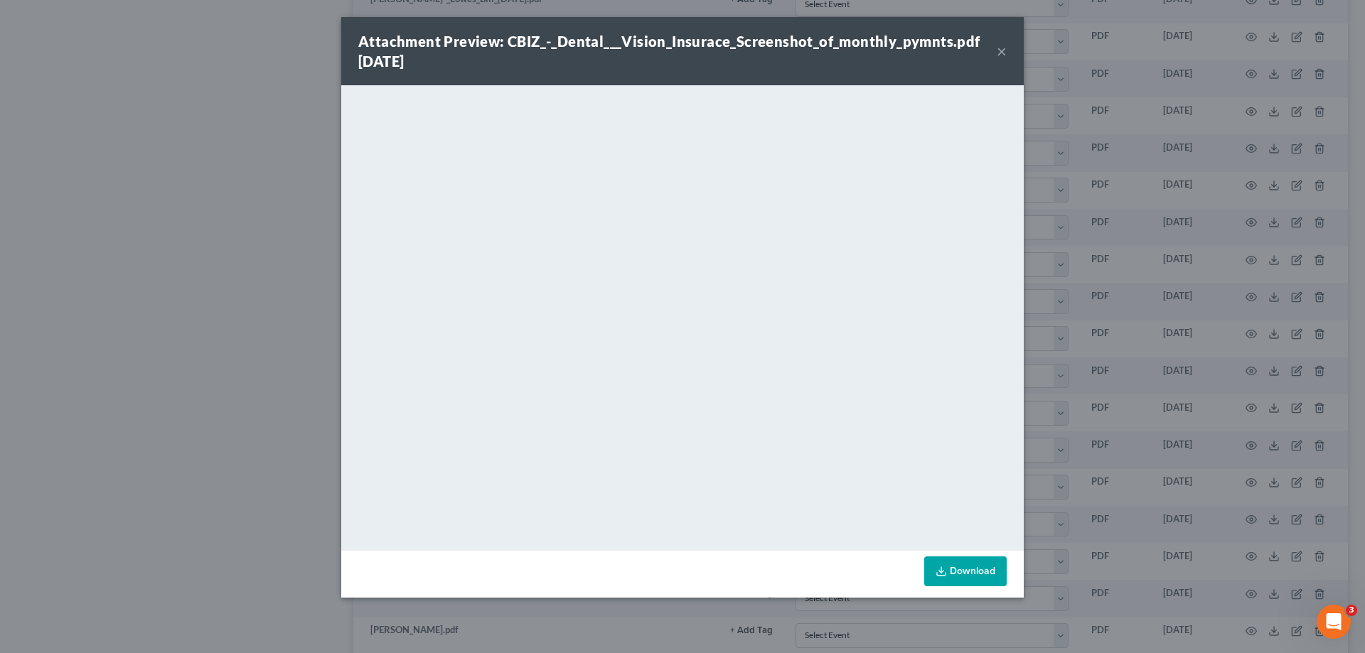
click at [999, 50] on button "×" at bounding box center [1002, 51] width 10 height 17
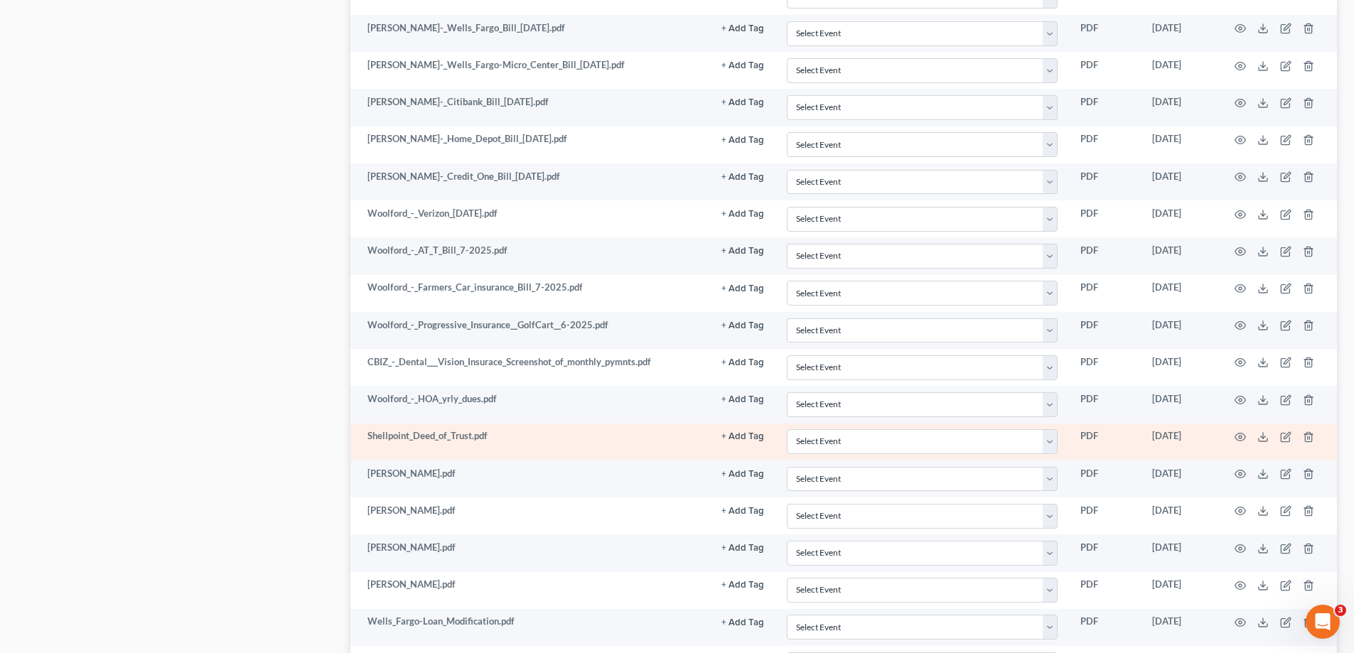
scroll to position [2915, 0]
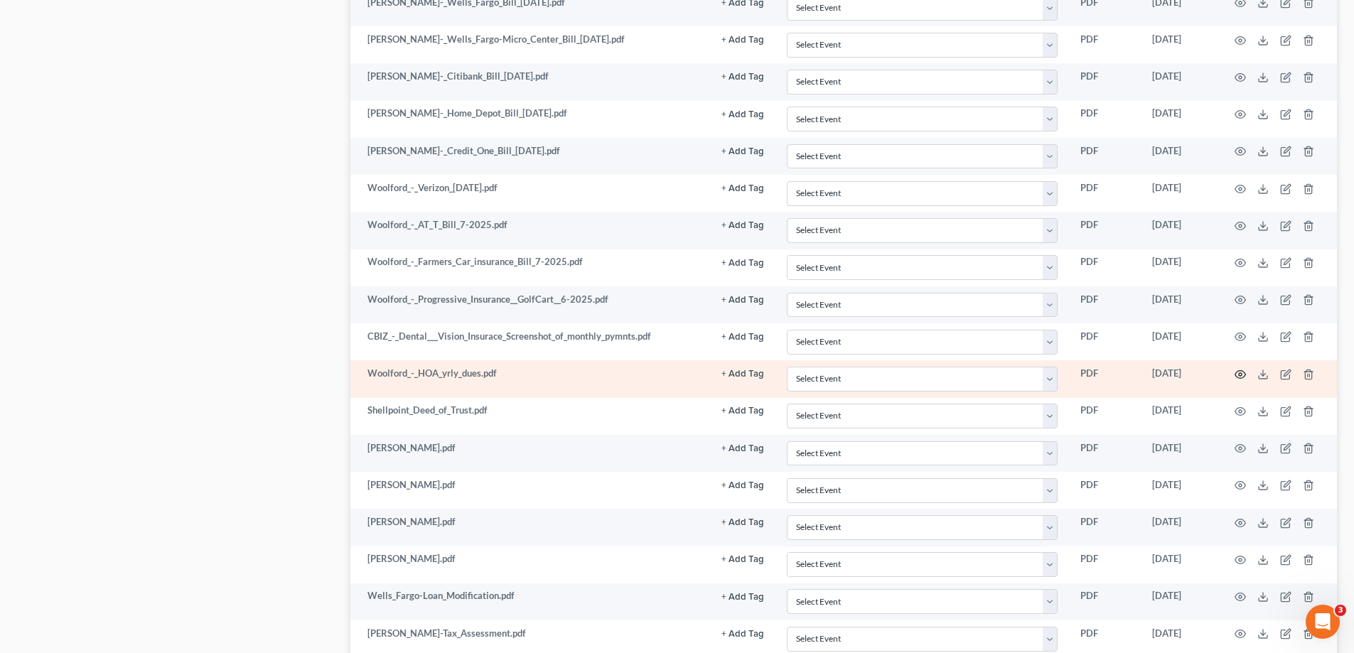
click at [1236, 375] on icon "button" at bounding box center [1240, 374] width 11 height 11
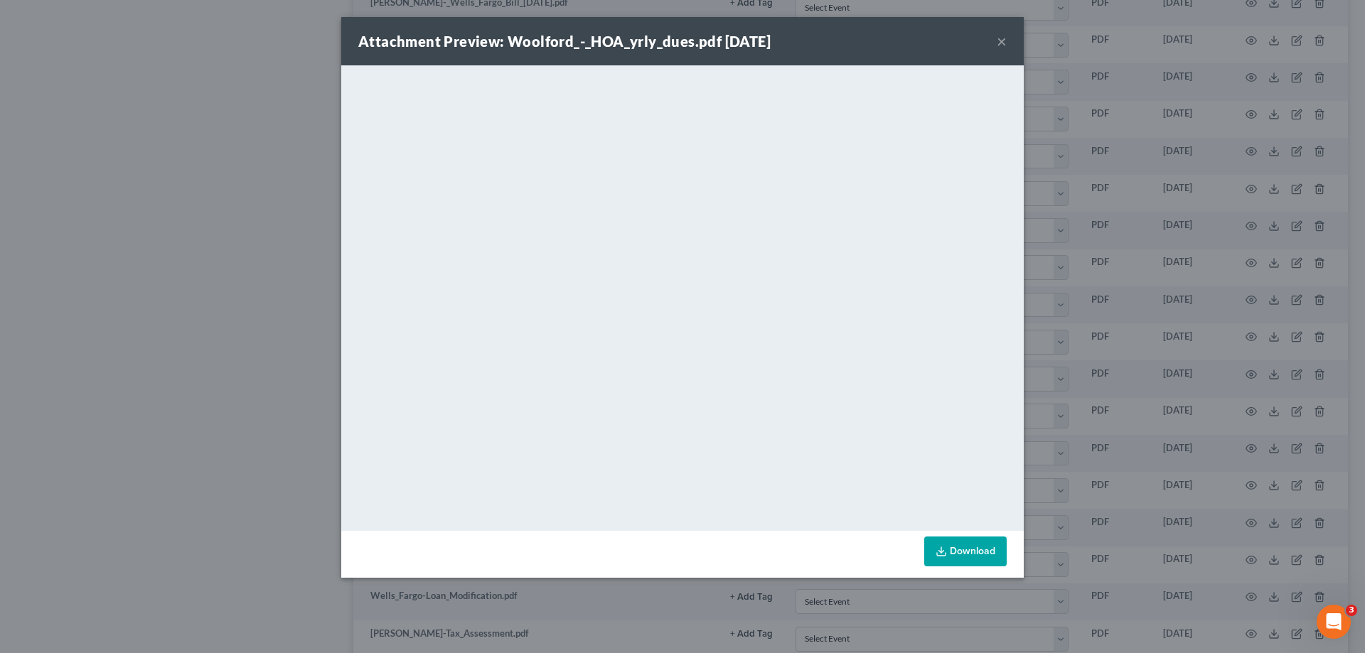
click at [1002, 46] on button "×" at bounding box center [1002, 41] width 10 height 17
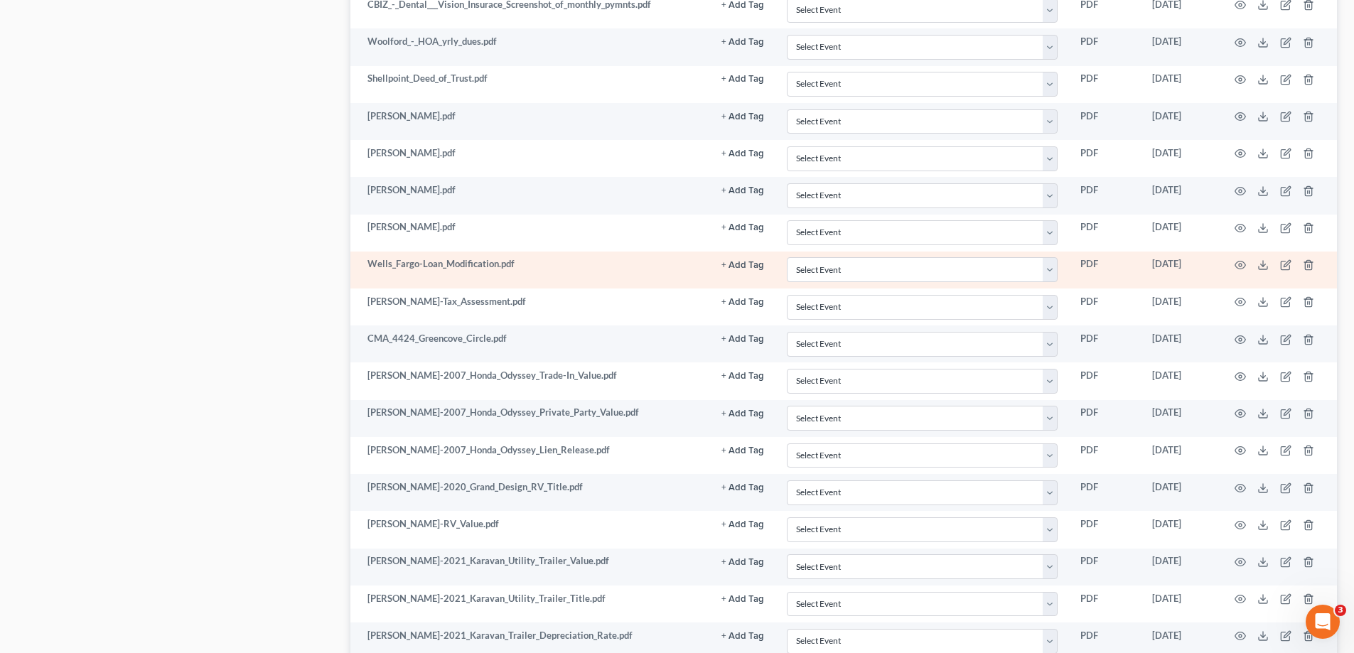
scroll to position [3270, 0]
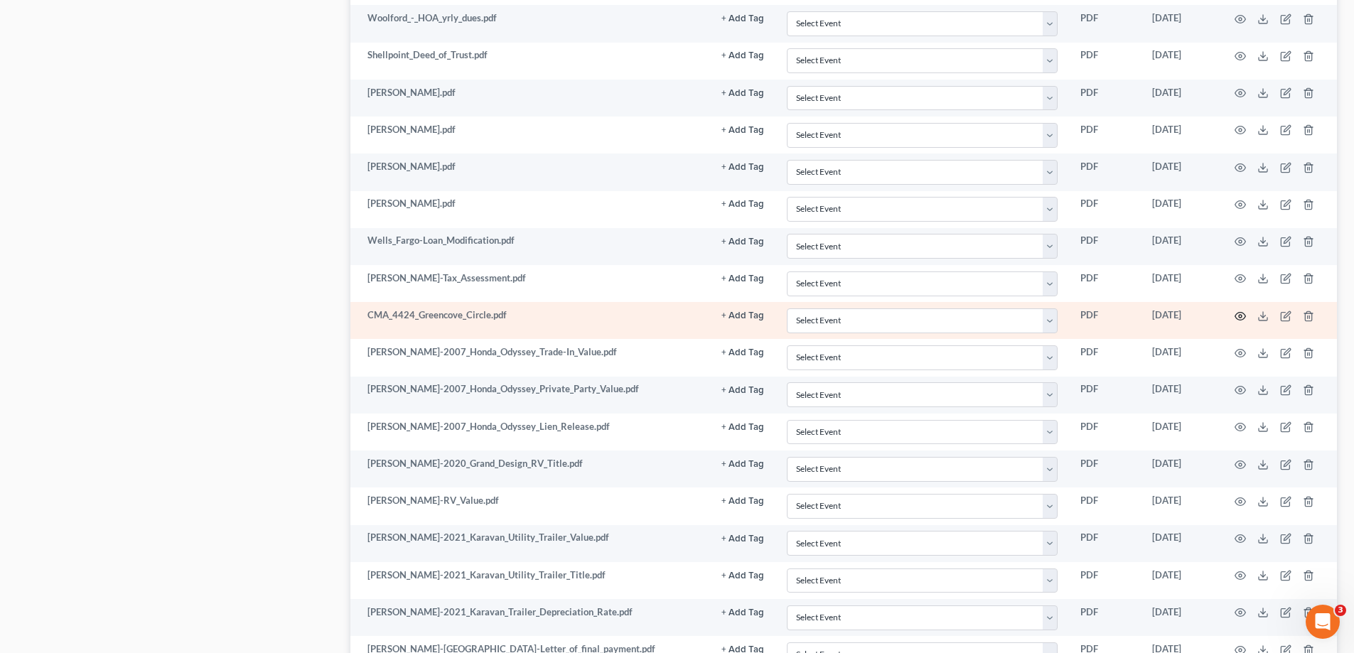
click at [1237, 316] on icon "button" at bounding box center [1240, 316] width 11 height 11
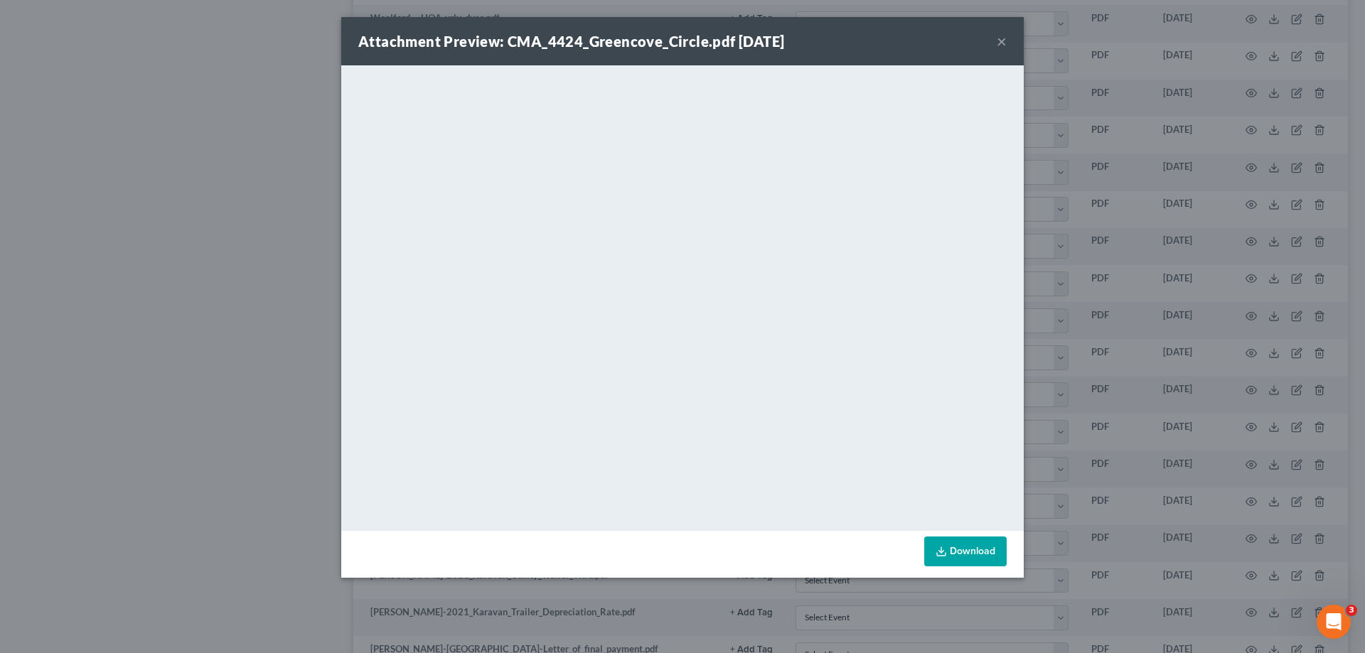
click at [997, 43] on button "×" at bounding box center [1002, 41] width 10 height 17
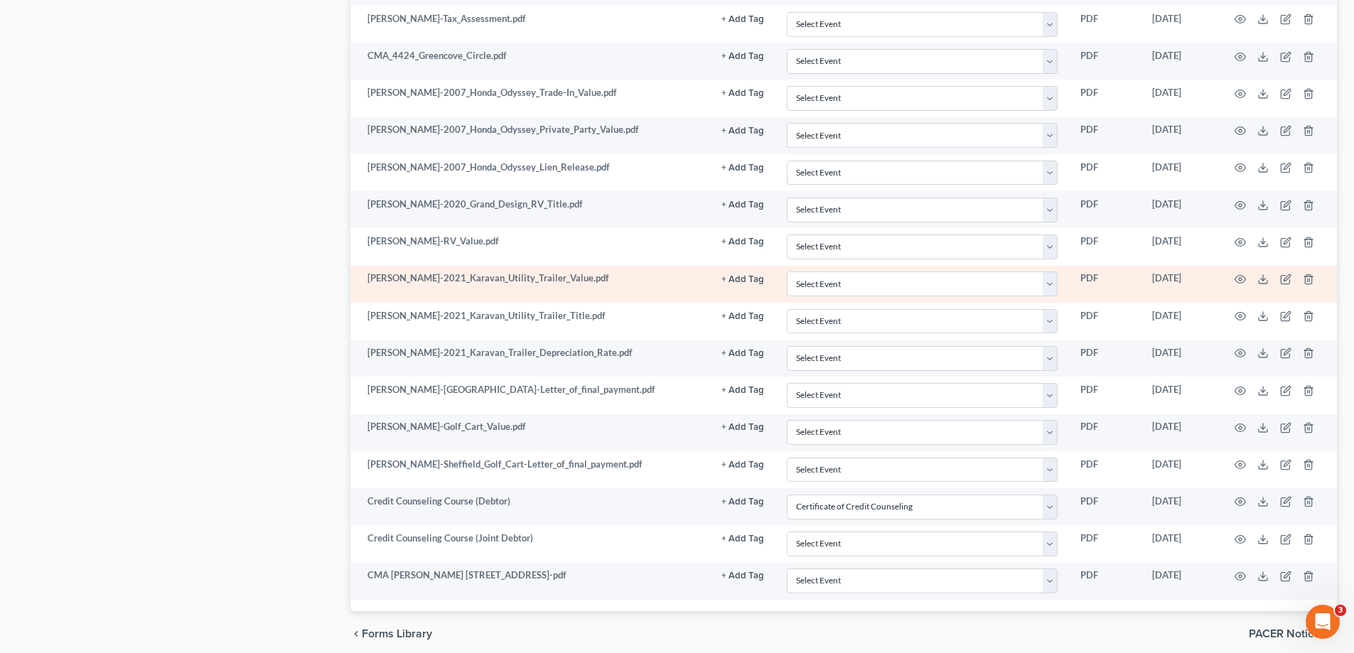
scroll to position [3587, 0]
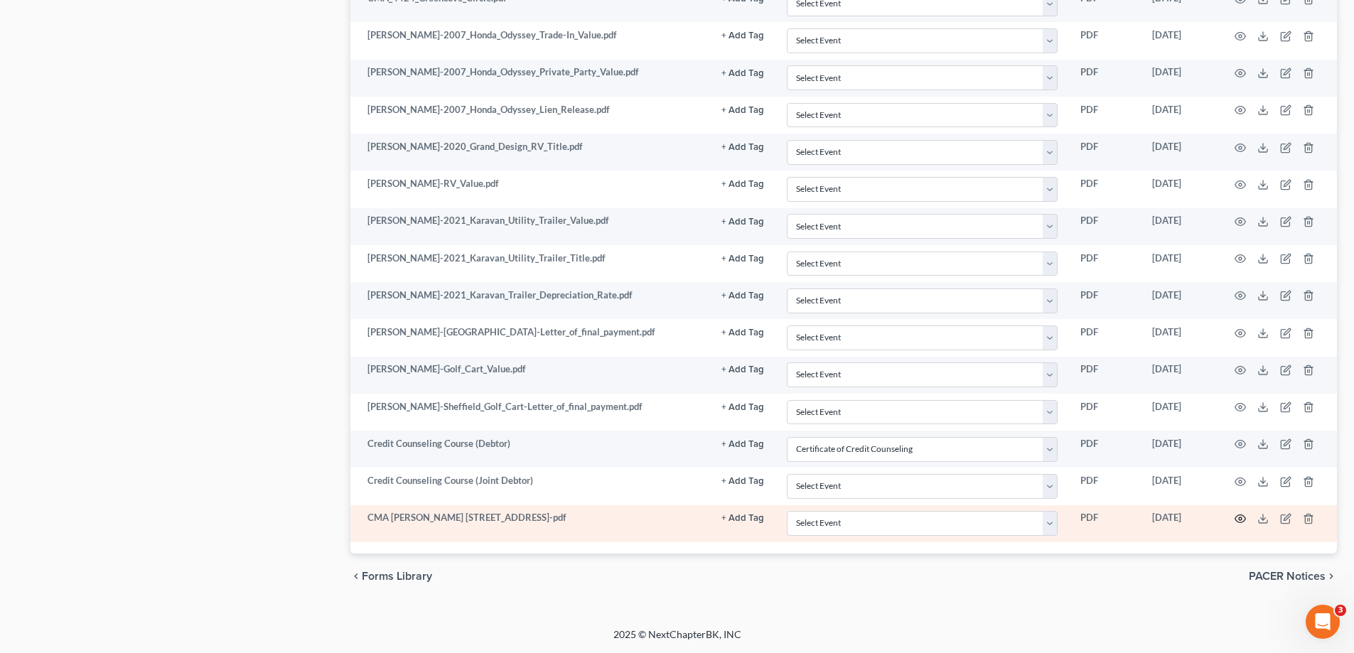
click at [1242, 515] on icon "button" at bounding box center [1241, 519] width 11 height 8
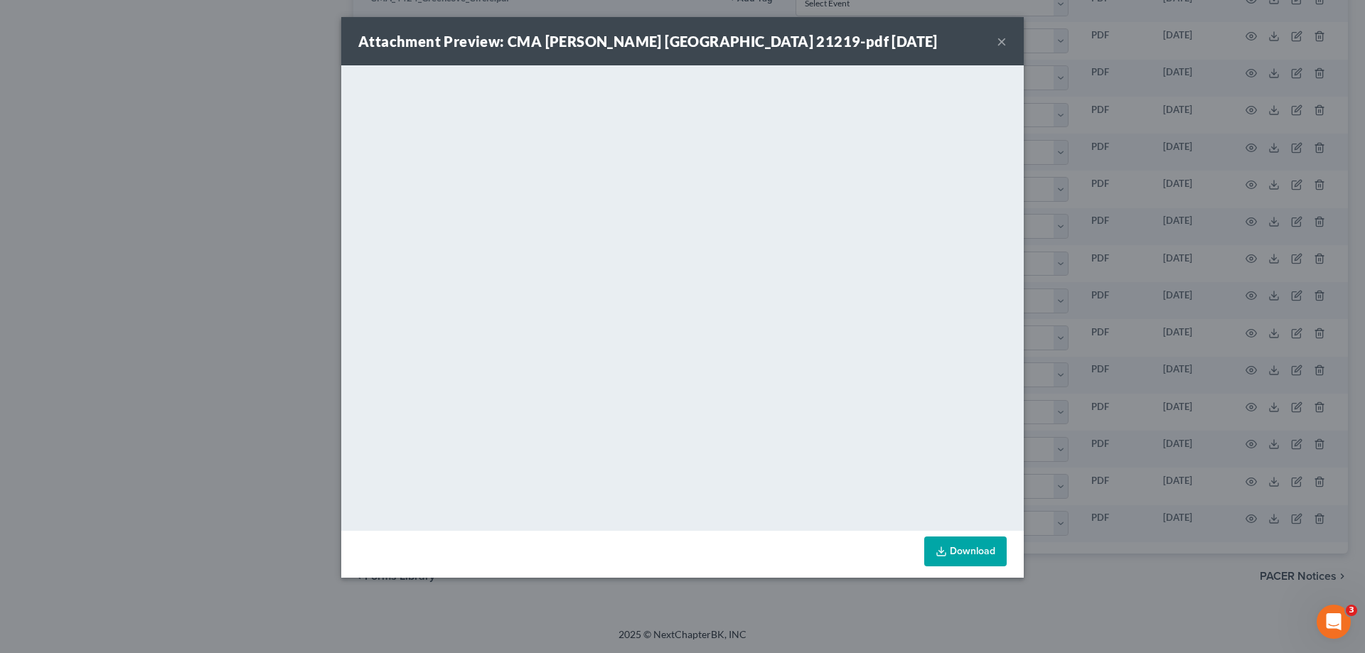
click at [999, 42] on button "×" at bounding box center [1002, 41] width 10 height 17
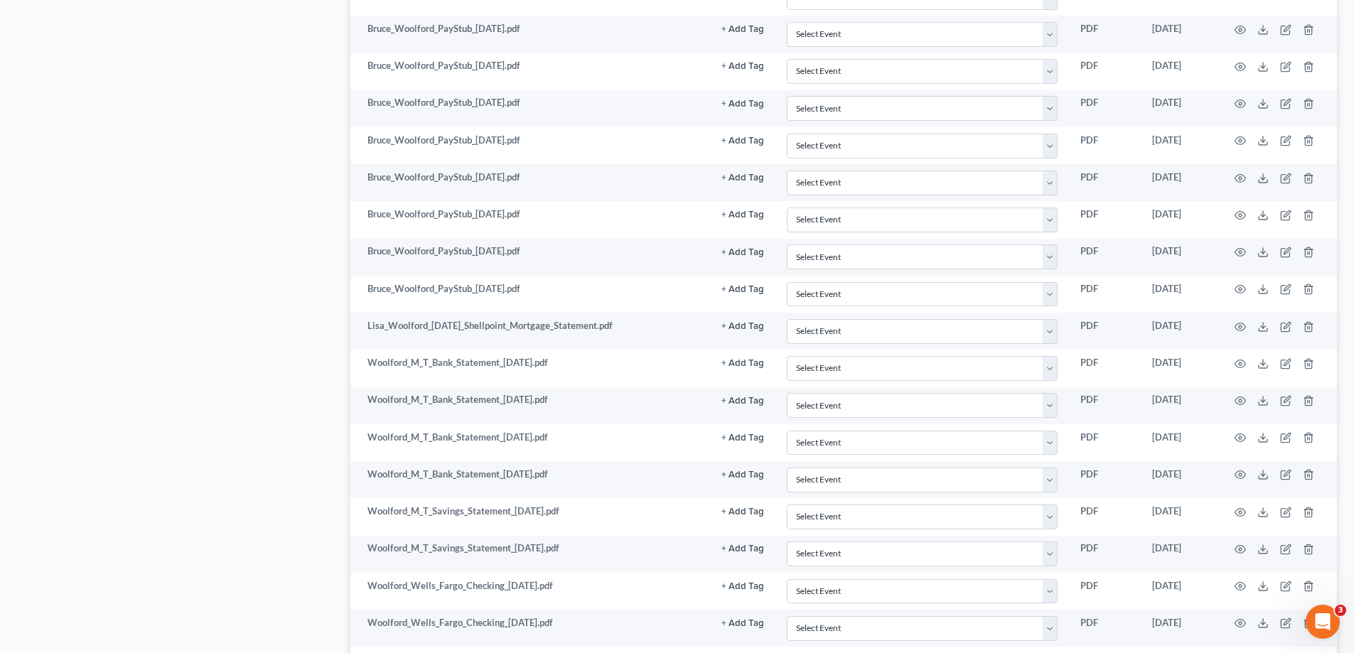
scroll to position [0, 0]
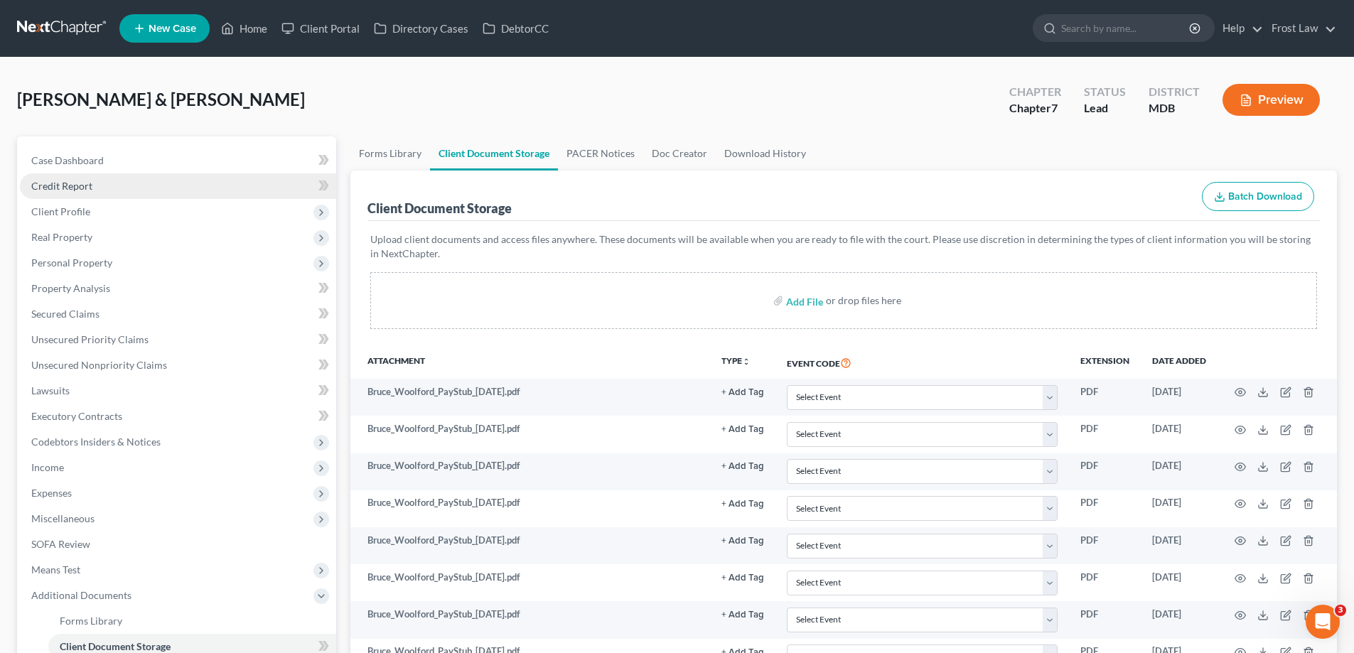
click at [60, 173] on link "Credit Report" at bounding box center [178, 186] width 316 height 26
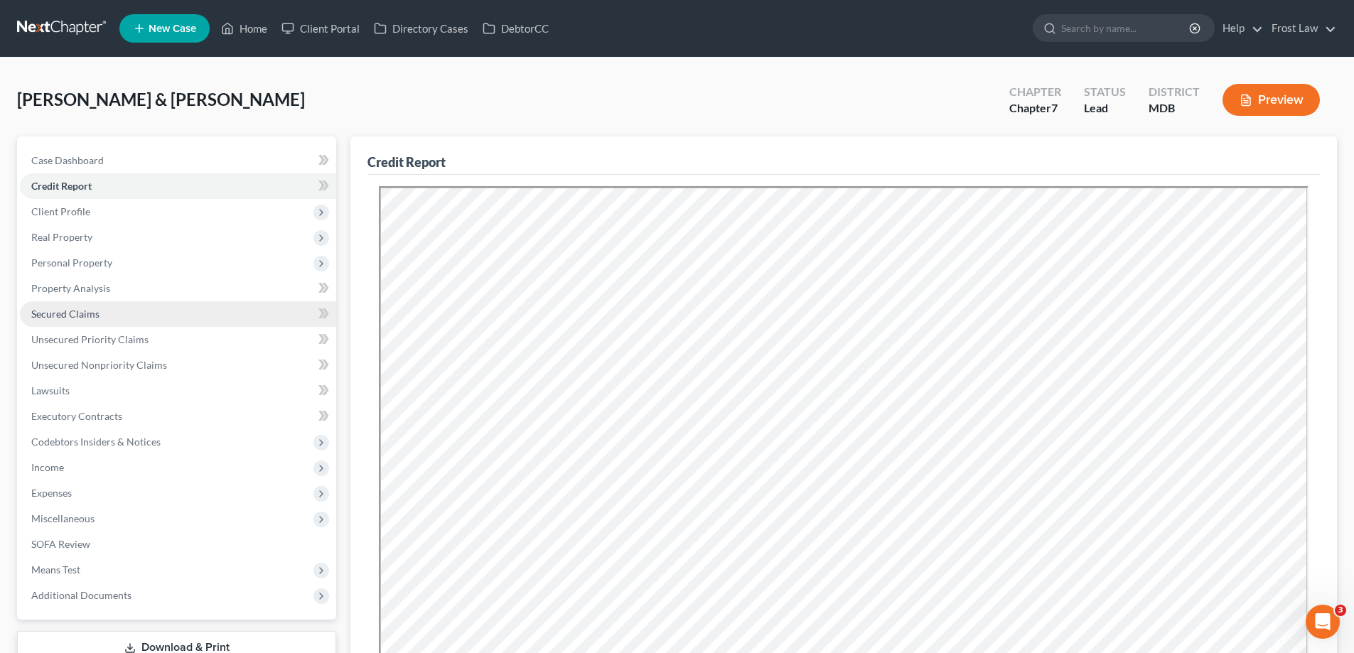
click at [65, 318] on span "Secured Claims" at bounding box center [65, 314] width 68 height 12
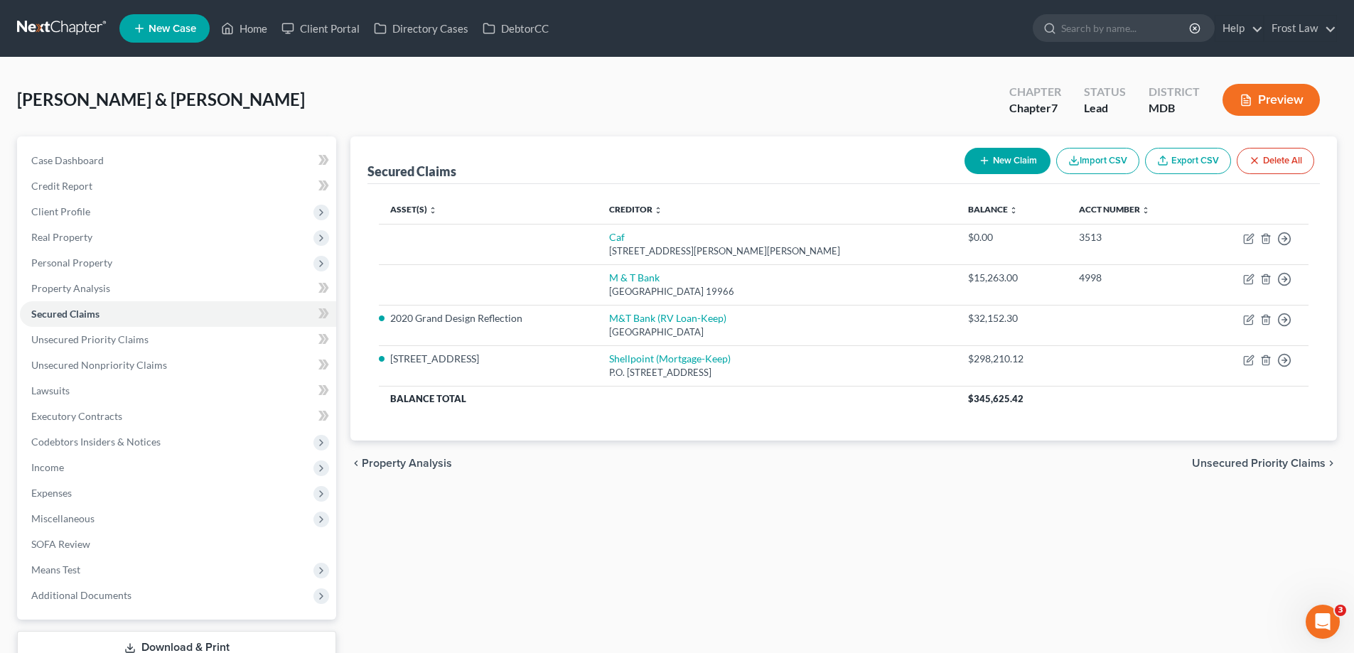
click at [729, 576] on div "Secured Claims New Claim Import CSV Export CSV Delete All Asset(s) expand_more …" at bounding box center [843, 418] width 1001 height 565
drag, startPoint x: 123, startPoint y: 594, endPoint x: 154, endPoint y: 603, distance: 31.9
click at [123, 594] on span "Additional Documents" at bounding box center [81, 595] width 100 height 12
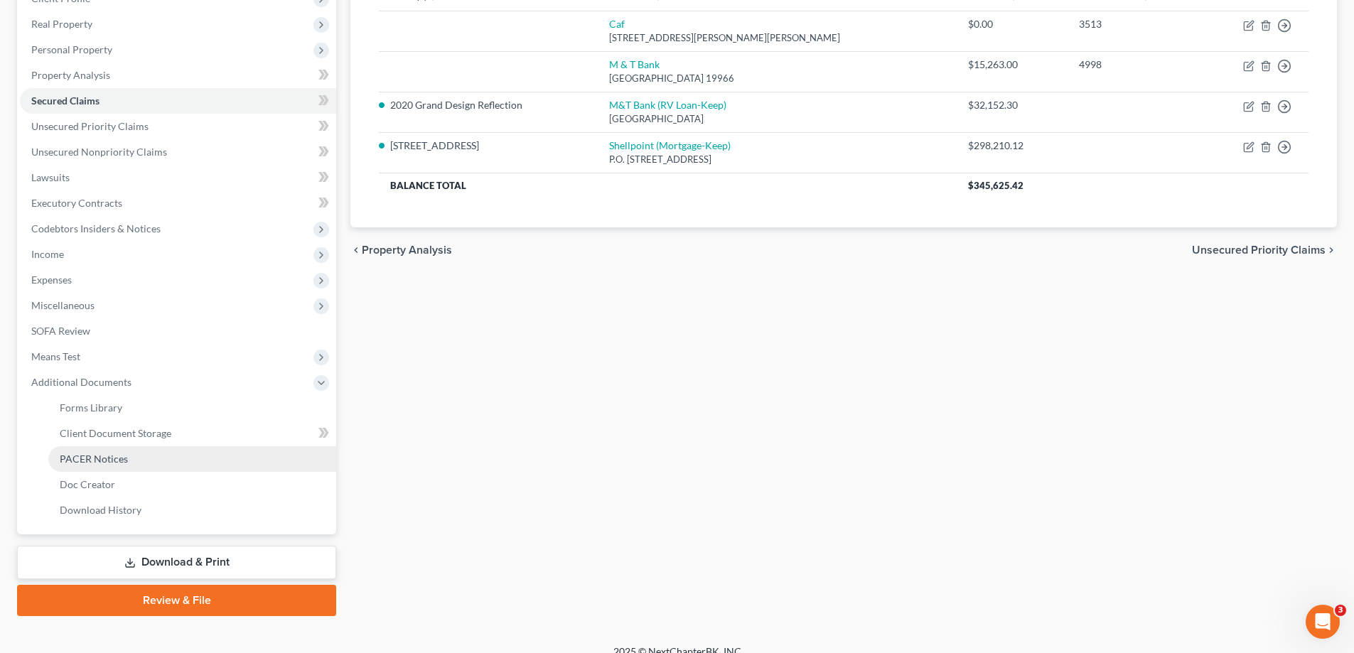
click at [131, 455] on link "PACER Notices" at bounding box center [192, 459] width 288 height 26
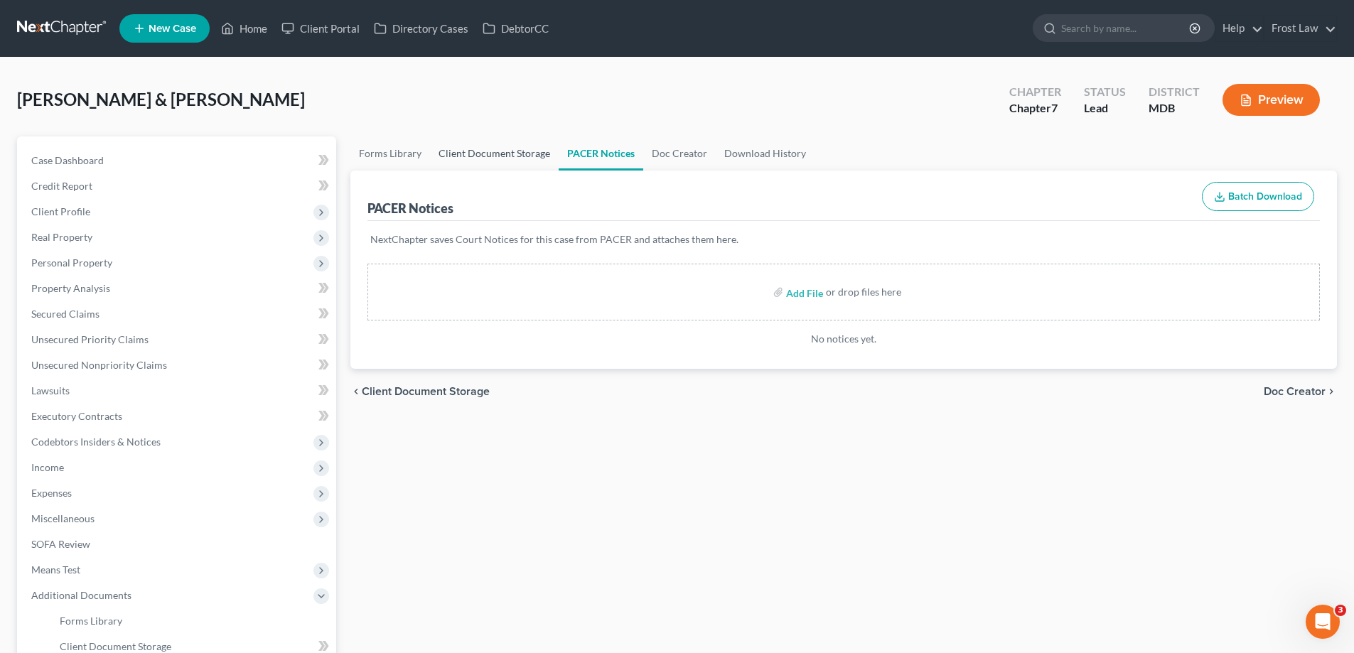
click at [532, 162] on link "Client Document Storage" at bounding box center [494, 153] width 129 height 34
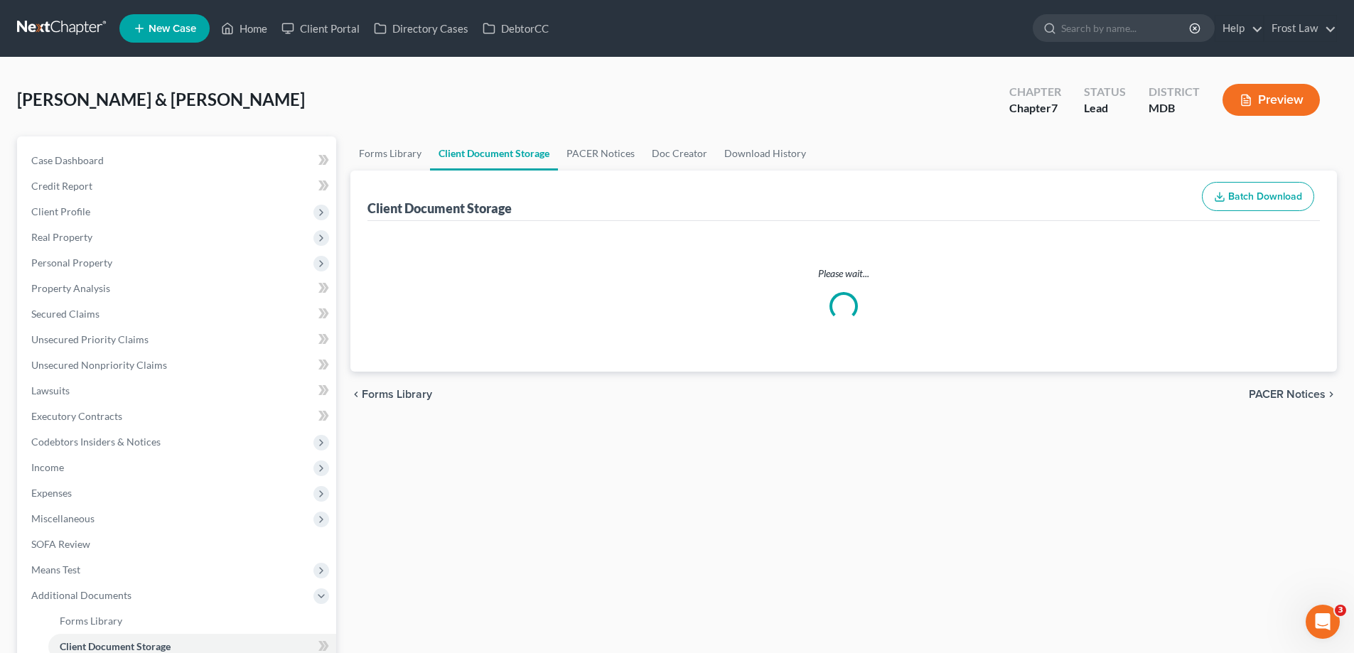
select select "14"
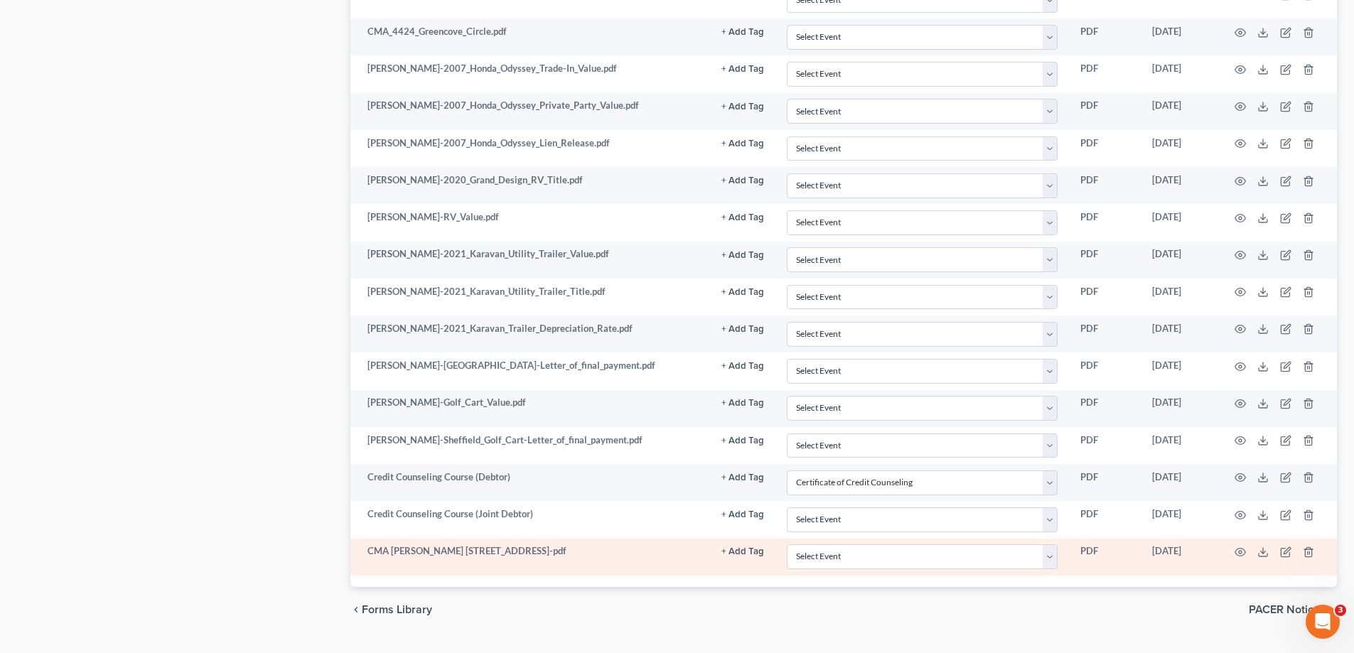
scroll to position [3587, 0]
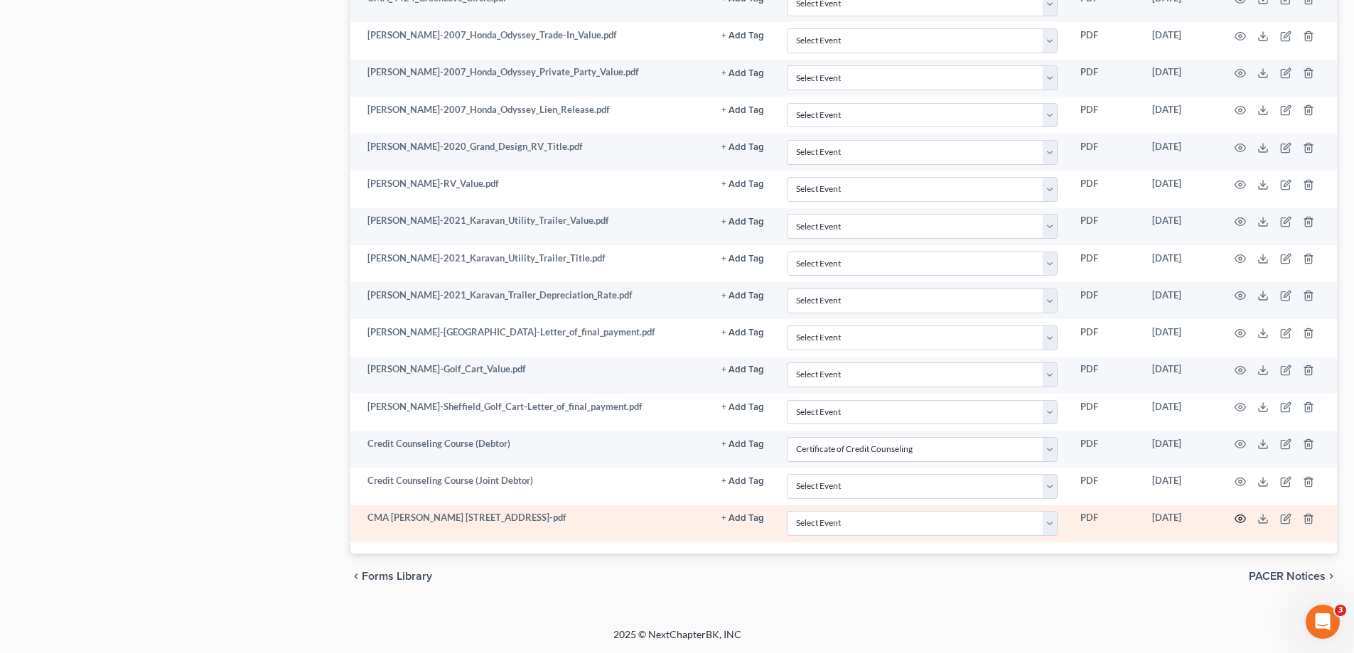
click at [1240, 520] on circle "button" at bounding box center [1240, 519] width 3 height 3
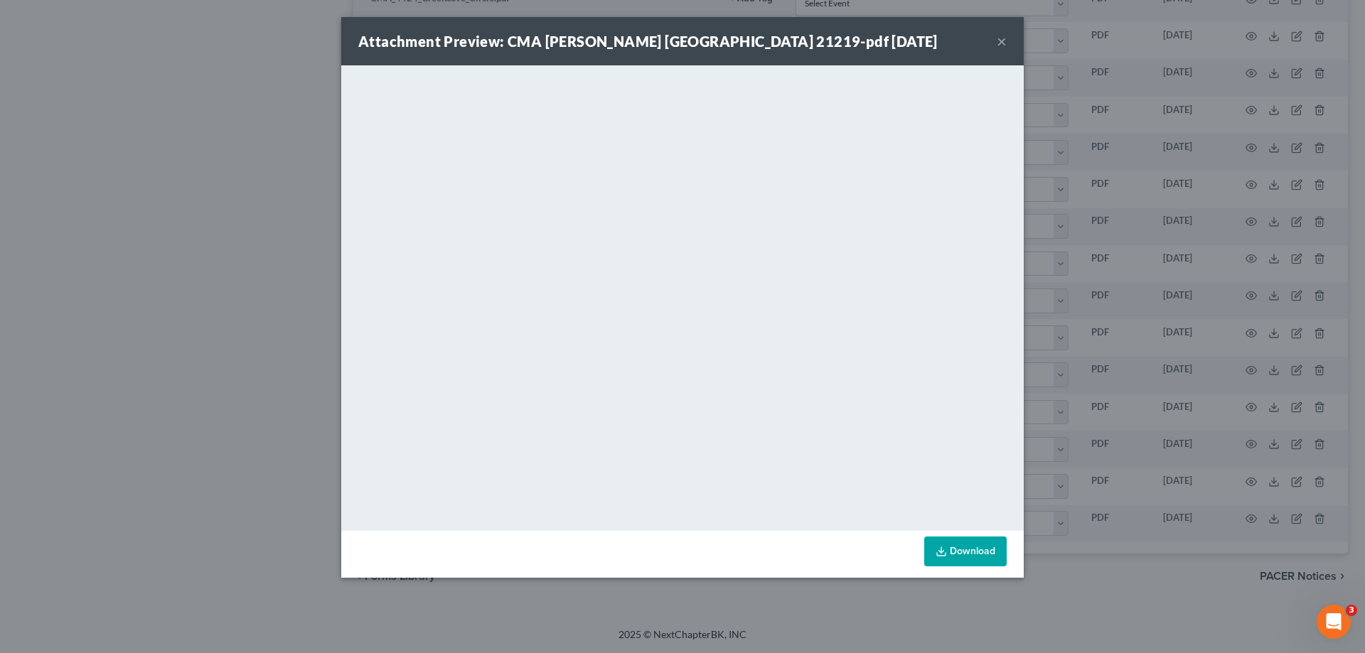
click at [1001, 41] on button "×" at bounding box center [1002, 41] width 10 height 17
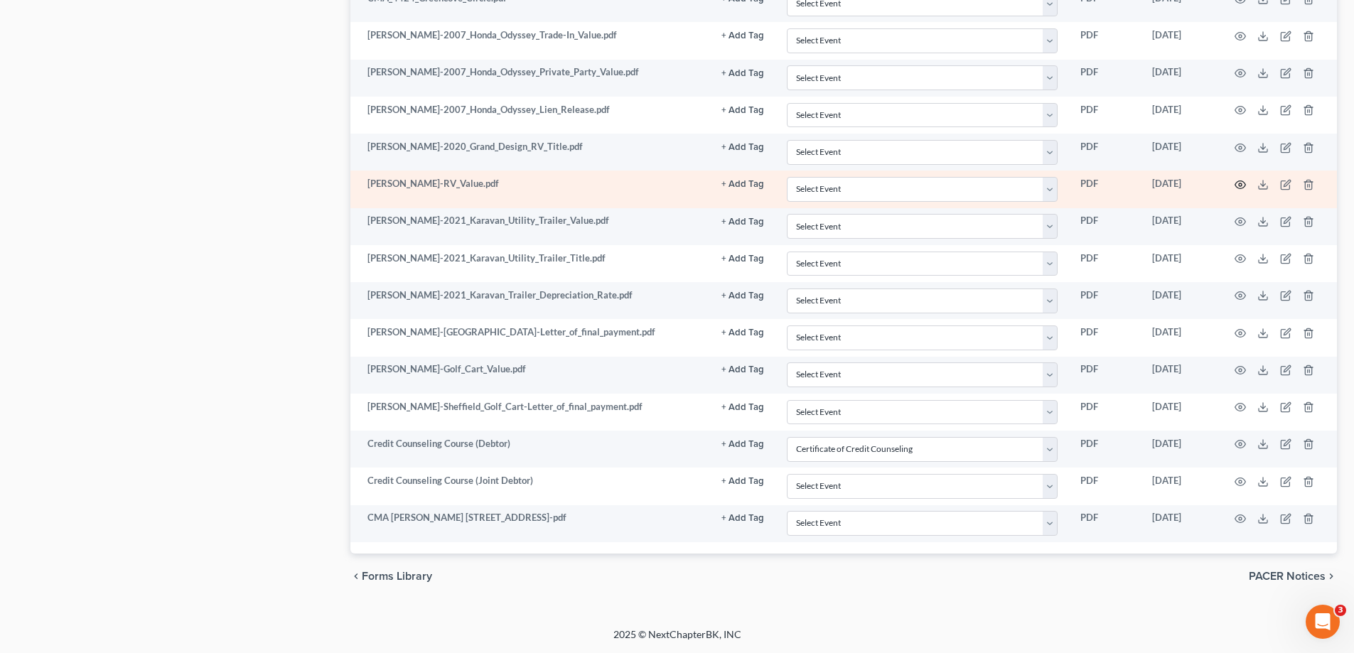
click at [1238, 183] on icon "button" at bounding box center [1240, 184] width 11 height 11
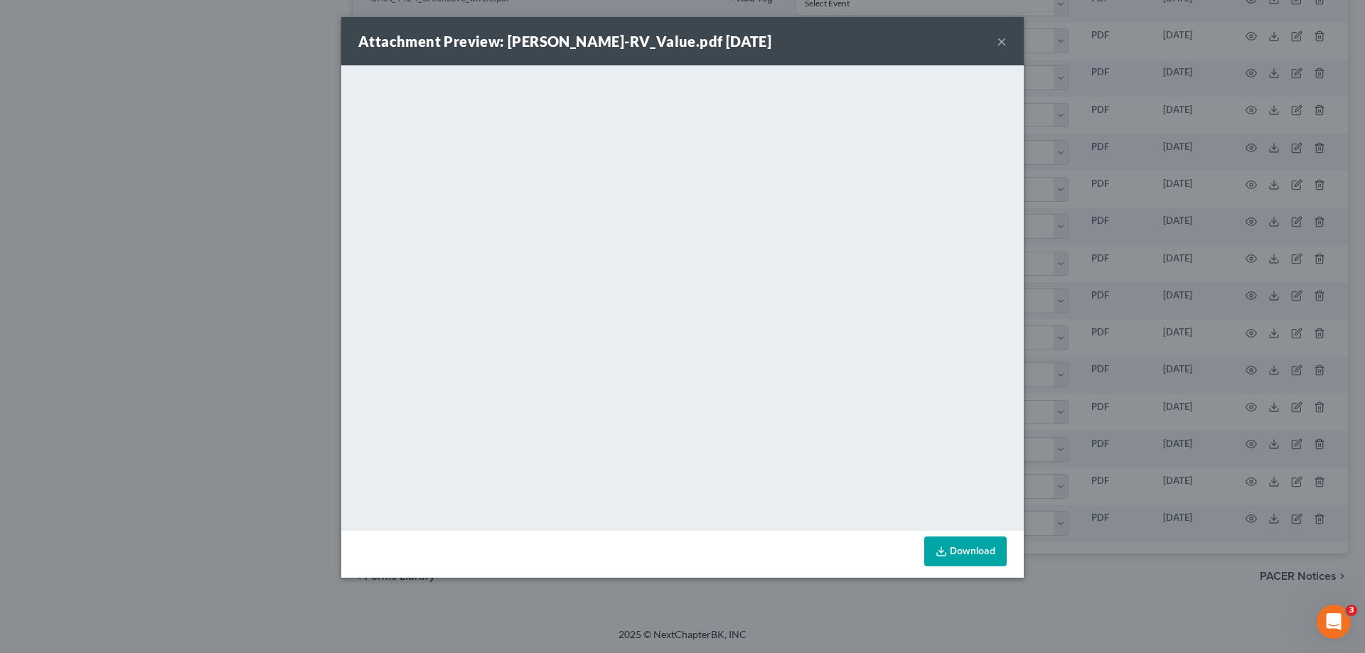
click at [1001, 39] on button "×" at bounding box center [1002, 41] width 10 height 17
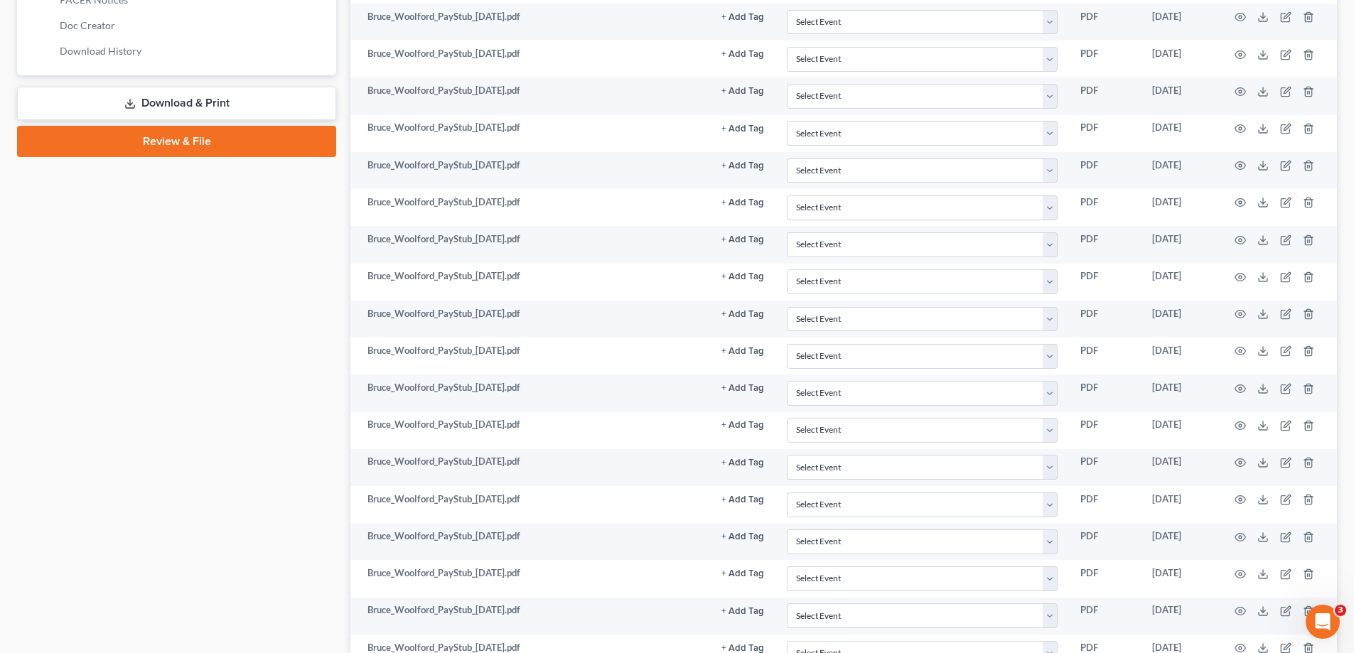
scroll to position [0, 0]
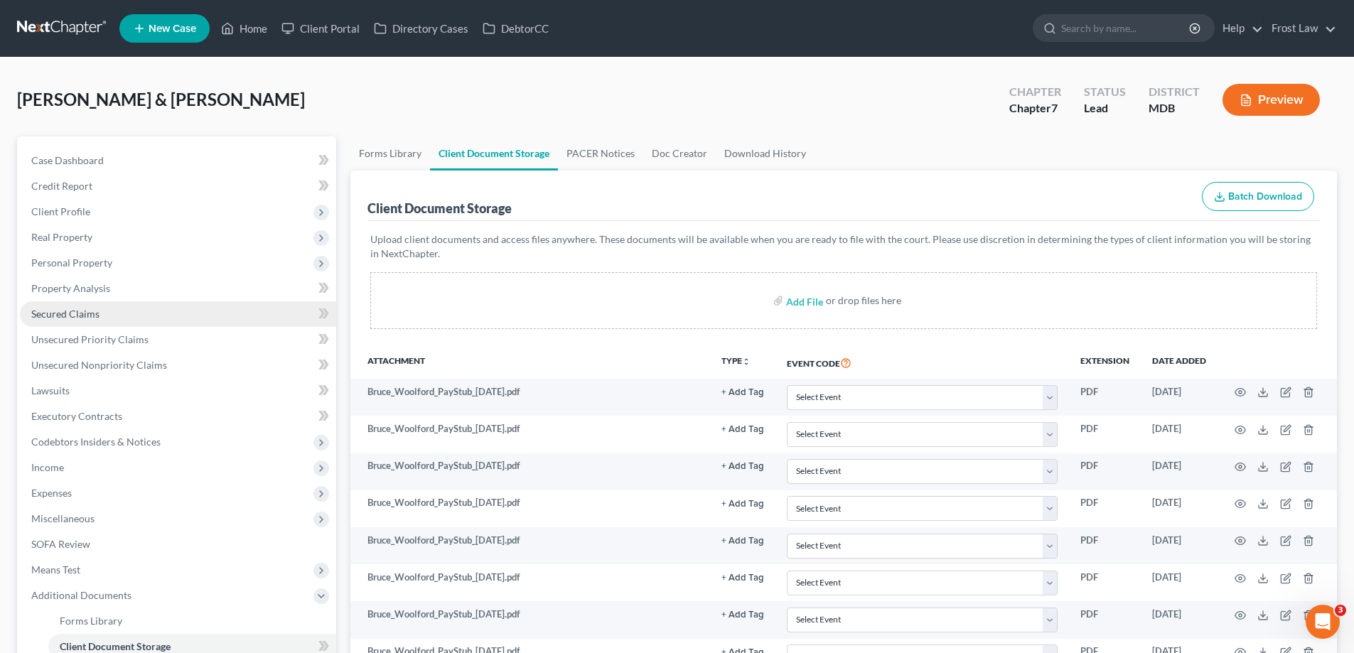
click at [104, 316] on link "Secured Claims" at bounding box center [178, 314] width 316 height 26
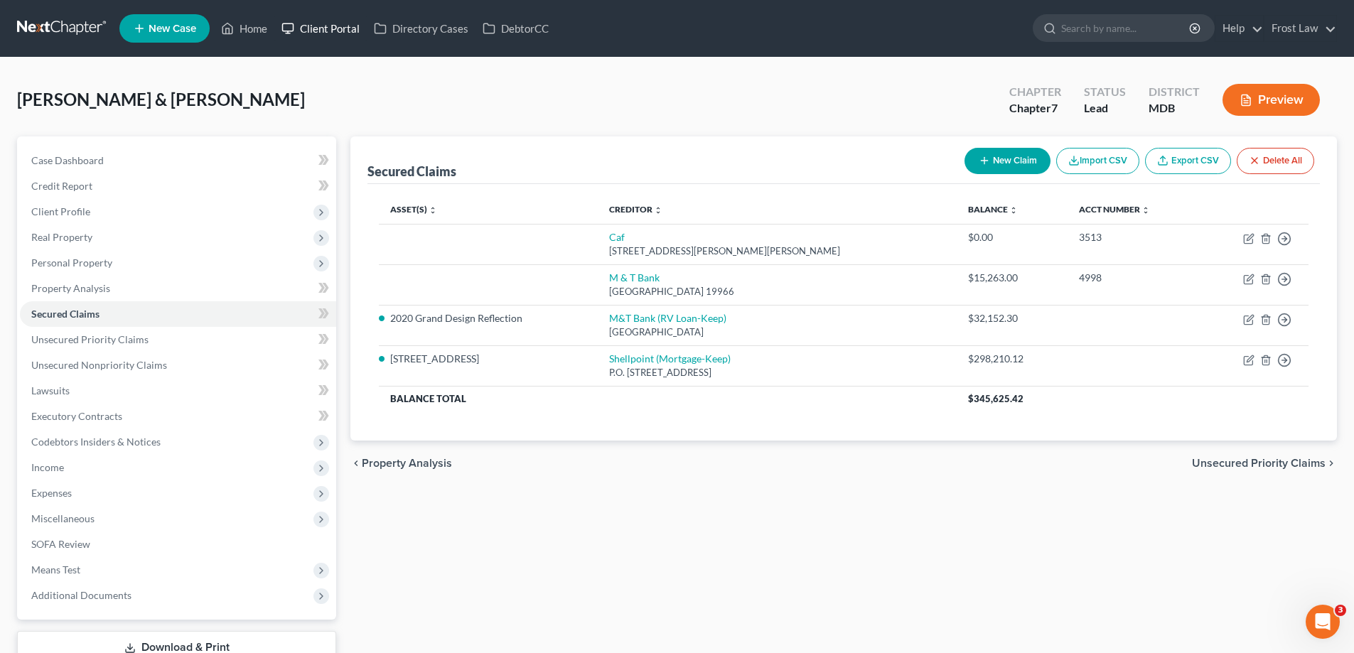
click at [323, 33] on link "Client Portal" at bounding box center [320, 29] width 92 height 26
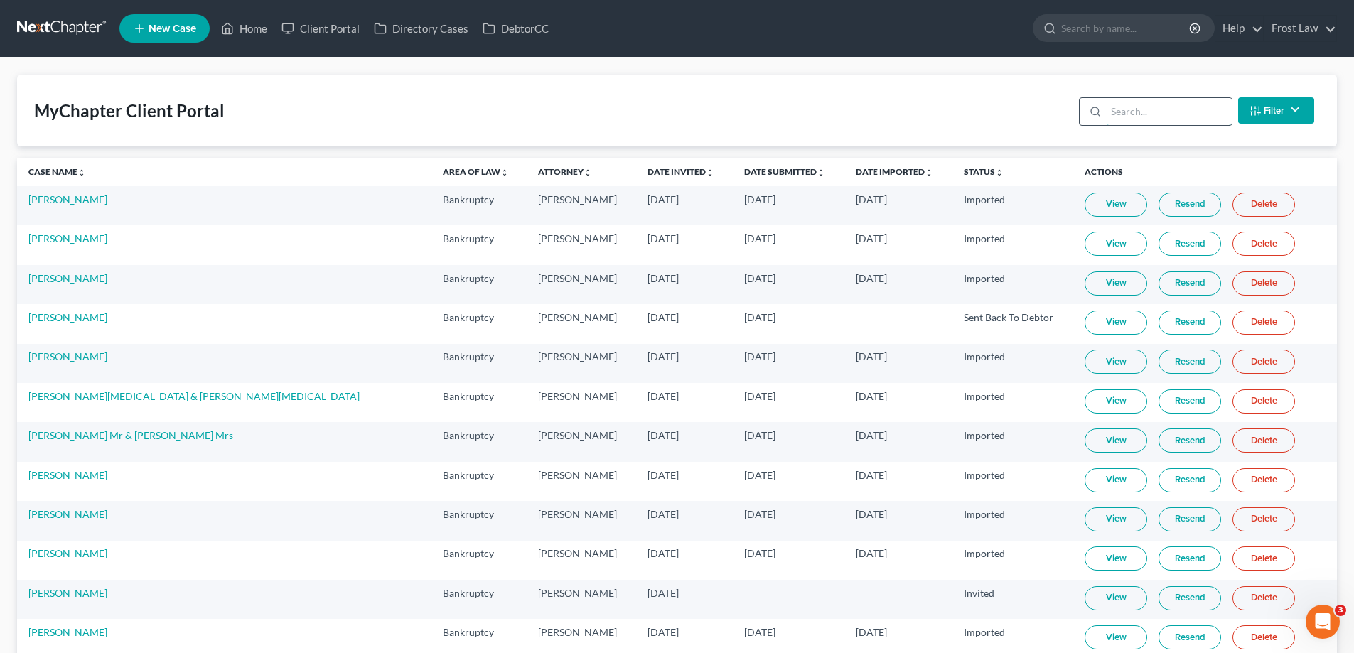
click at [1150, 114] on input "search" at bounding box center [1169, 111] width 126 height 27
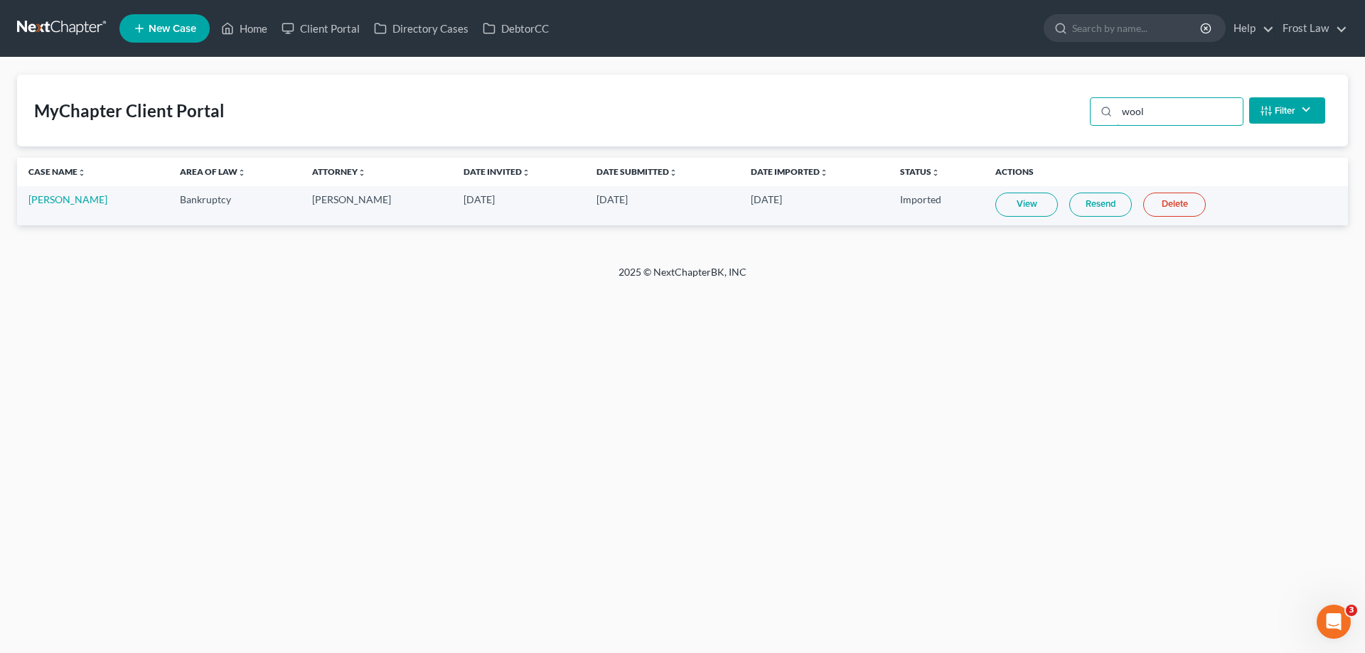
type input "wool"
click at [1080, 212] on link "Resend" at bounding box center [1100, 205] width 63 height 24
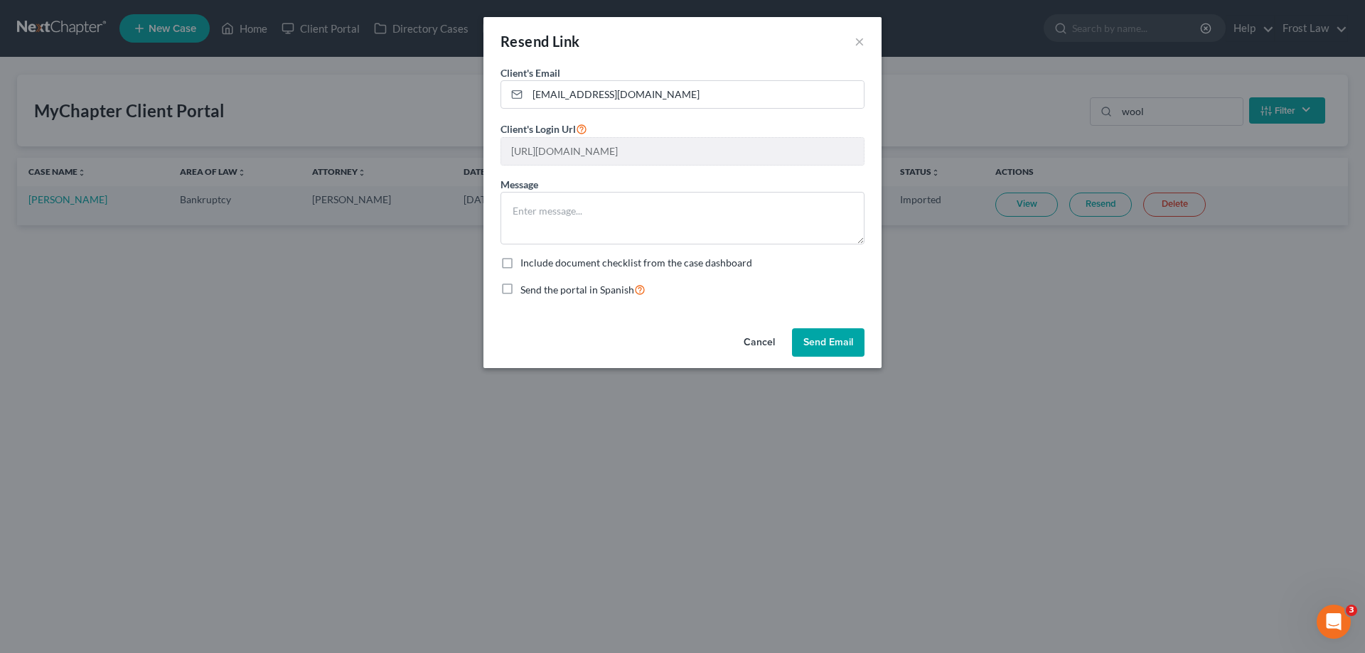
click at [824, 339] on button "Send Email" at bounding box center [828, 342] width 73 height 28
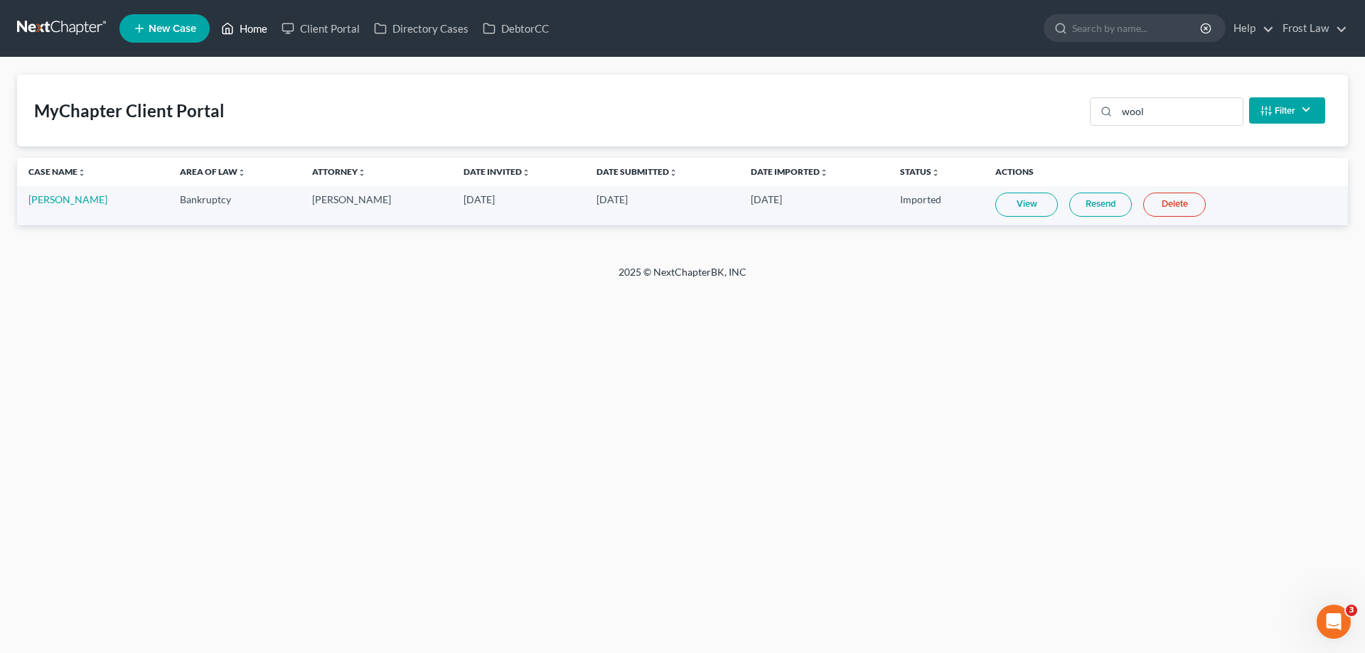
drag, startPoint x: 250, startPoint y: 26, endPoint x: 257, endPoint y: 26, distance: 7.1
click at [251, 26] on link "Home" at bounding box center [244, 29] width 60 height 26
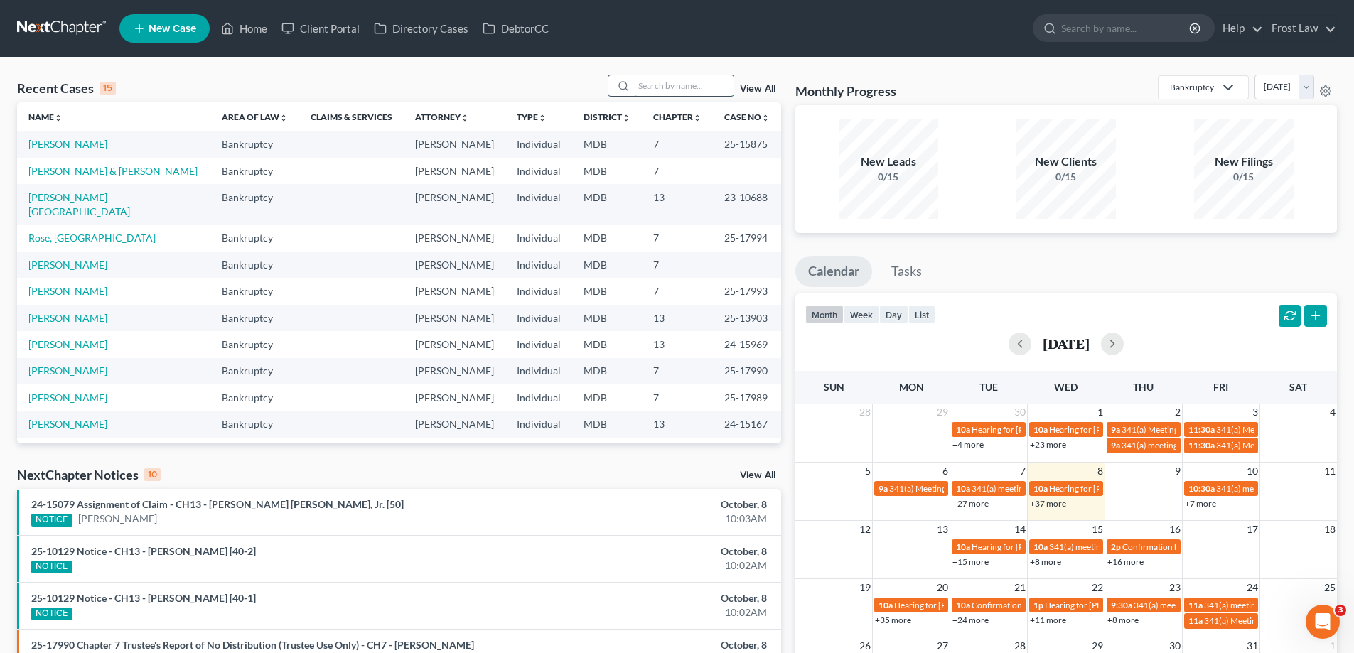
click at [701, 90] on input "search" at bounding box center [684, 85] width 100 height 21
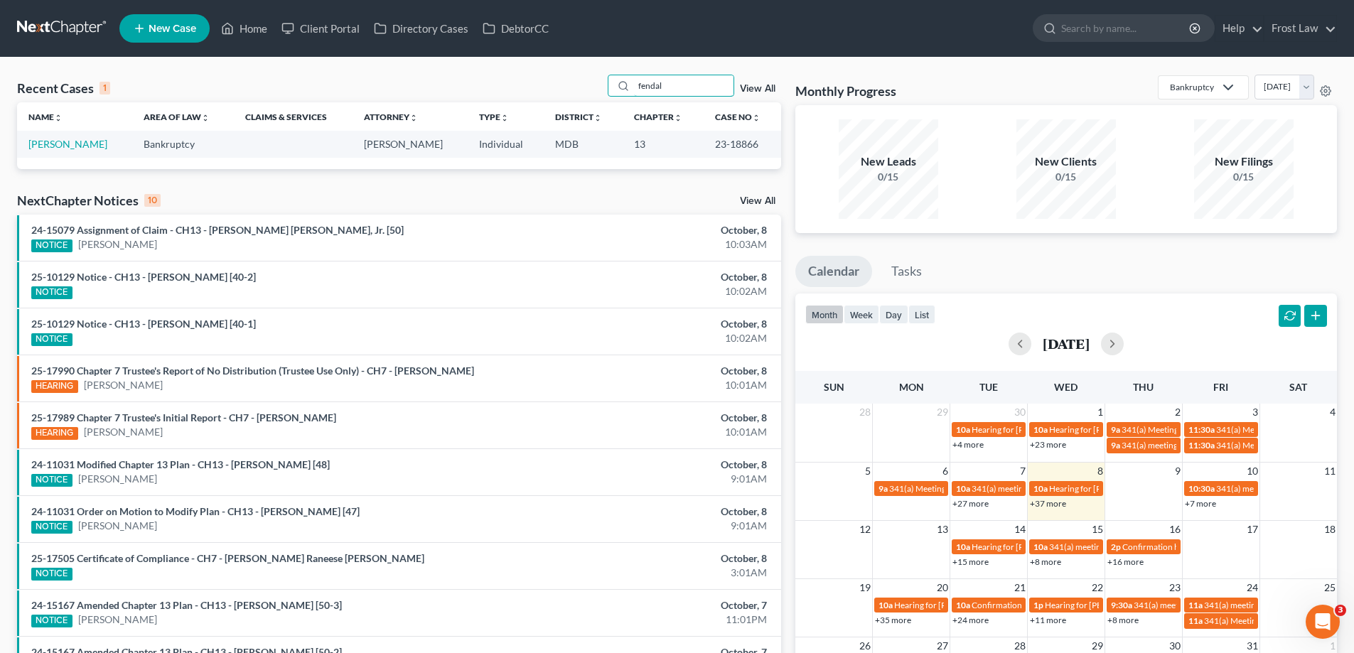
type input "fendal"
drag, startPoint x: 734, startPoint y: 149, endPoint x: 690, endPoint y: 146, distance: 44.8
click at [690, 146] on tr "[PERSON_NAME] [PERSON_NAME] Individual MDB 13 23-18866" at bounding box center [399, 144] width 764 height 26
copy tr "23-18866"
click at [40, 144] on link "[PERSON_NAME]" at bounding box center [67, 144] width 79 height 12
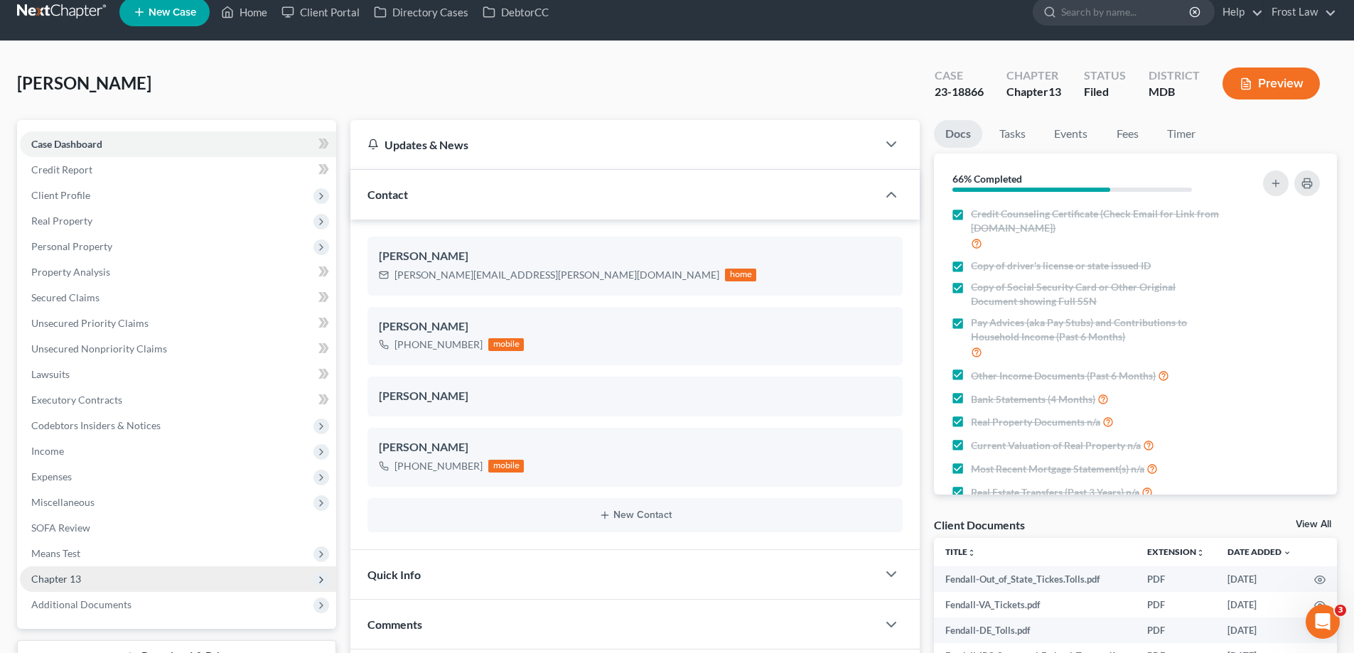
scroll to position [71, 0]
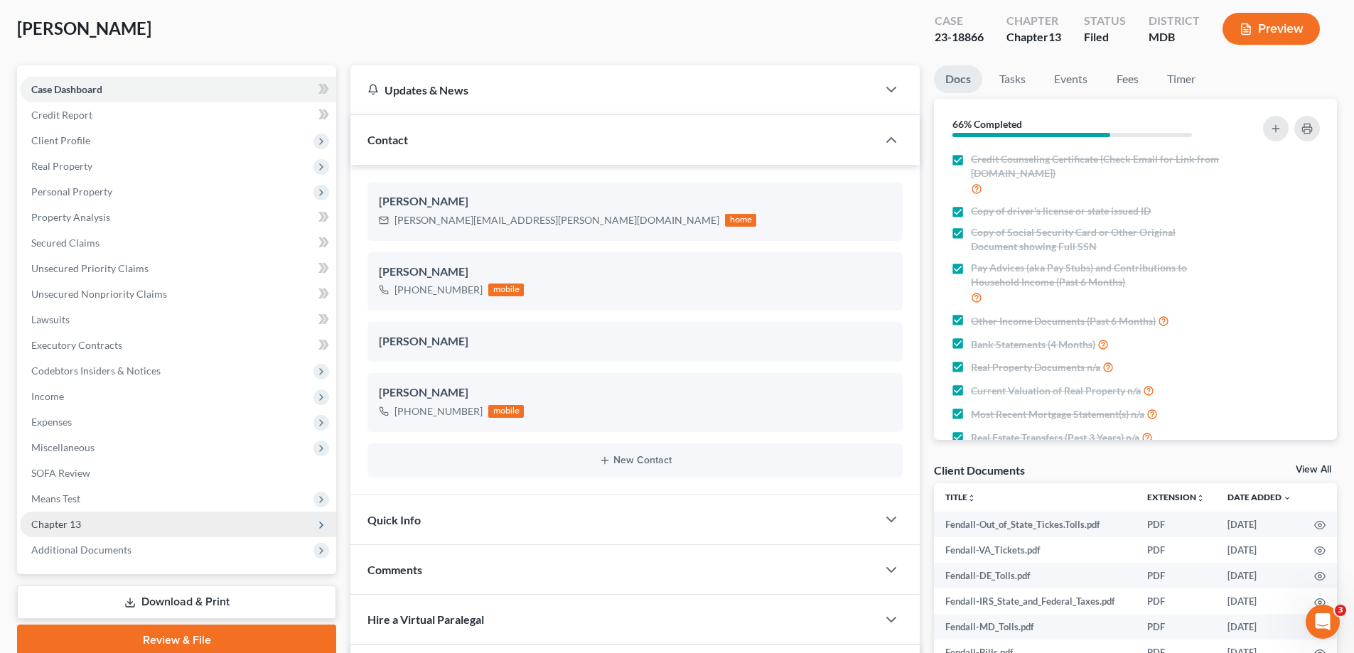
click at [148, 535] on span "Chapter 13" at bounding box center [178, 525] width 316 height 26
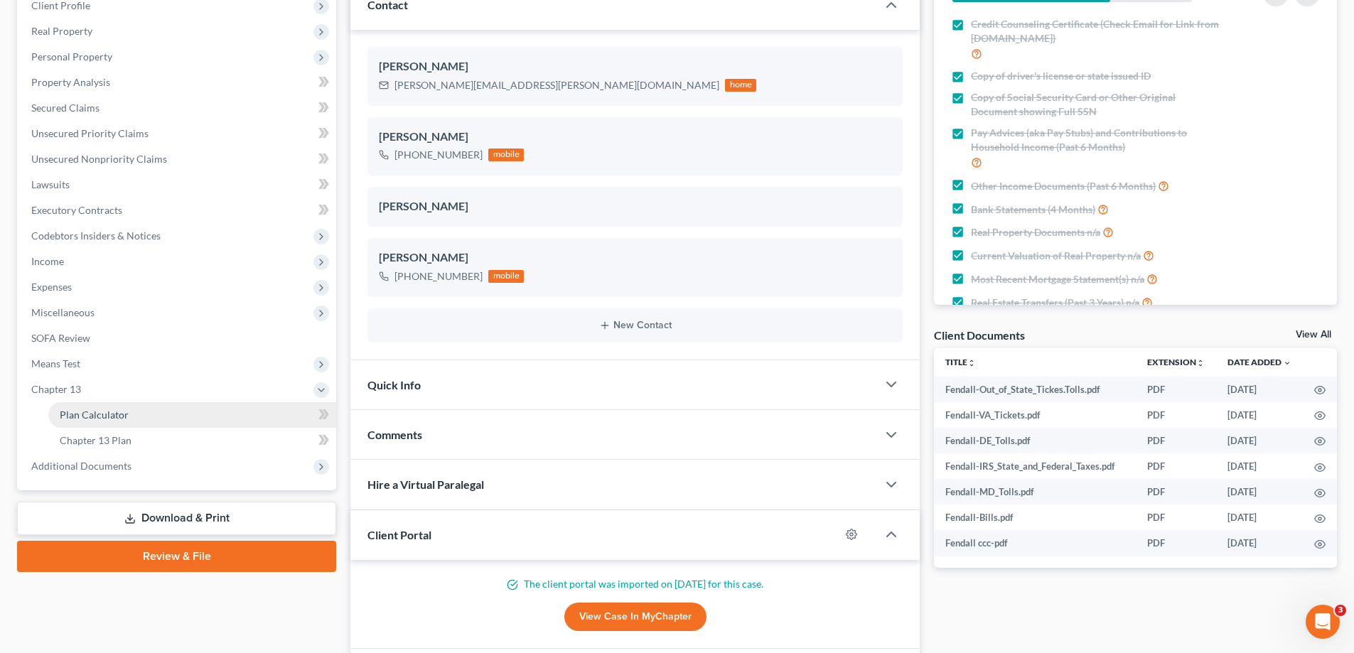
scroll to position [284, 0]
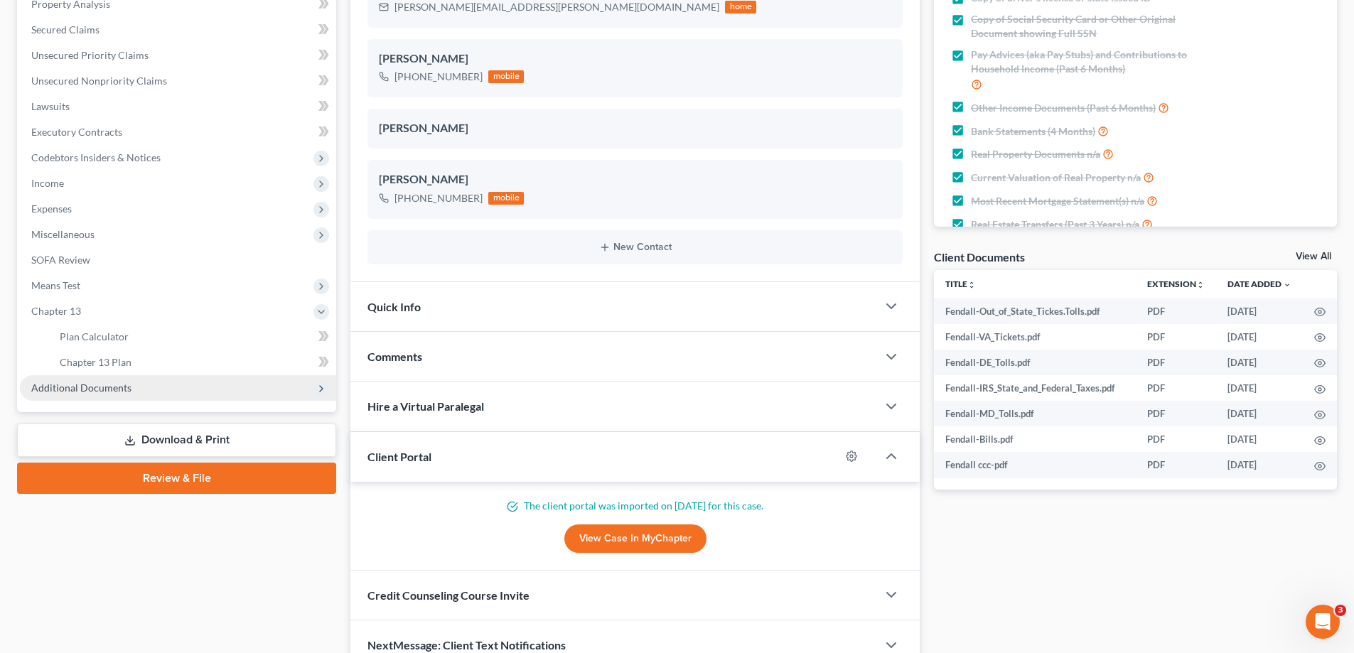
click at [118, 391] on span "Additional Documents" at bounding box center [81, 388] width 100 height 12
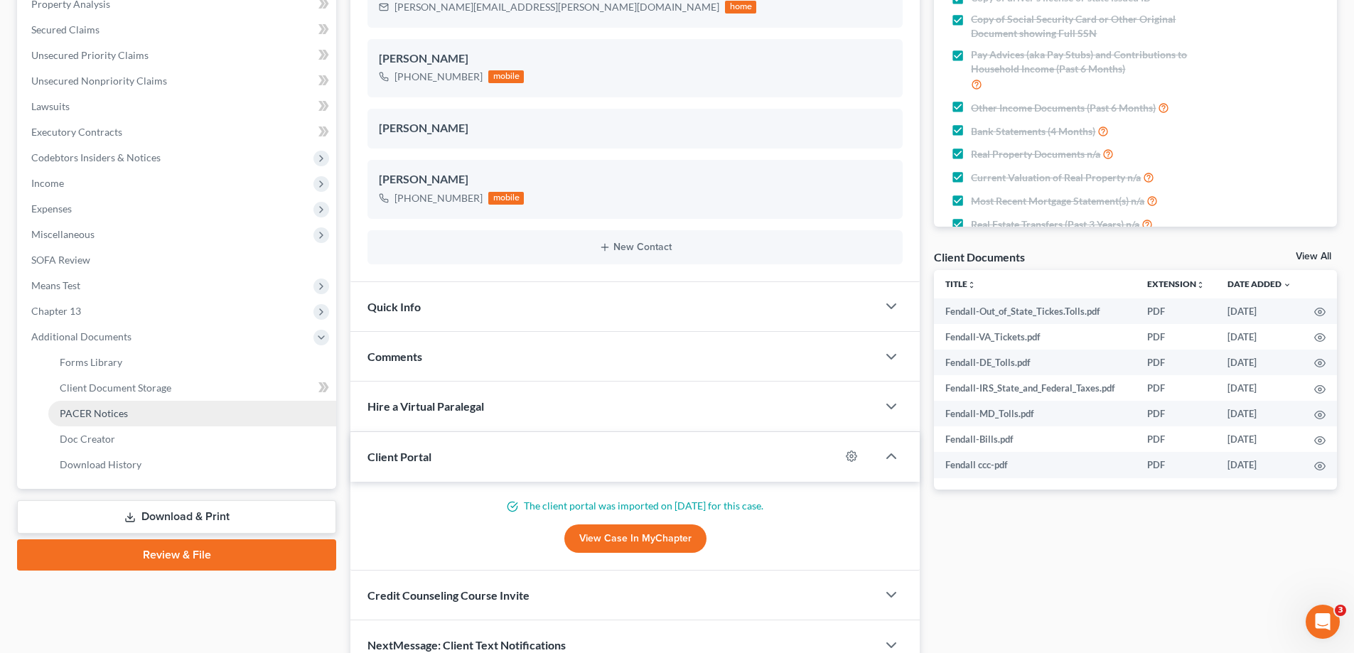
click at [133, 407] on link "PACER Notices" at bounding box center [192, 414] width 288 height 26
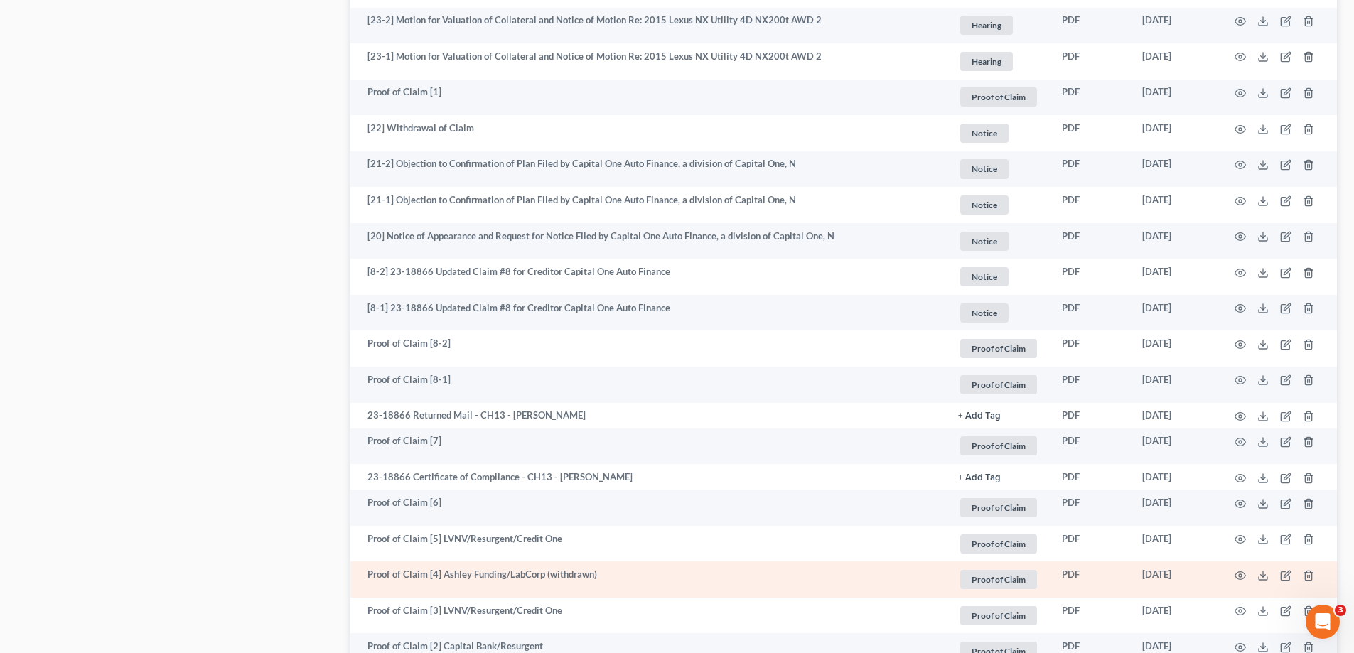
scroll to position [2519, 0]
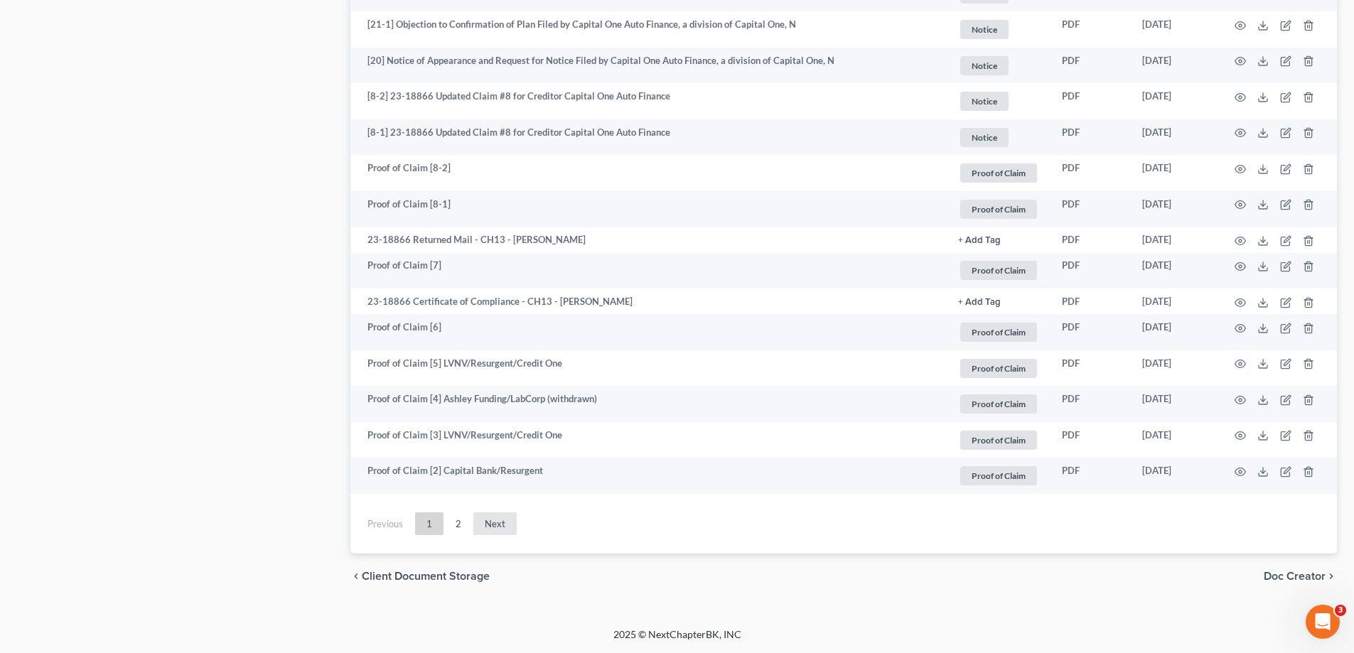
click at [496, 528] on link "Next" at bounding box center [494, 524] width 43 height 23
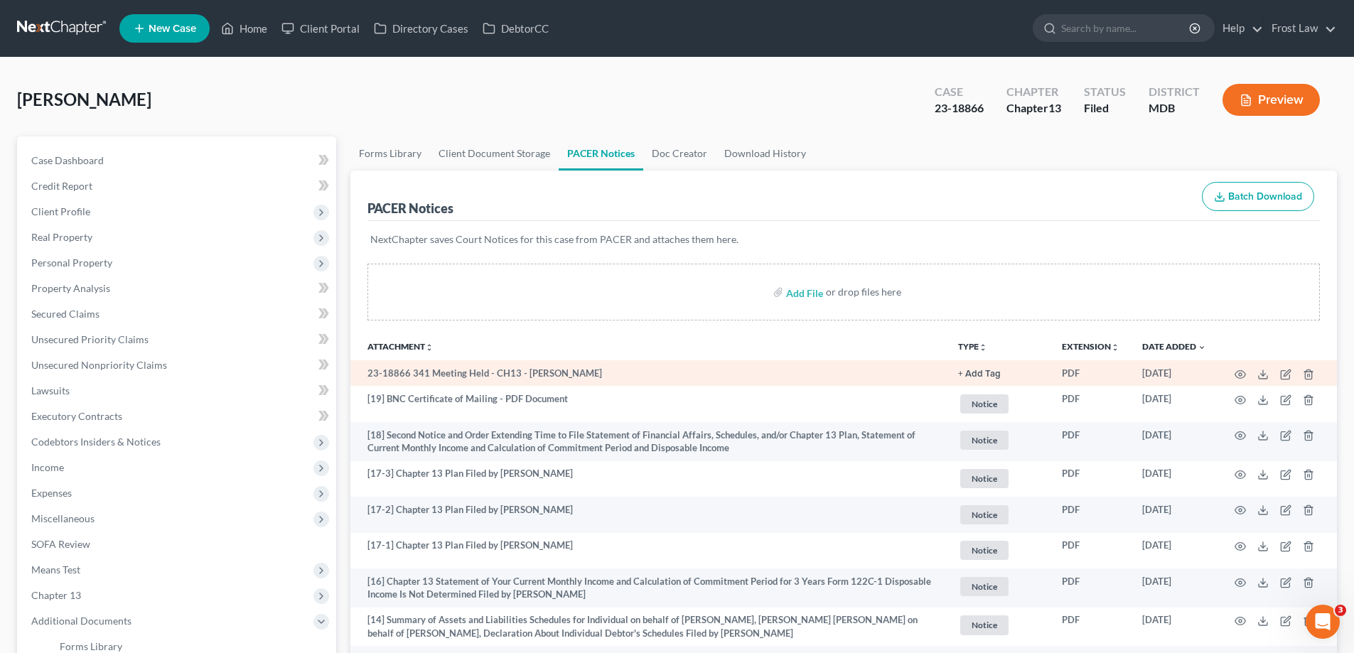
scroll to position [640, 0]
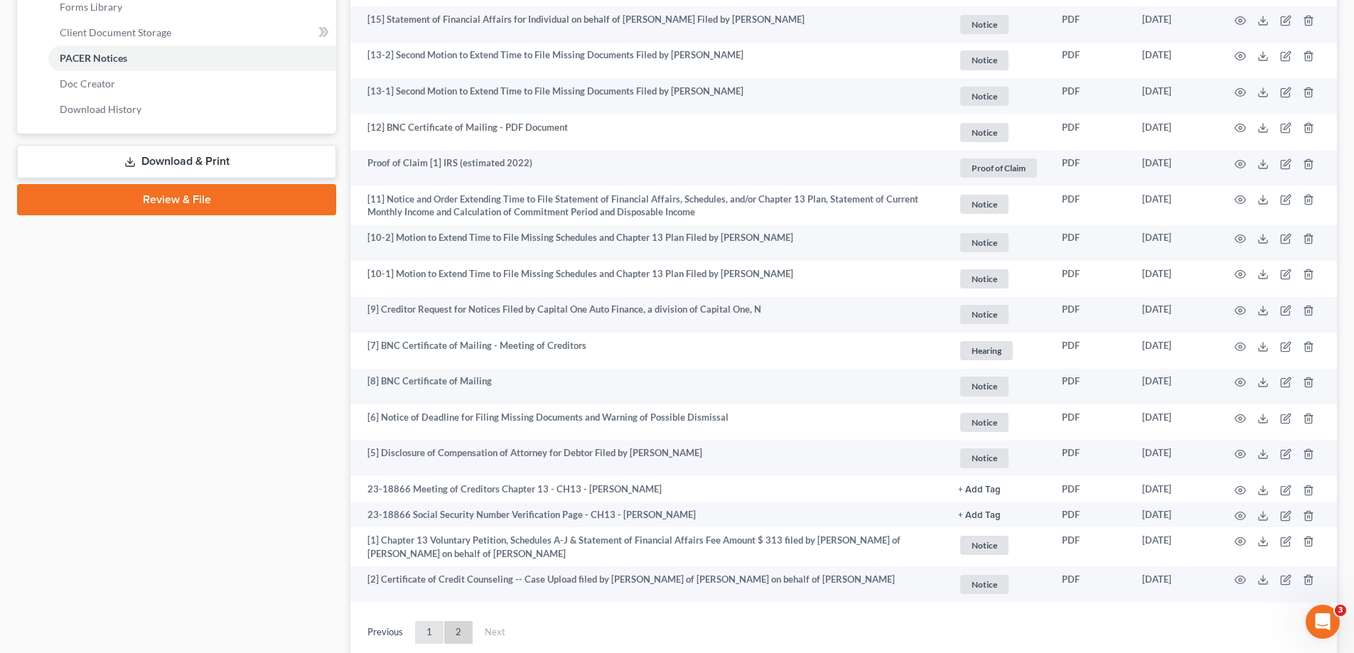
click at [434, 641] on link "1" at bounding box center [429, 632] width 28 height 23
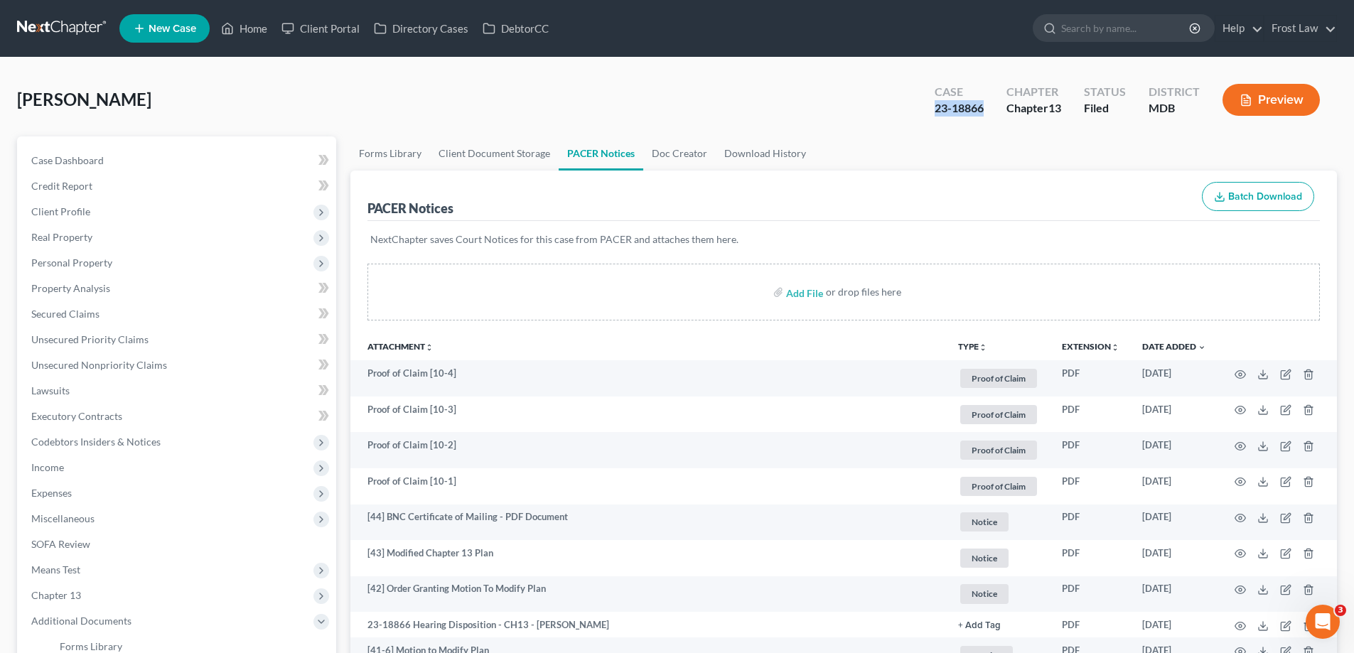
drag, startPoint x: 985, startPoint y: 109, endPoint x: 934, endPoint y: 108, distance: 50.5
click at [934, 108] on div "Case 23-18866" at bounding box center [959, 101] width 72 height 42
copy div "23-18866"
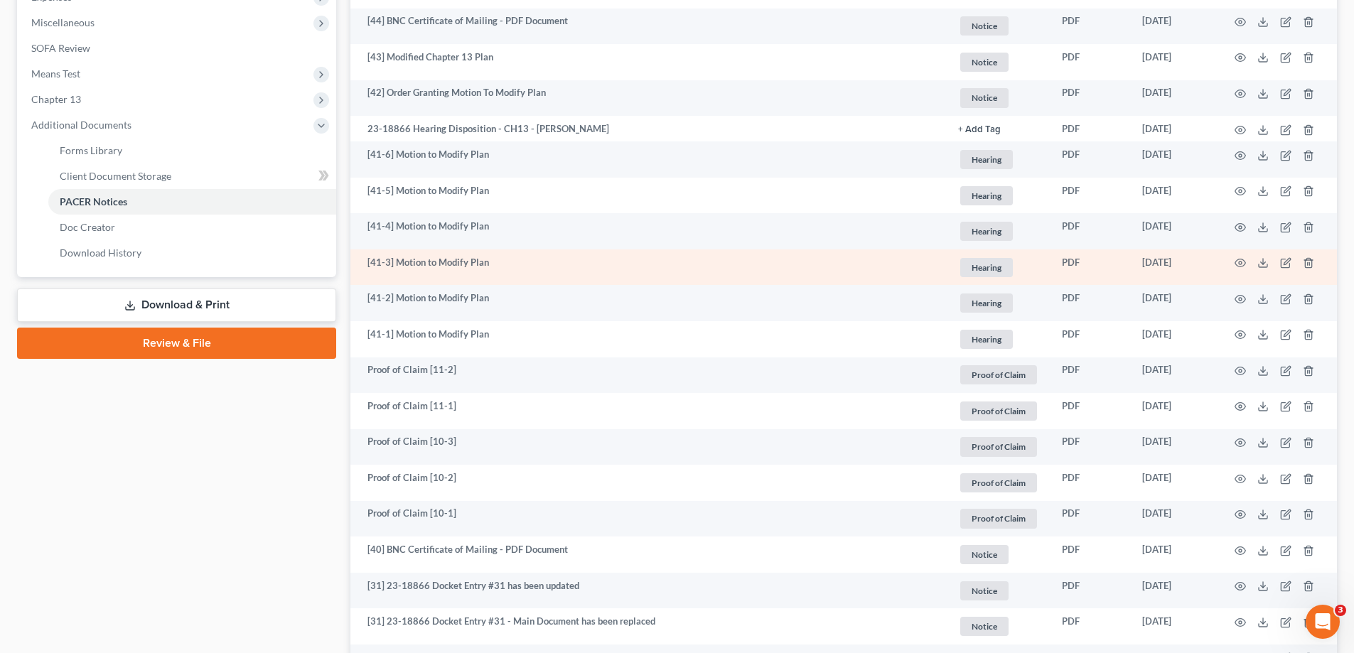
scroll to position [498, 0]
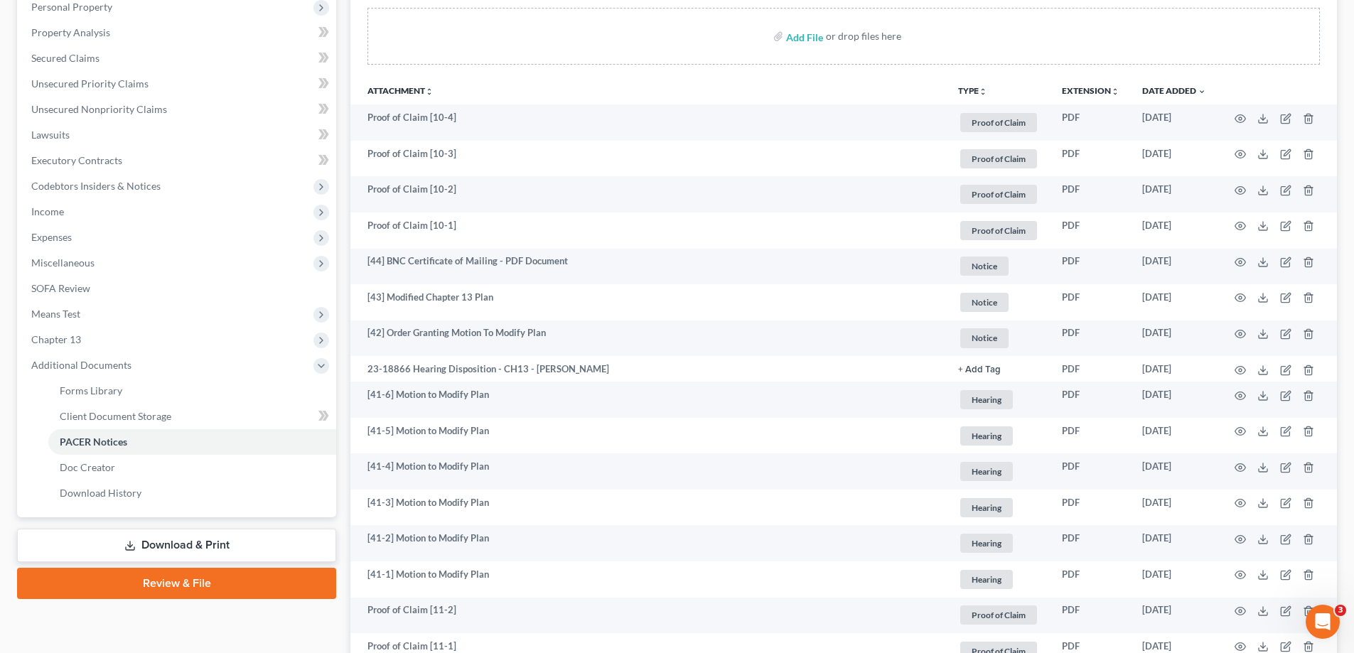
scroll to position [242, 0]
